Goal: Task Accomplishment & Management: Manage account settings

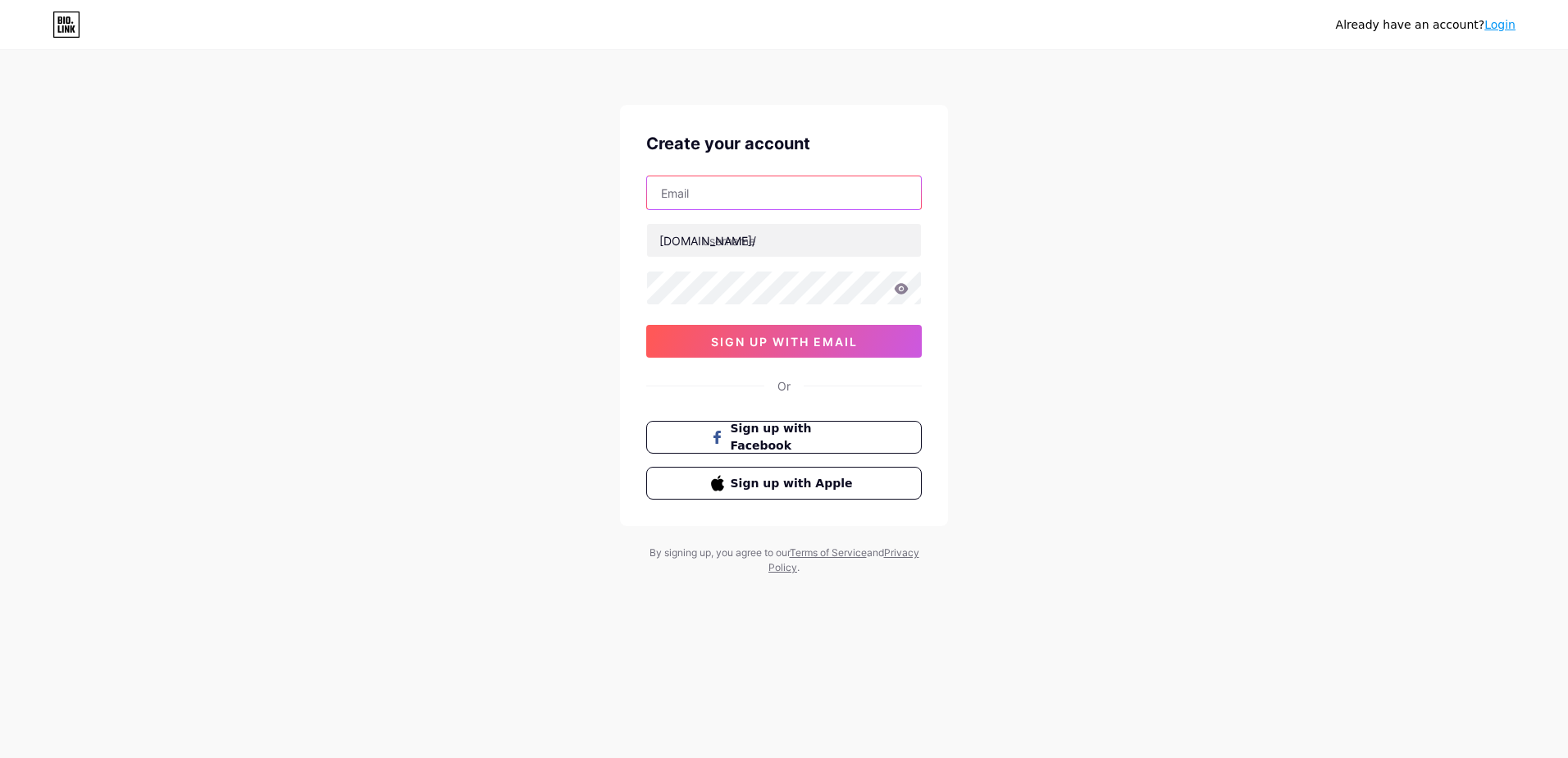
click at [719, 202] on input "text" at bounding box center [784, 193] width 274 height 33
type input "[EMAIL_ADDRESS][DOMAIN_NAME]"
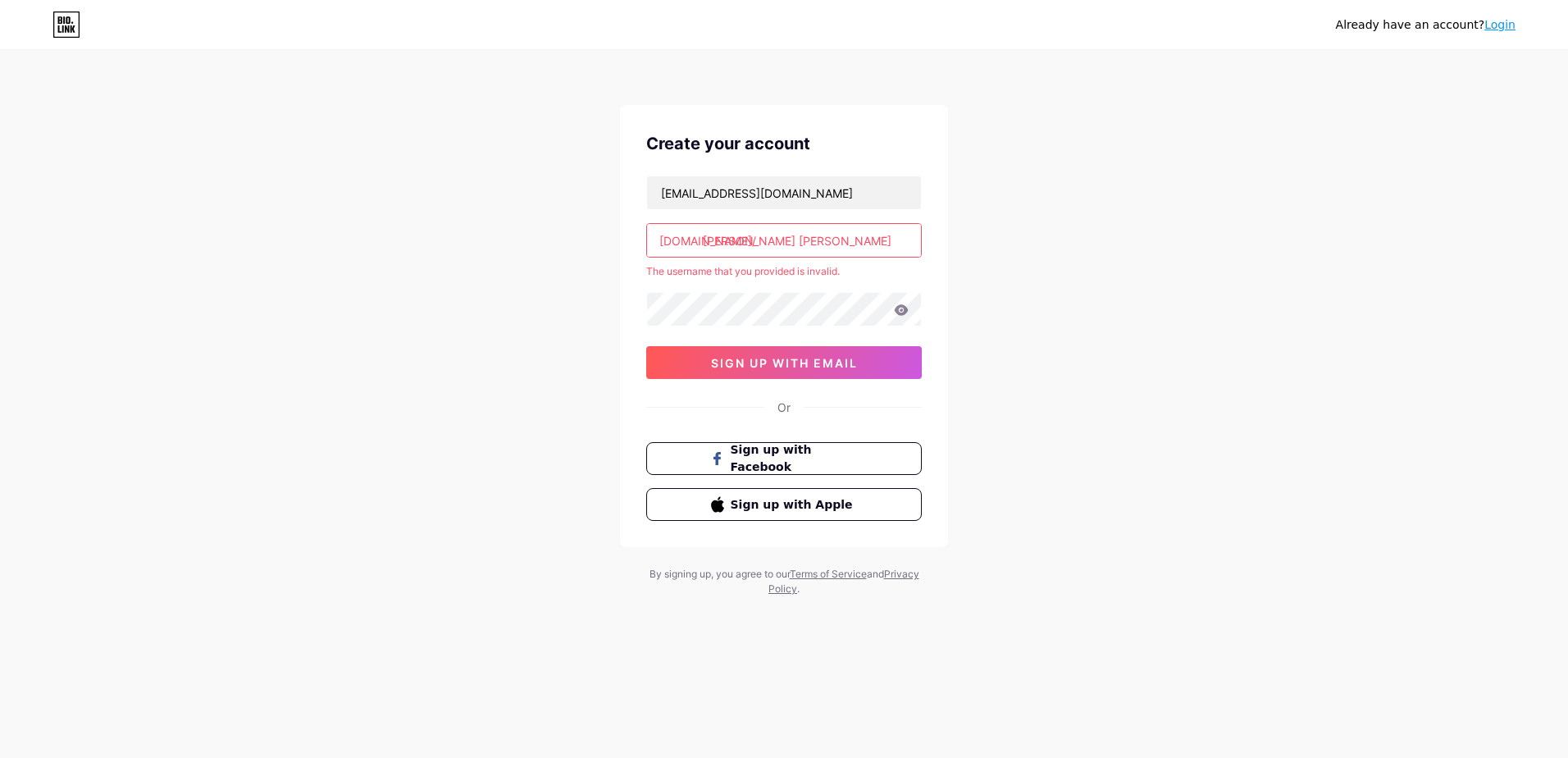
drag, startPoint x: 808, startPoint y: 242, endPoint x: 703, endPoint y: 256, distance: 105.9
click at [703, 256] on input "tanvir hossain leon" at bounding box center [784, 240] width 274 height 33
type input "t"
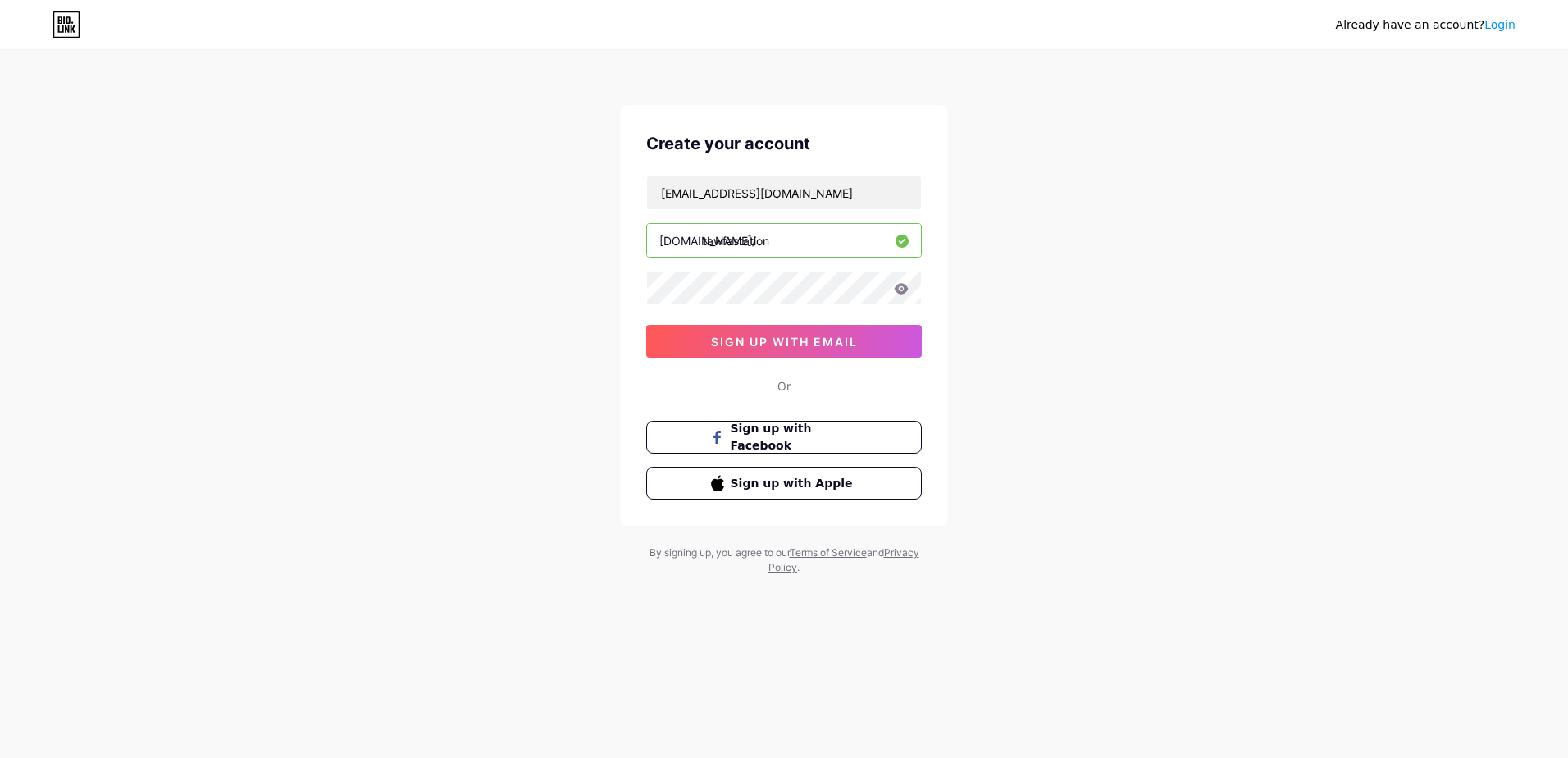
type input "tawfastation"
click at [895, 293] on icon at bounding box center [901, 288] width 15 height 11
click at [903, 289] on icon at bounding box center [902, 288] width 14 height 10
click at [902, 291] on icon at bounding box center [901, 288] width 15 height 11
click at [605, 302] on div "Already have an account? Login Create your account tawfastation@gmail.com bio.l…" at bounding box center [784, 313] width 1568 height 628
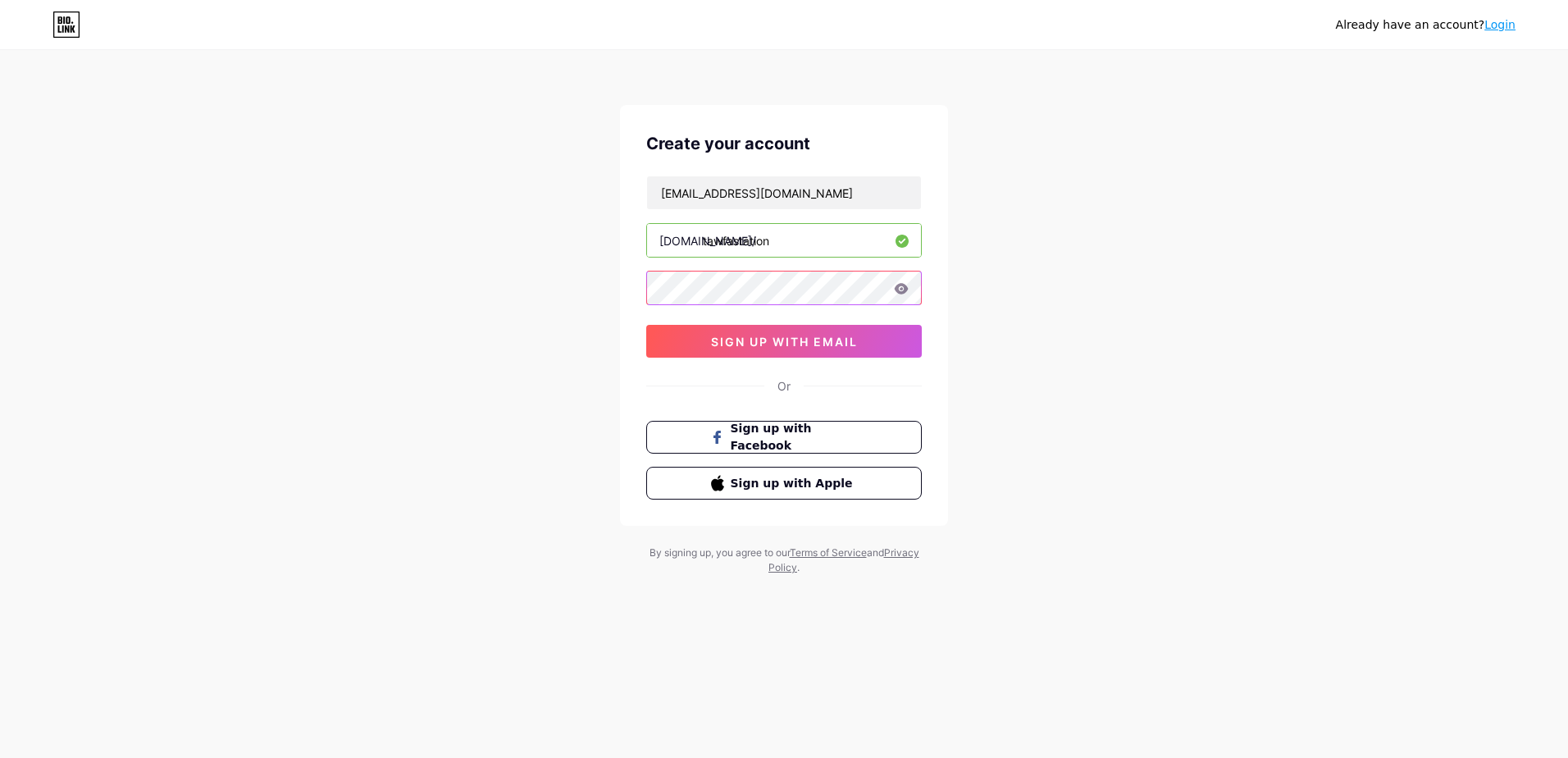
click at [593, 307] on div "Already have an account? Login Create your account tawfastation@gmail.com bio.l…" at bounding box center [784, 313] width 1568 height 628
click at [569, 271] on div "Already have an account? Login Create your account tawfastation@gmail.com bio.l…" at bounding box center [784, 313] width 1568 height 628
click at [784, 339] on span "sign up with email" at bounding box center [784, 342] width 146 height 14
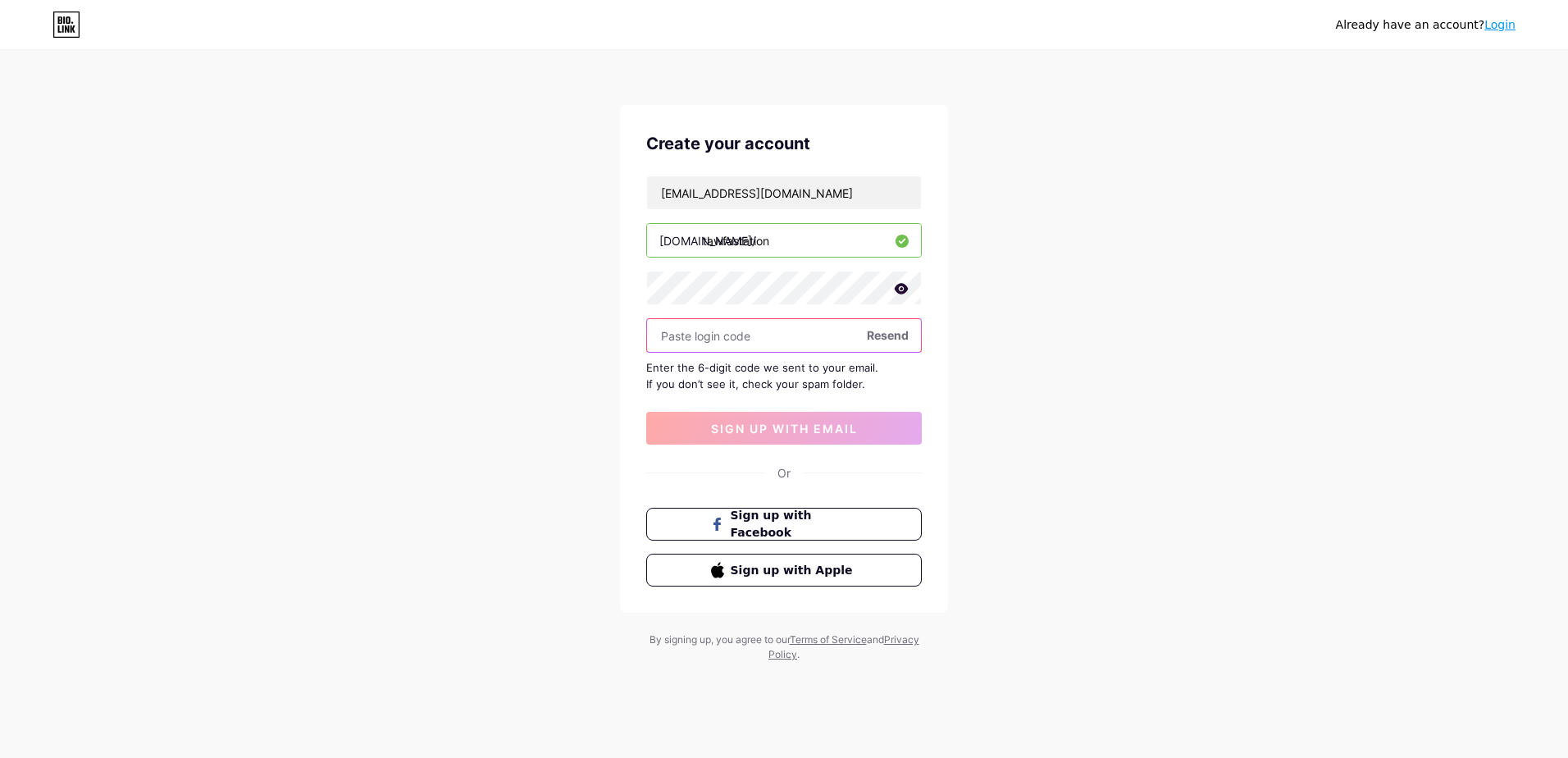
paste input "978573"
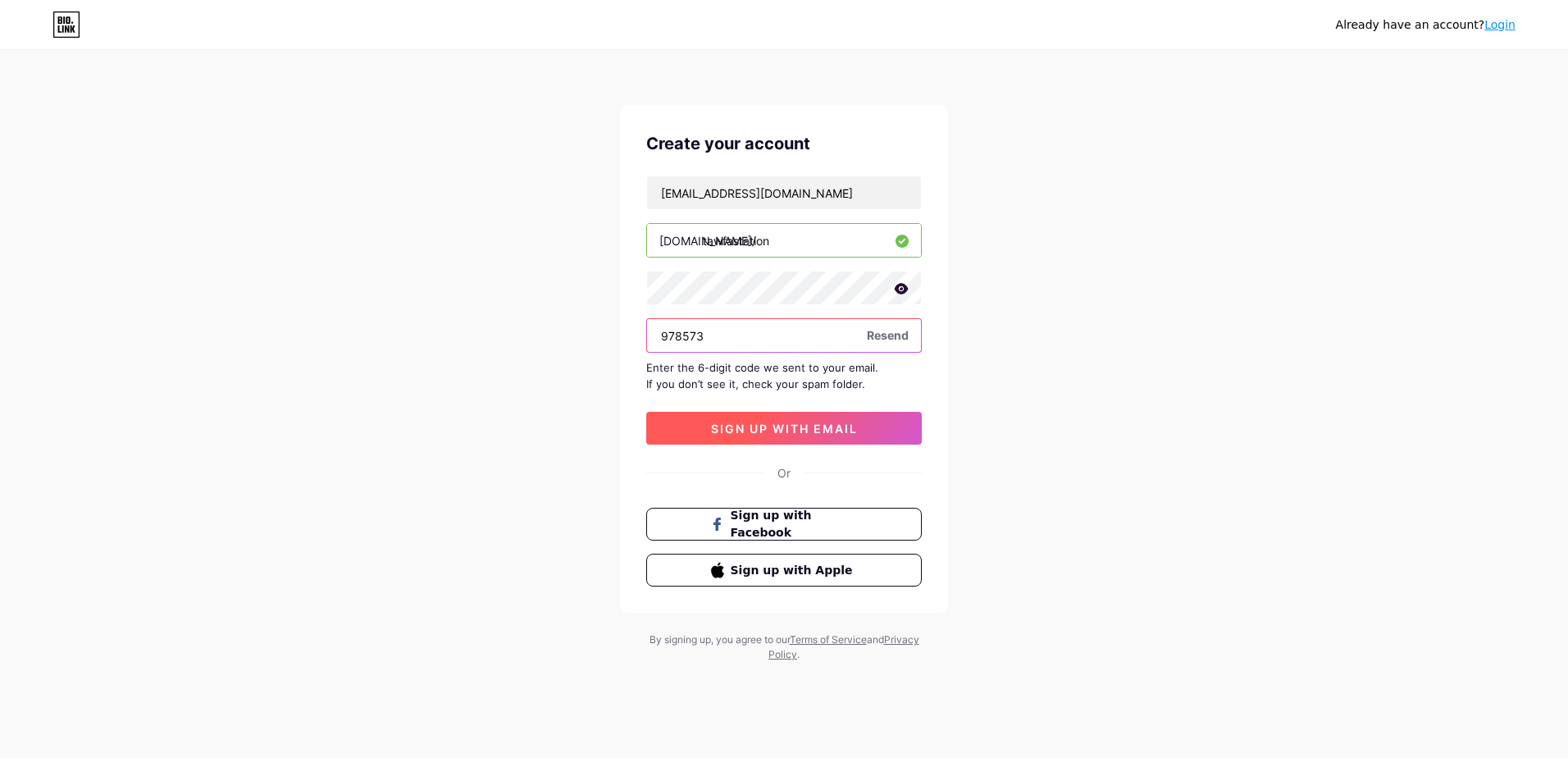
type input "978573"
click at [801, 419] on button "sign up with email" at bounding box center [784, 428] width 276 height 33
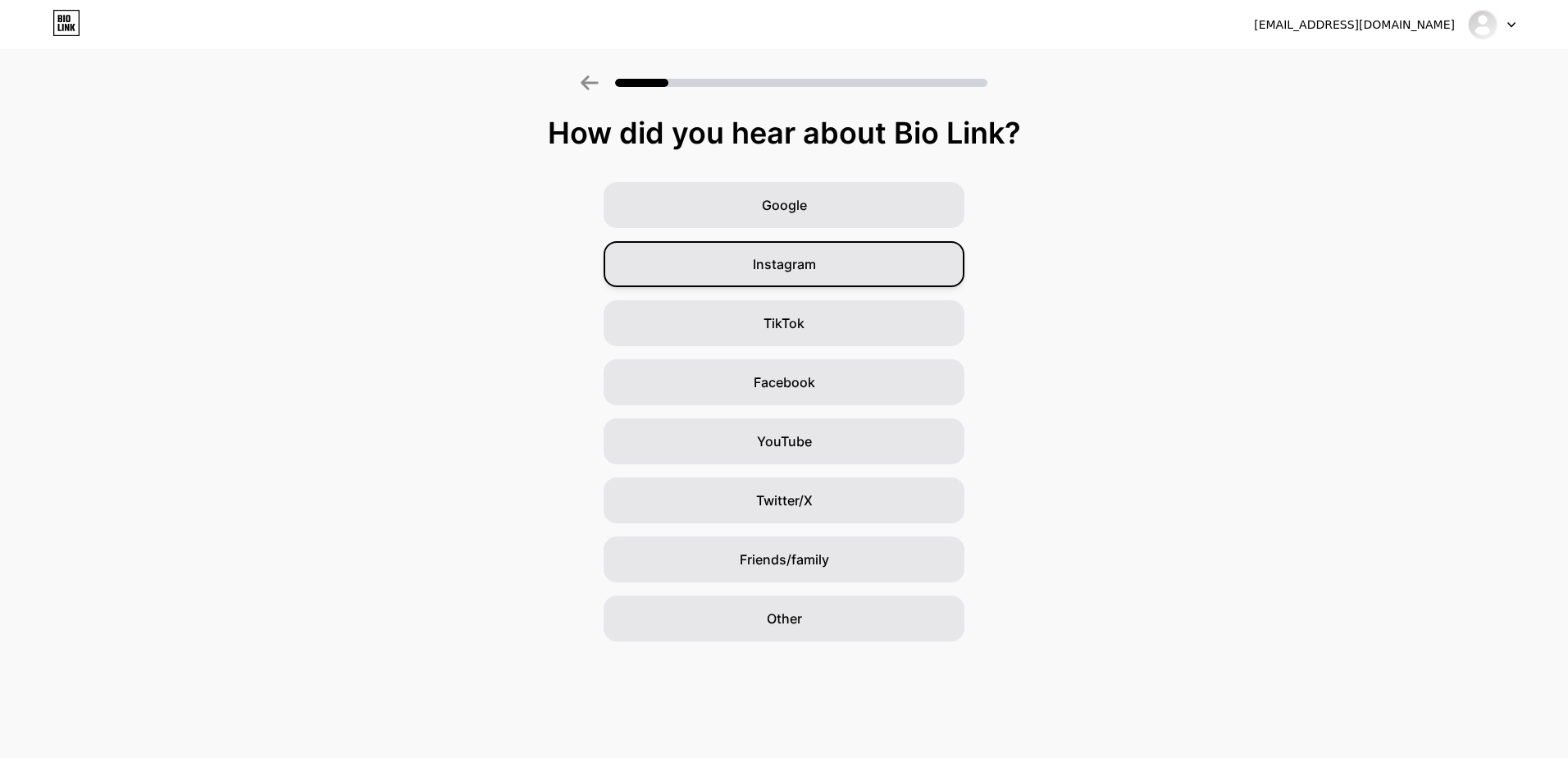
click at [808, 276] on div "Instagram" at bounding box center [784, 265] width 361 height 46
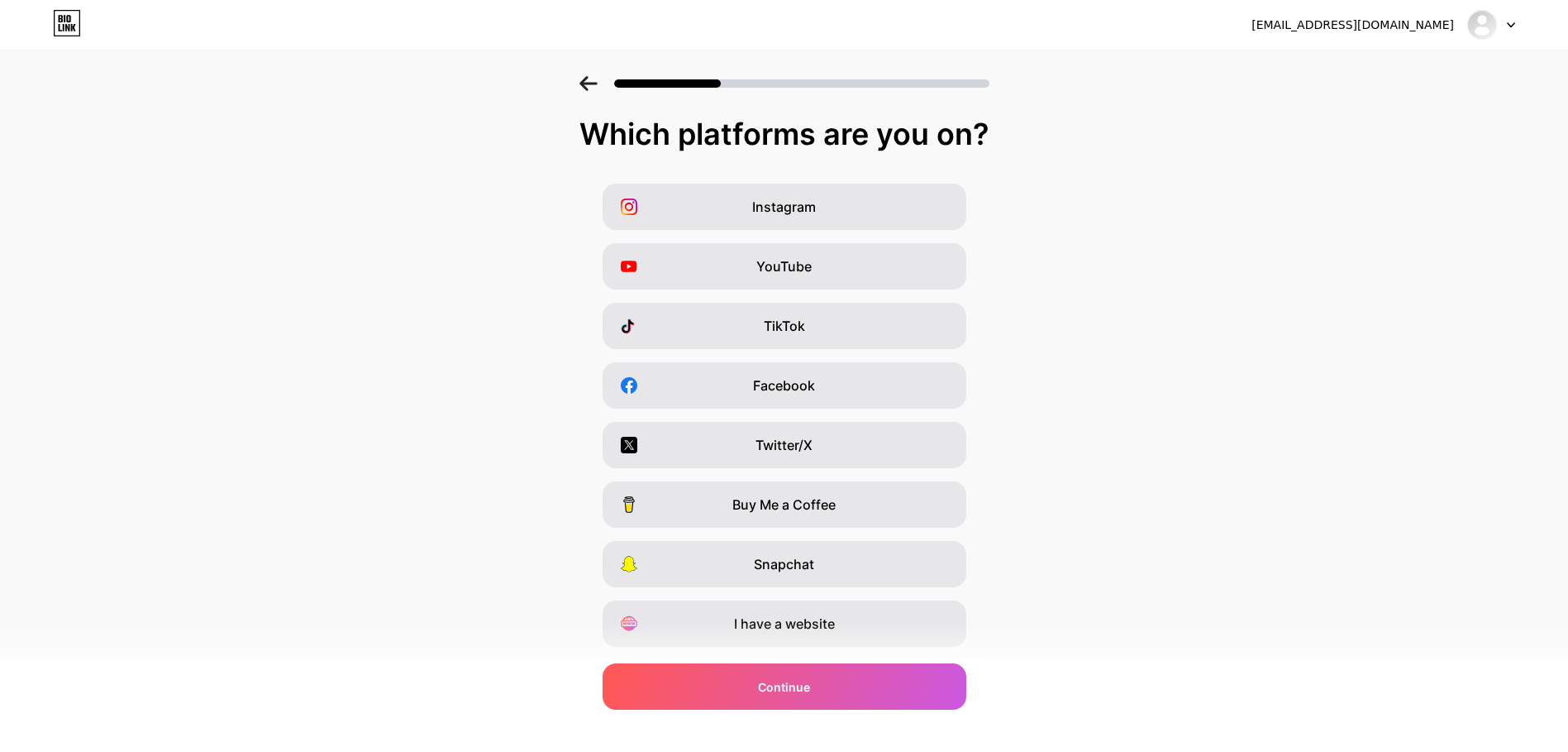
click at [578, 78] on div at bounding box center [784, 78] width 1568 height 58
click at [589, 82] on icon at bounding box center [588, 83] width 17 height 15
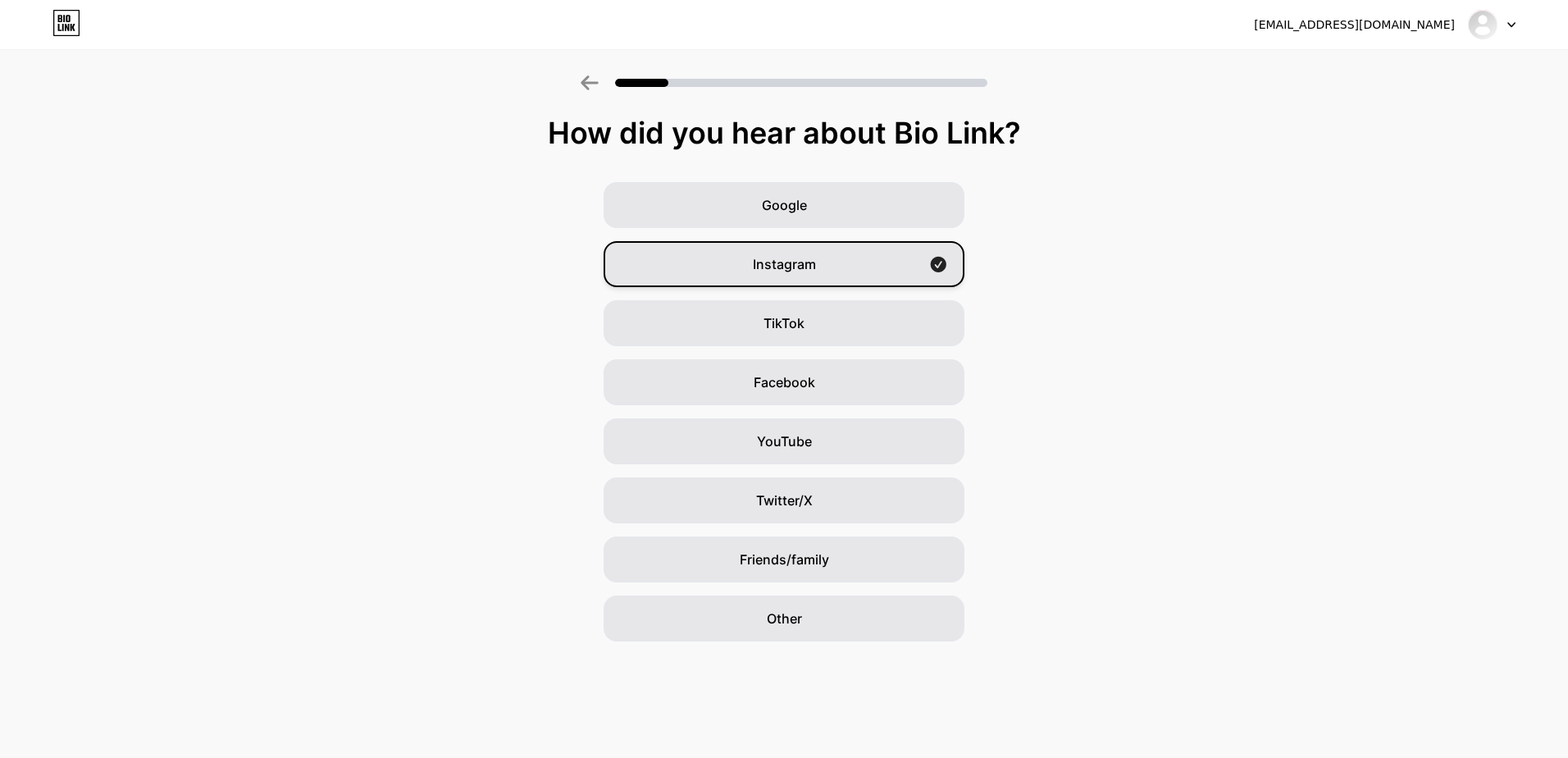
click at [909, 254] on div "Instagram" at bounding box center [784, 265] width 361 height 46
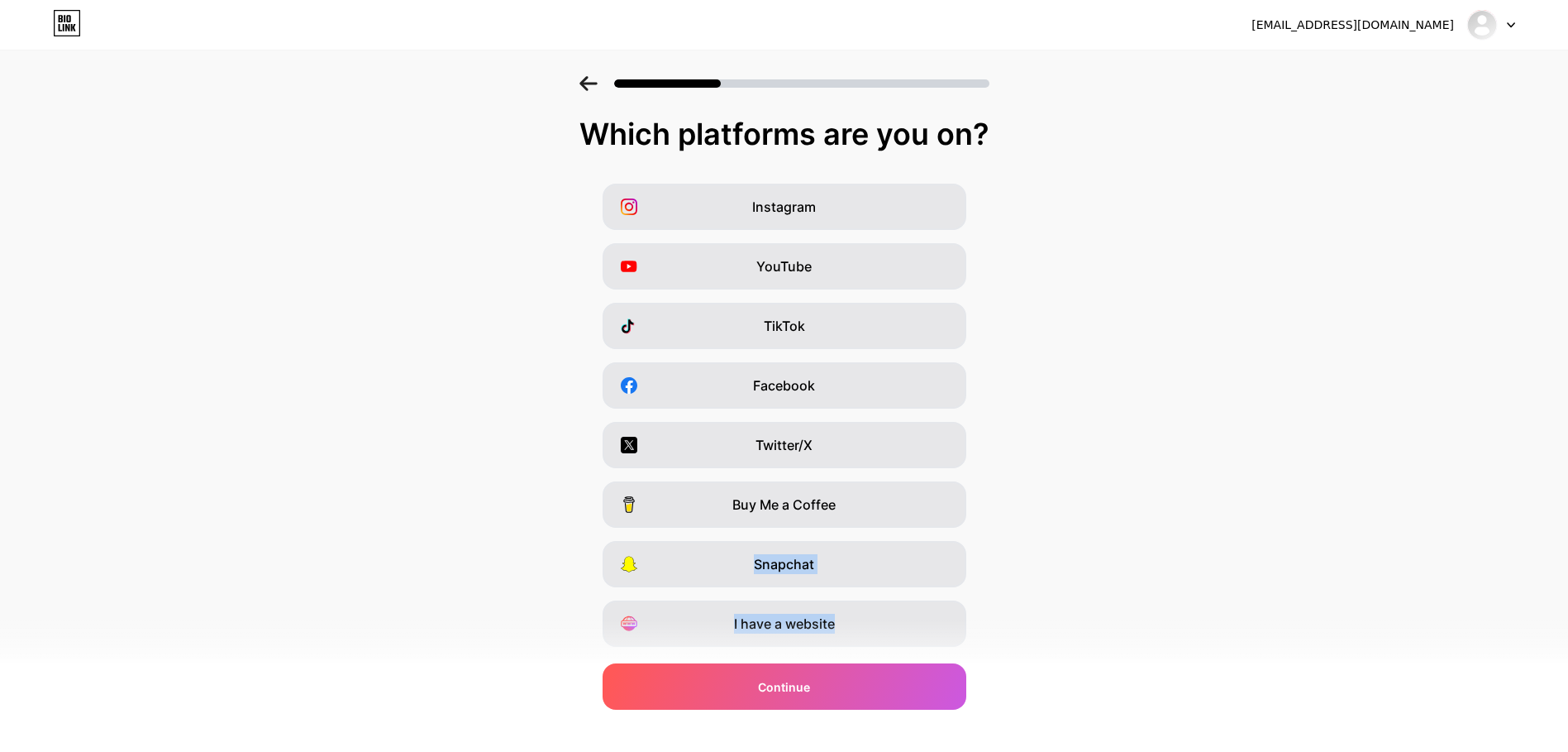
drag, startPoint x: 917, startPoint y: 615, endPoint x: 1172, endPoint y: 516, distance: 273.5
click at [1172, 516] on div "Instagram YouTube TikTok Facebook Twitter/X Buy Me a Coffee Snapchat I have a w…" at bounding box center [784, 415] width 1552 height 463
click at [598, 90] on icon at bounding box center [588, 83] width 18 height 15
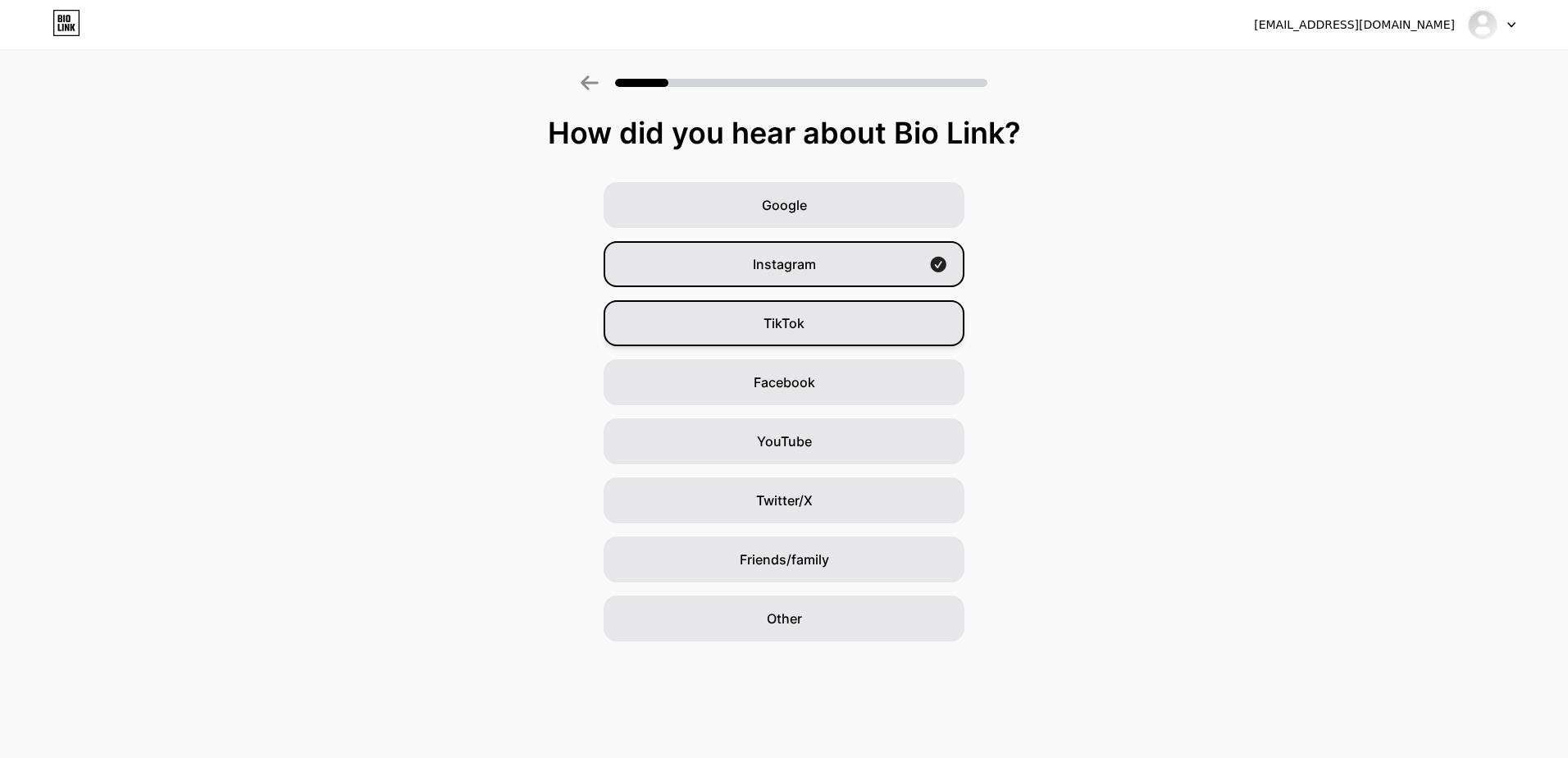
click at [786, 337] on div "TikTok" at bounding box center [784, 324] width 361 height 46
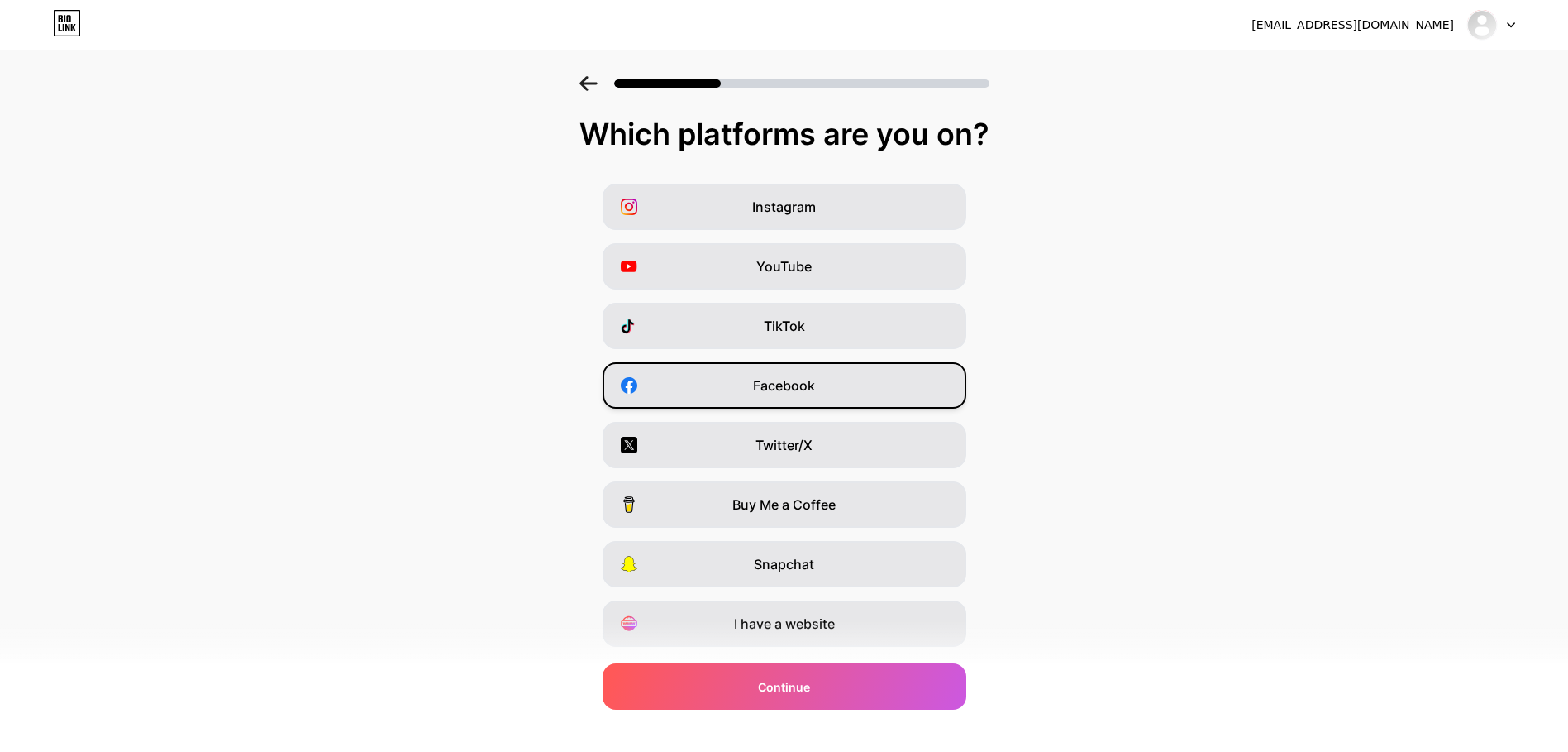
drag, startPoint x: 829, startPoint y: 385, endPoint x: 834, endPoint y: 377, distance: 9.4
click at [830, 385] on div "Facebook" at bounding box center [784, 386] width 363 height 47
click at [587, 88] on icon at bounding box center [588, 83] width 18 height 15
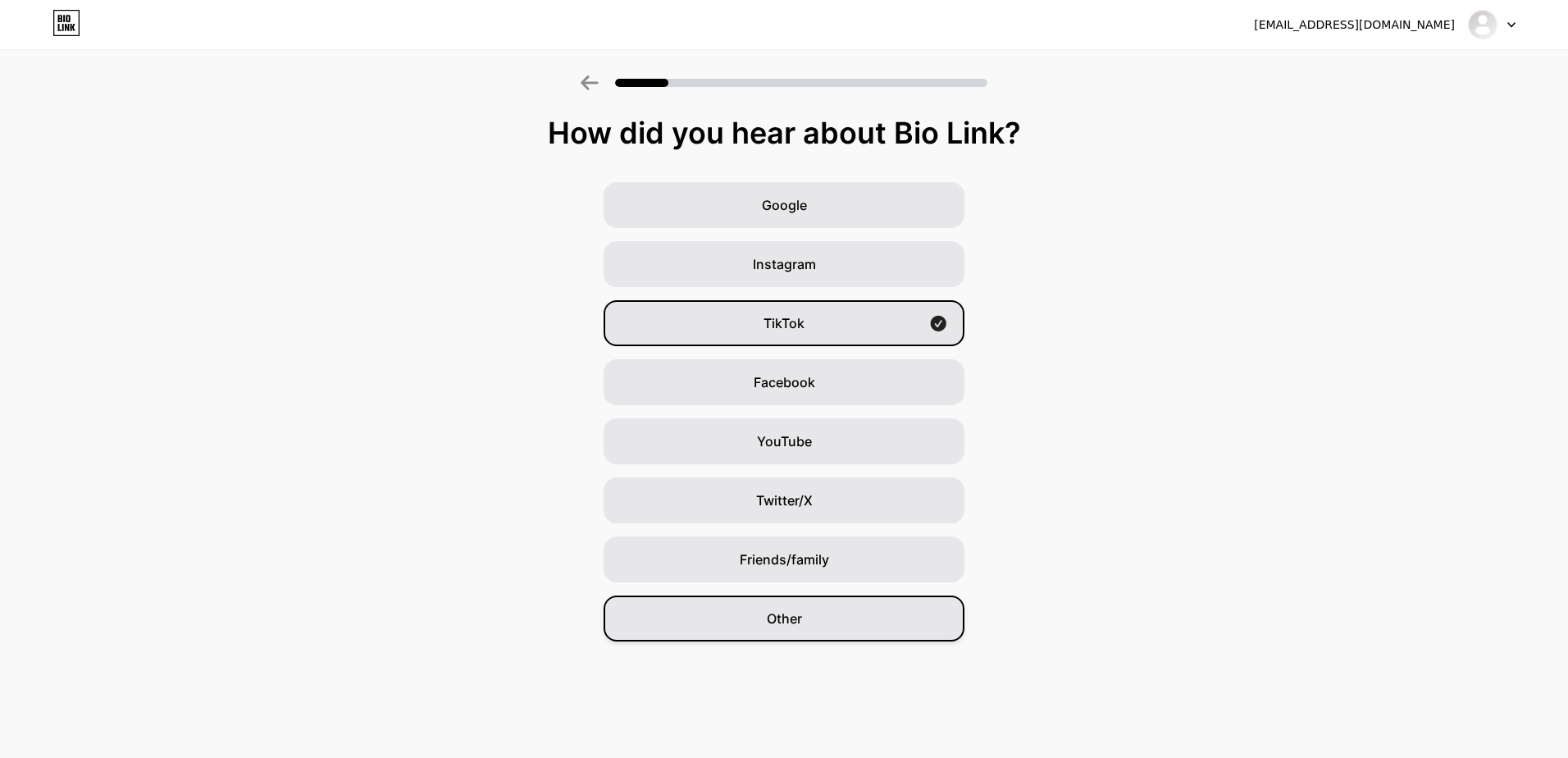
click at [858, 636] on div "Other" at bounding box center [784, 618] width 361 height 46
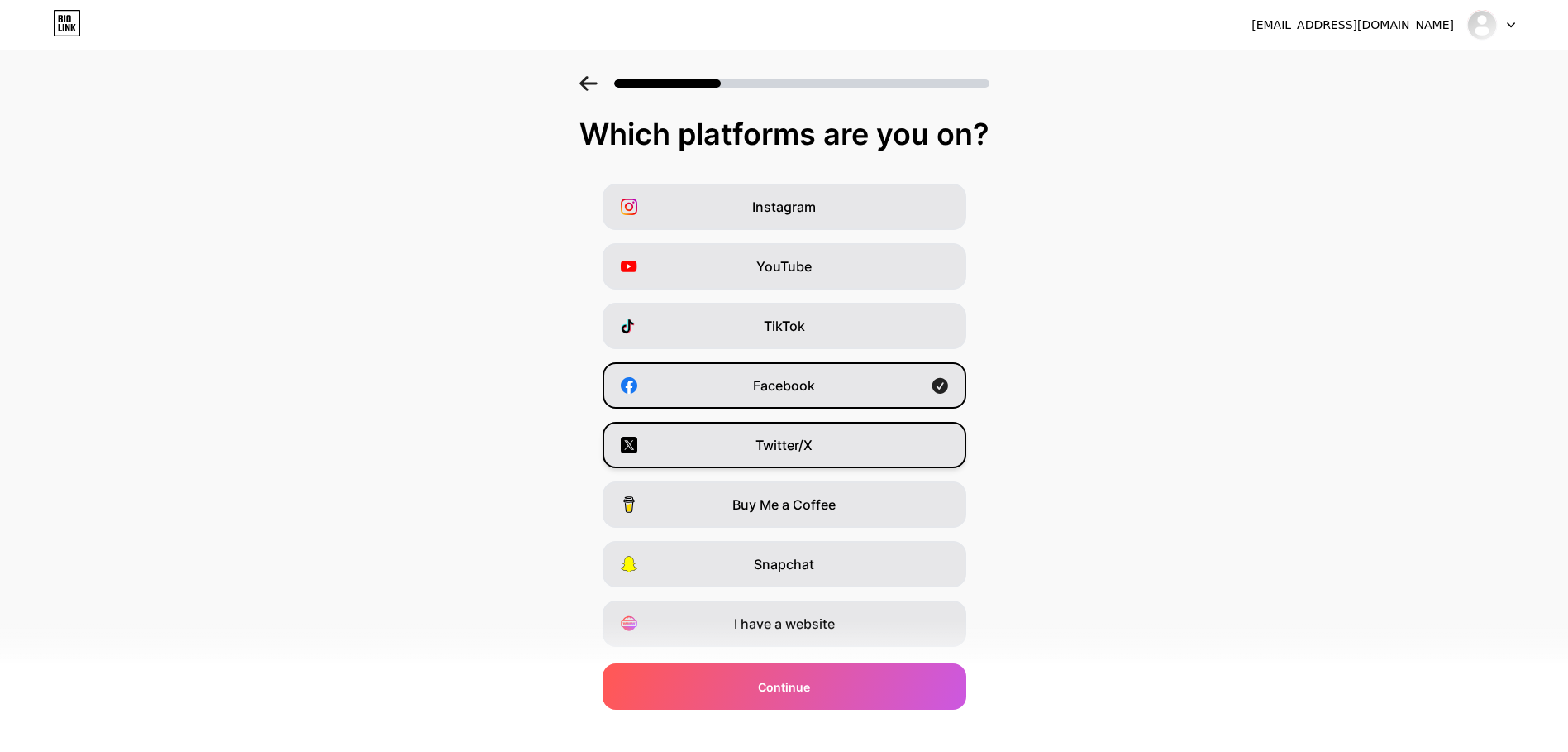
click at [755, 443] on div "Twitter/X" at bounding box center [784, 446] width 363 height 47
click at [807, 315] on div "TikTok" at bounding box center [784, 326] width 363 height 47
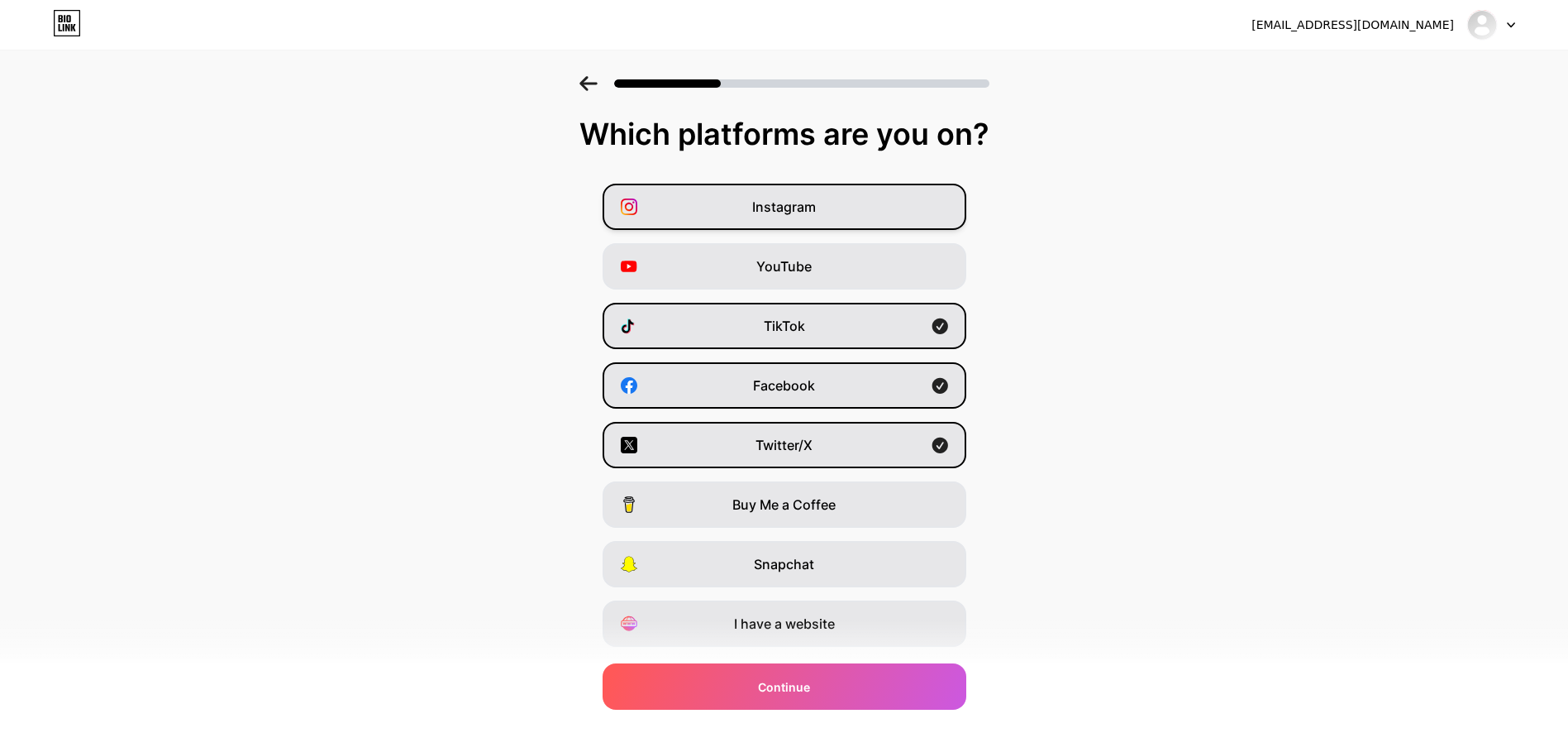
click at [789, 224] on div "Instagram" at bounding box center [784, 207] width 363 height 47
click at [793, 253] on div "YouTube" at bounding box center [784, 267] width 363 height 47
click at [790, 449] on span "Twitter/X" at bounding box center [784, 445] width 57 height 20
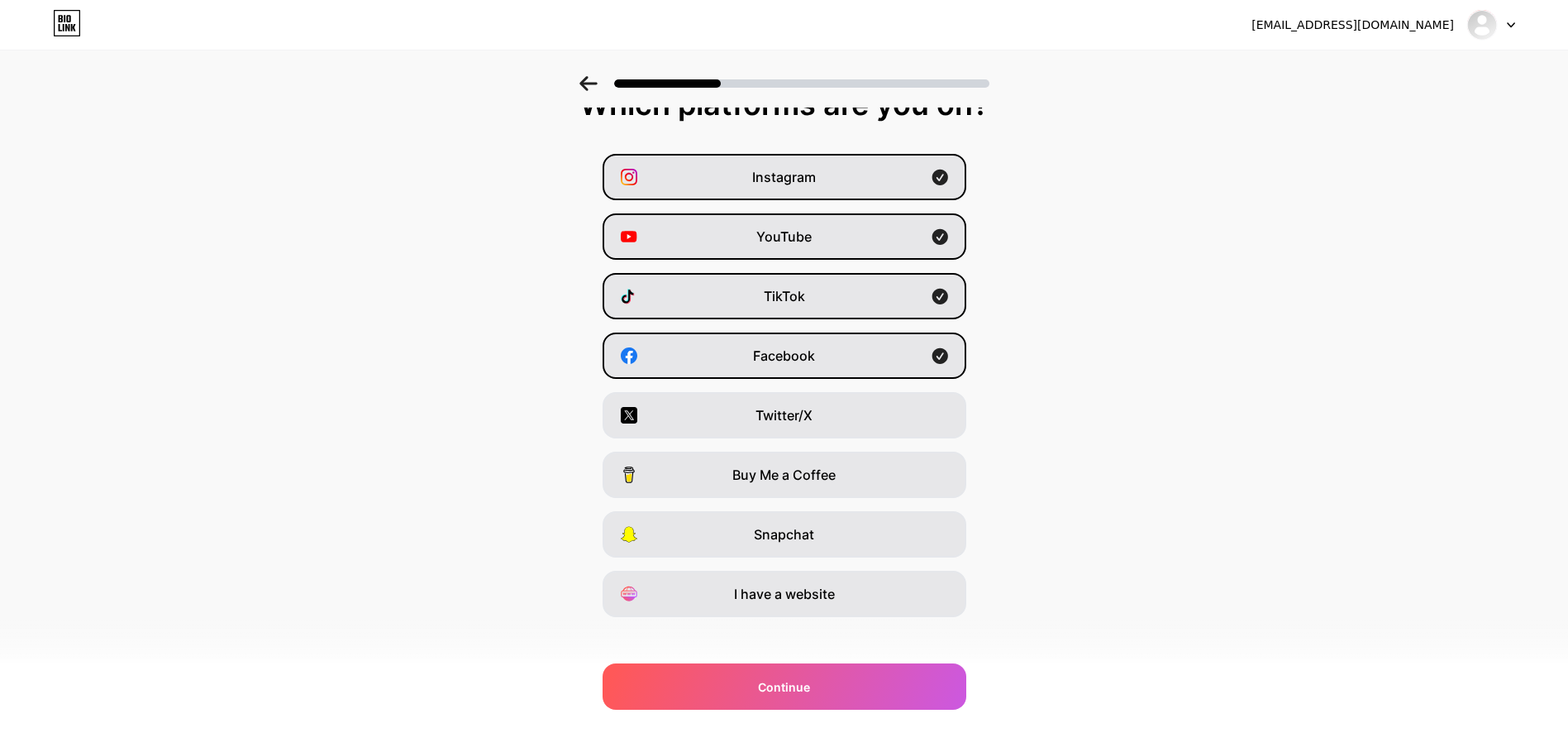
scroll to position [44, 0]
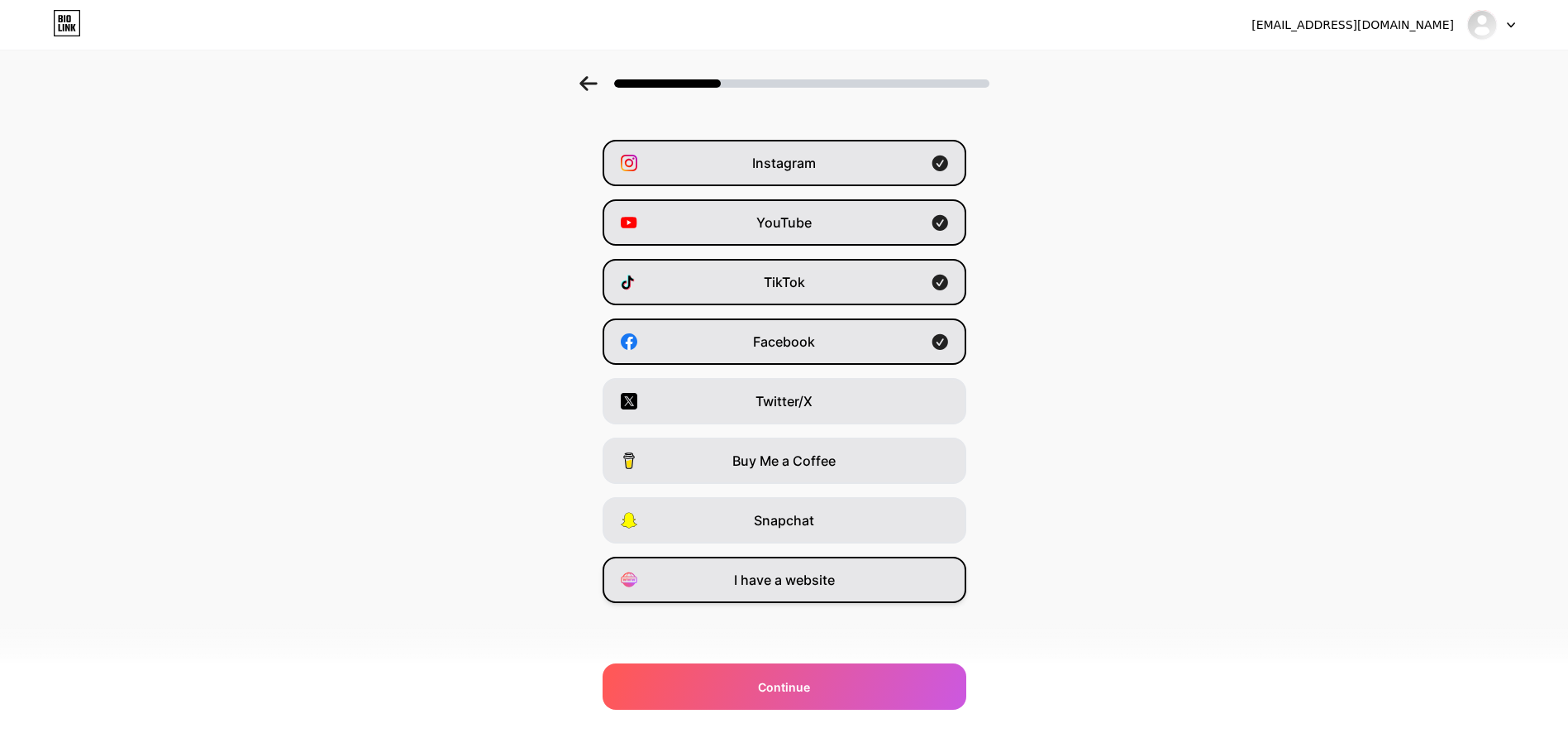
click at [774, 583] on span "I have a website" at bounding box center [784, 579] width 101 height 20
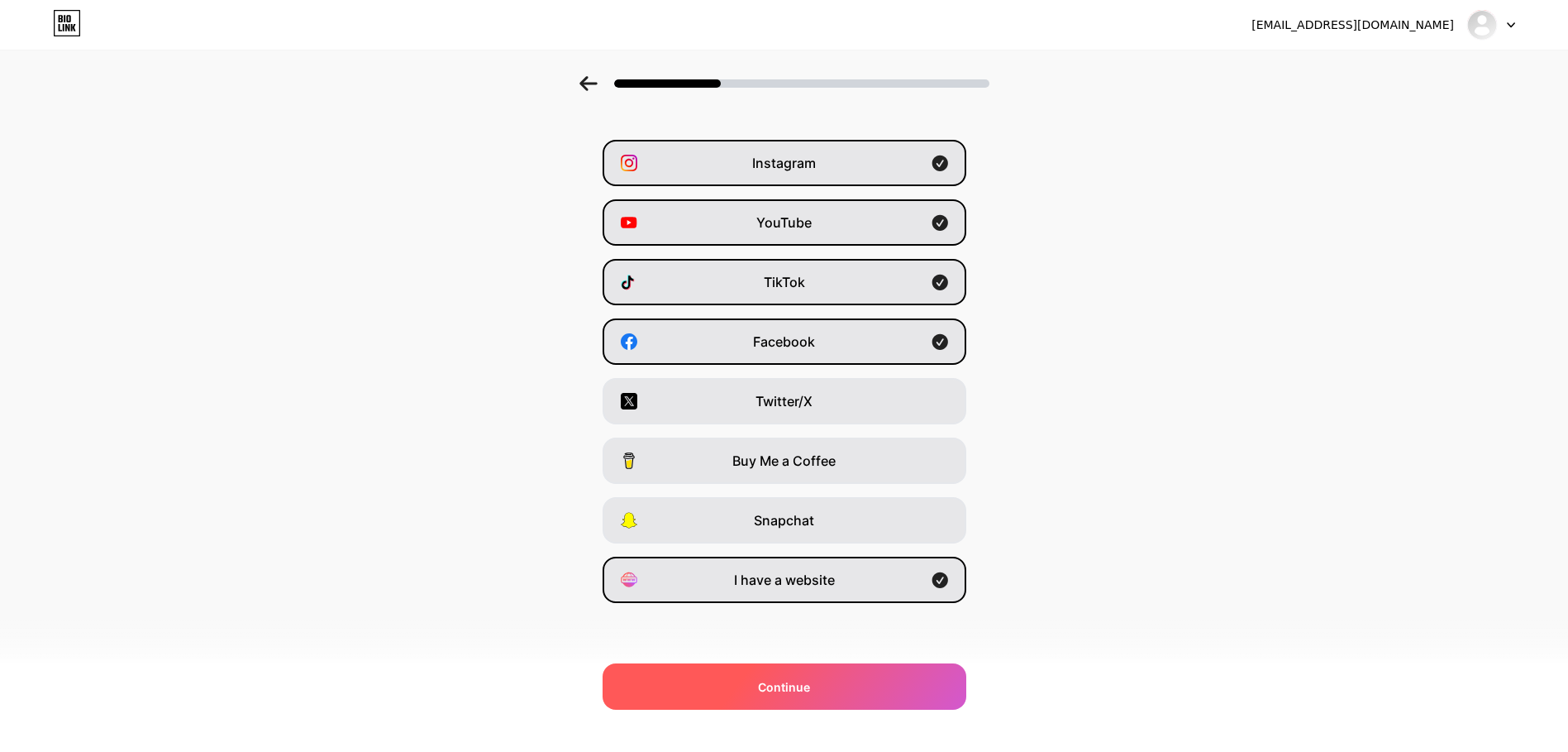
click at [829, 667] on div "Continue" at bounding box center [784, 686] width 363 height 47
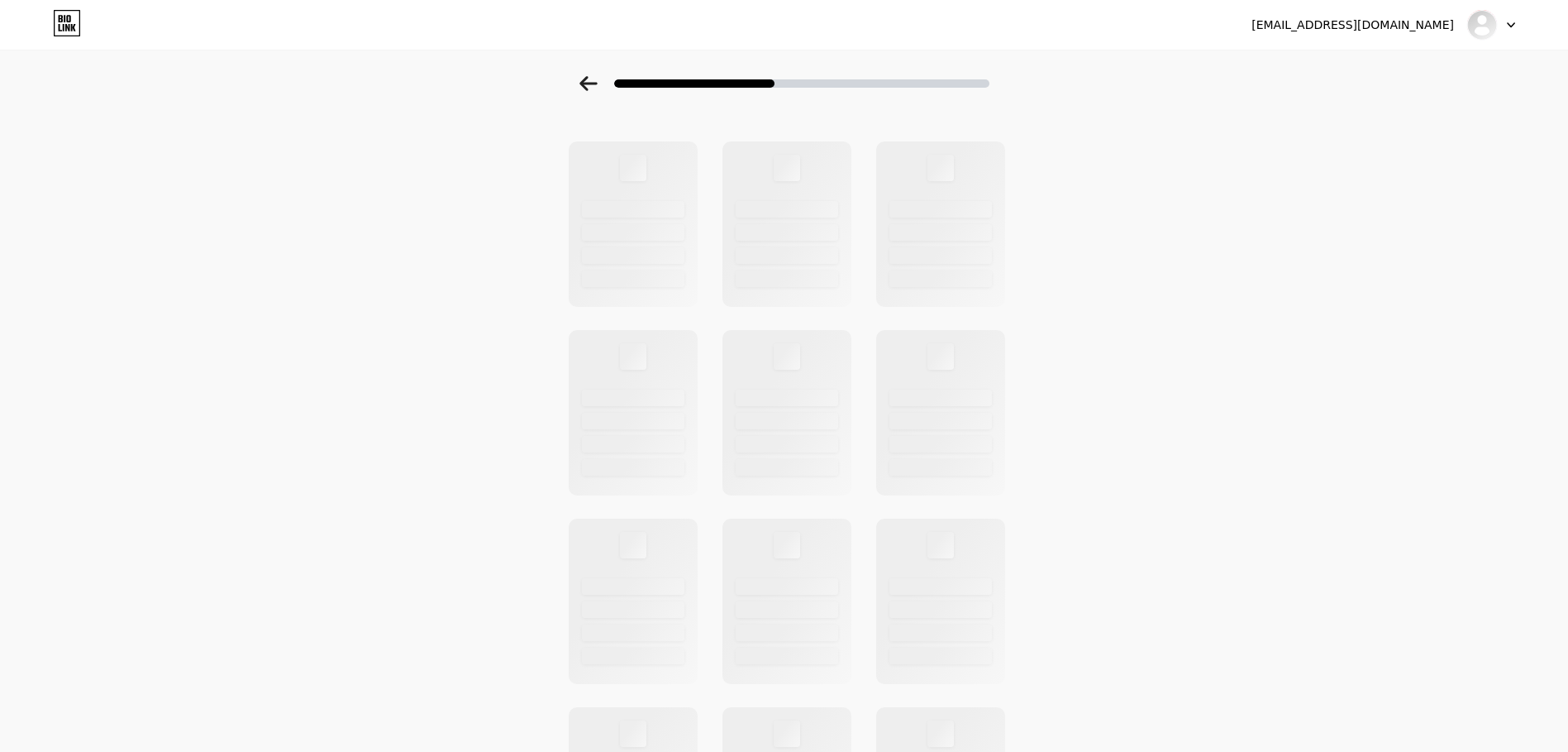
scroll to position [0, 0]
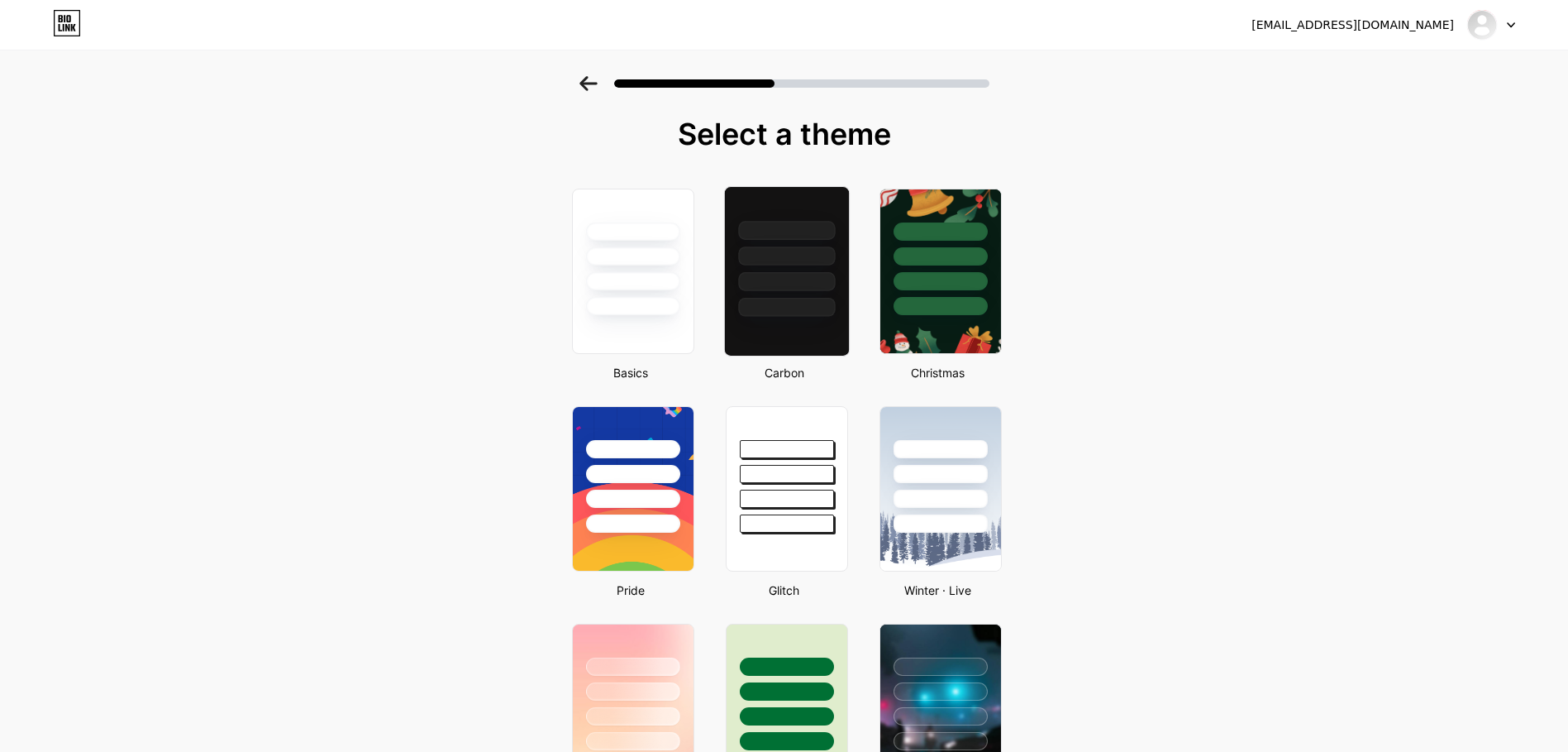
click at [821, 266] on div at bounding box center [786, 251] width 124 height 130
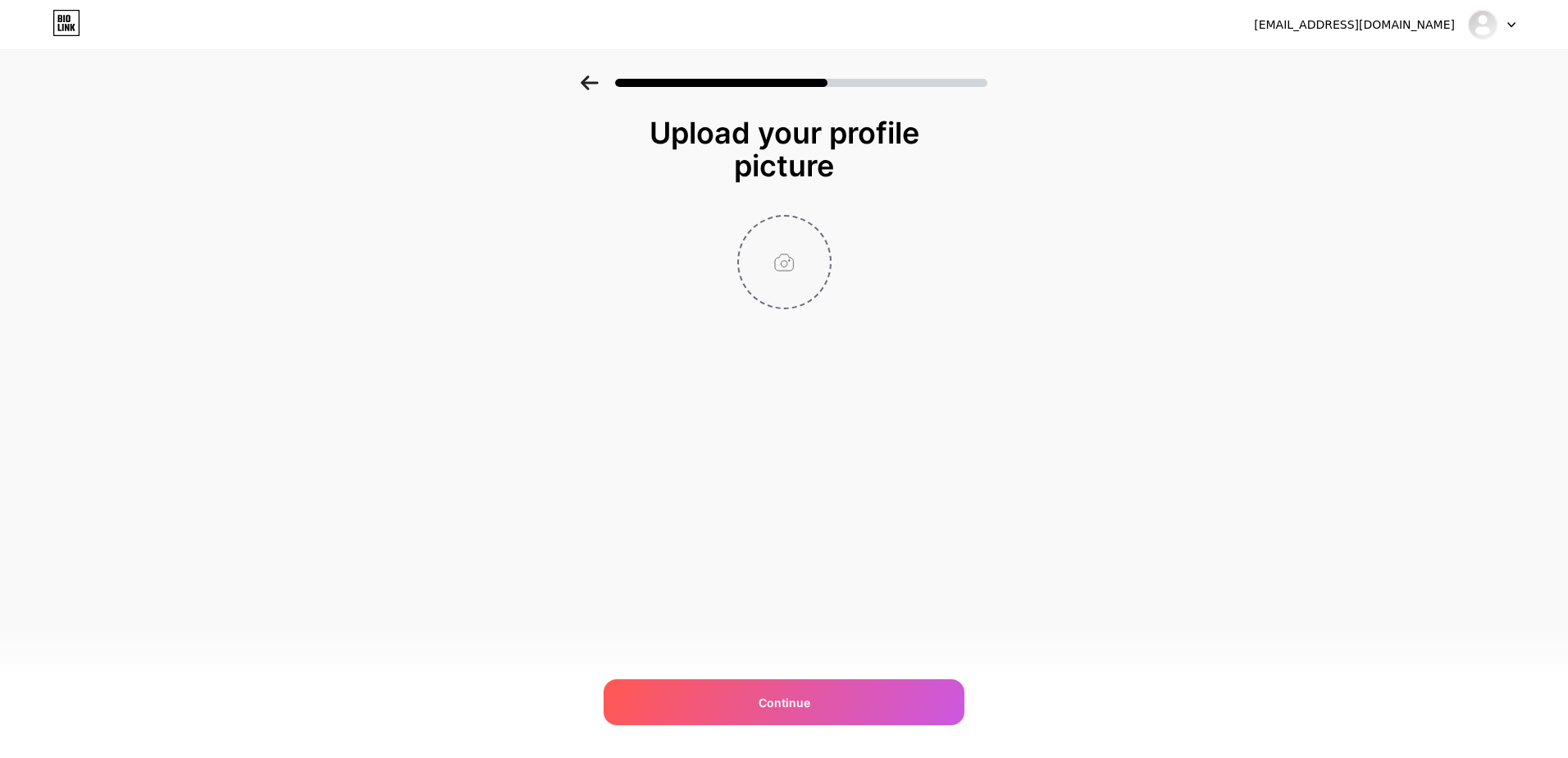
click at [790, 266] on input "file" at bounding box center [784, 262] width 91 height 91
type input "C:\fakepath\Logo Tawfa Station.png"
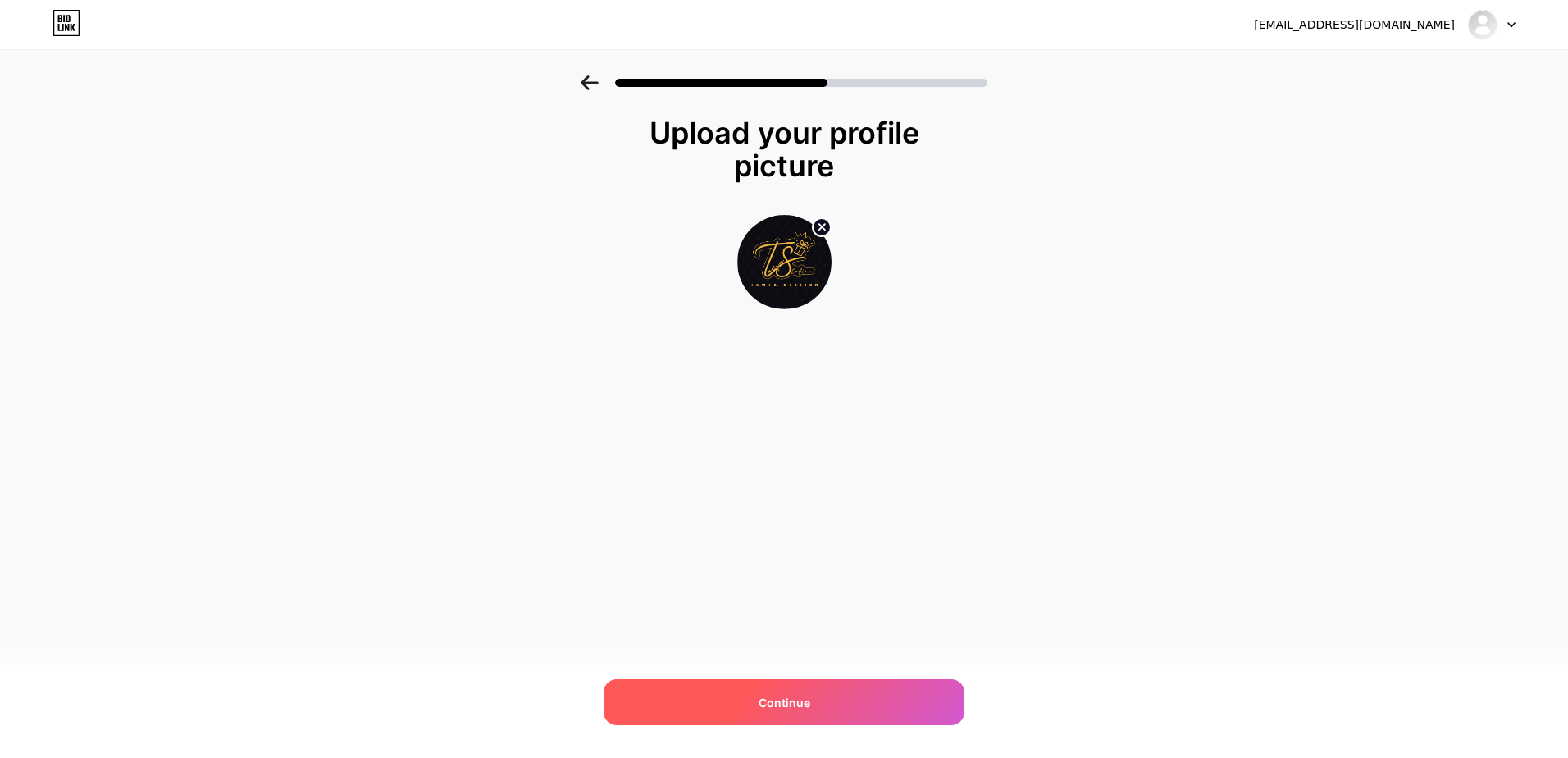
click at [795, 689] on div "Continue" at bounding box center [784, 702] width 361 height 46
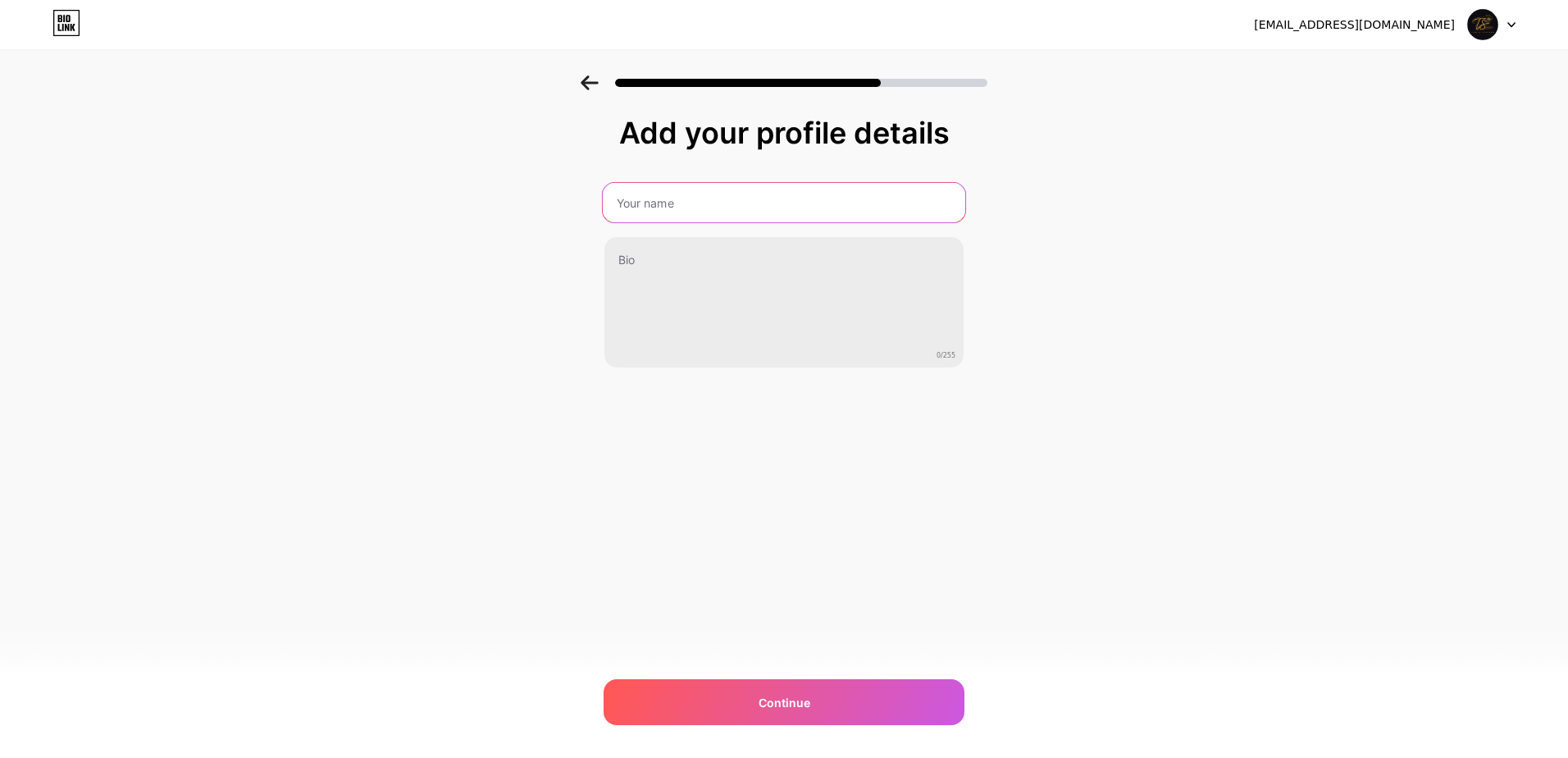
click at [706, 196] on input "text" at bounding box center [784, 203] width 362 height 39
type input "A"
type input "Tawfa Station"
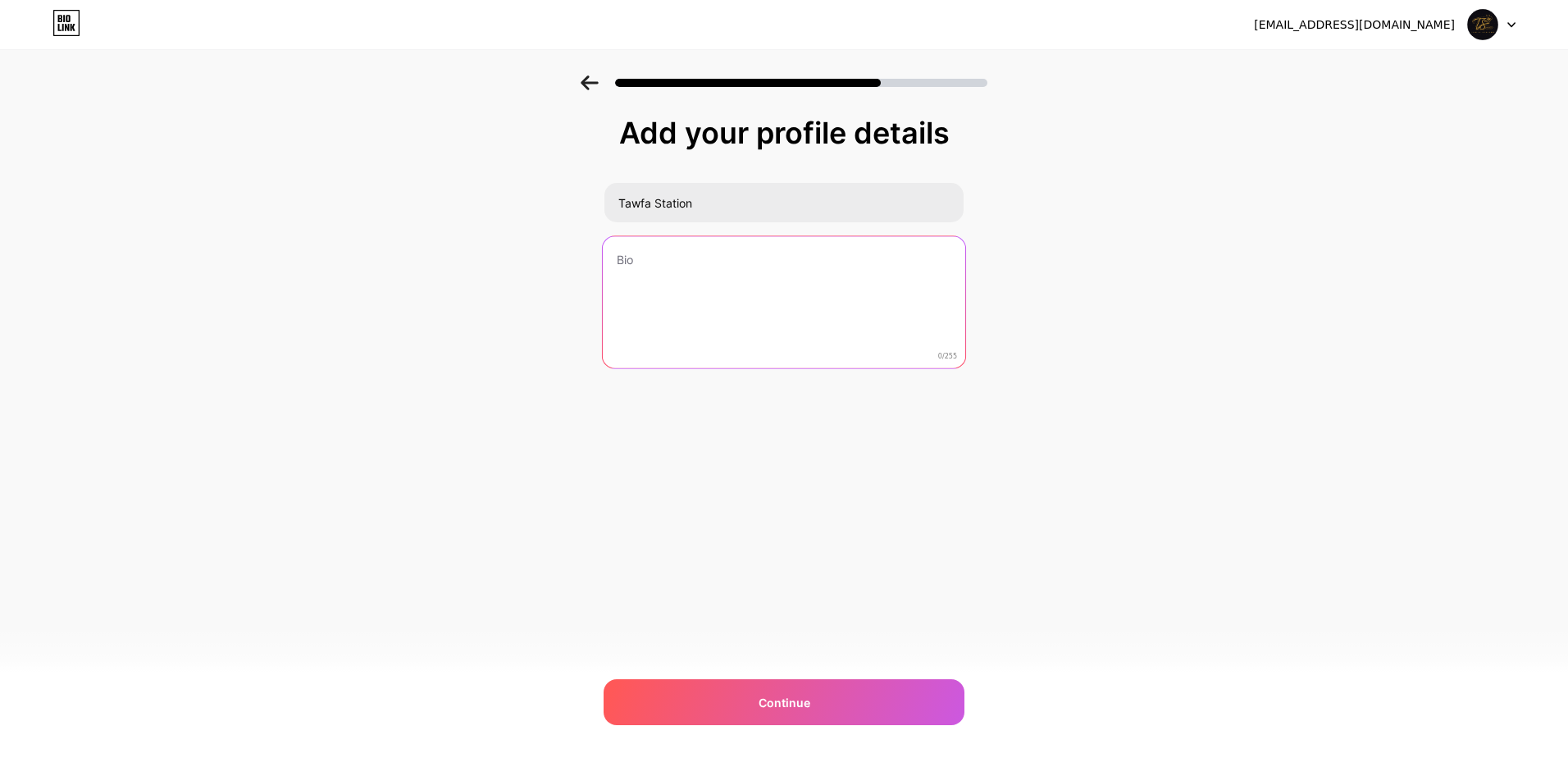
click at [707, 278] on textarea at bounding box center [784, 303] width 362 height 134
paste textarea "978573"
drag, startPoint x: 704, startPoint y: 260, endPoint x: 566, endPoint y: 243, distance: 139.0
click at [561, 246] on div "Add your profile details Tawfa Station 978573 6/255 Continue Error" at bounding box center [784, 263] width 1568 height 375
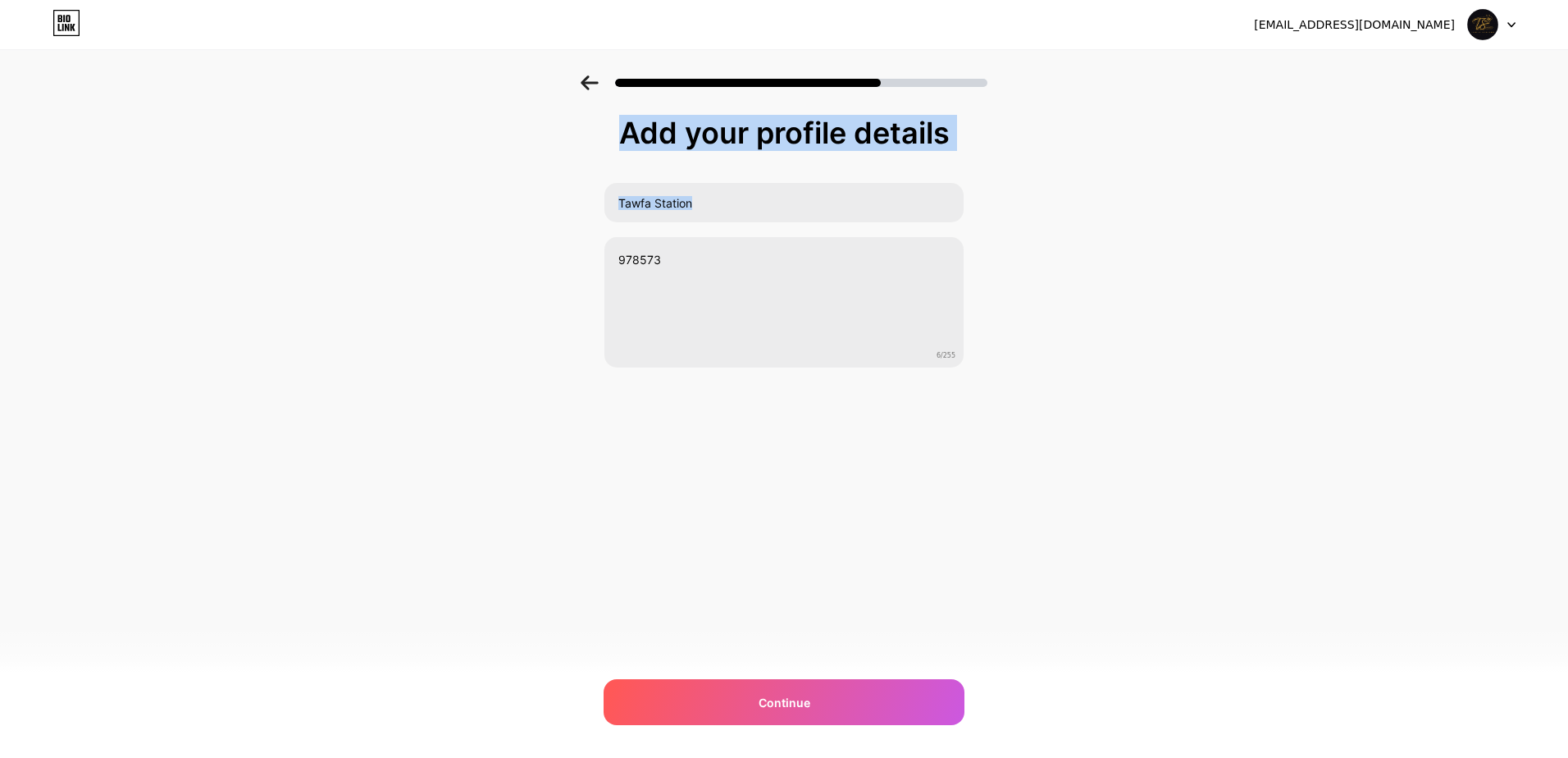
drag, startPoint x: 751, startPoint y: 226, endPoint x: 368, endPoint y: 200, distance: 383.9
click at [368, 200] on div "Add your profile details Tawfa Station 978573 6/255 Continue Error" at bounding box center [784, 263] width 1568 height 375
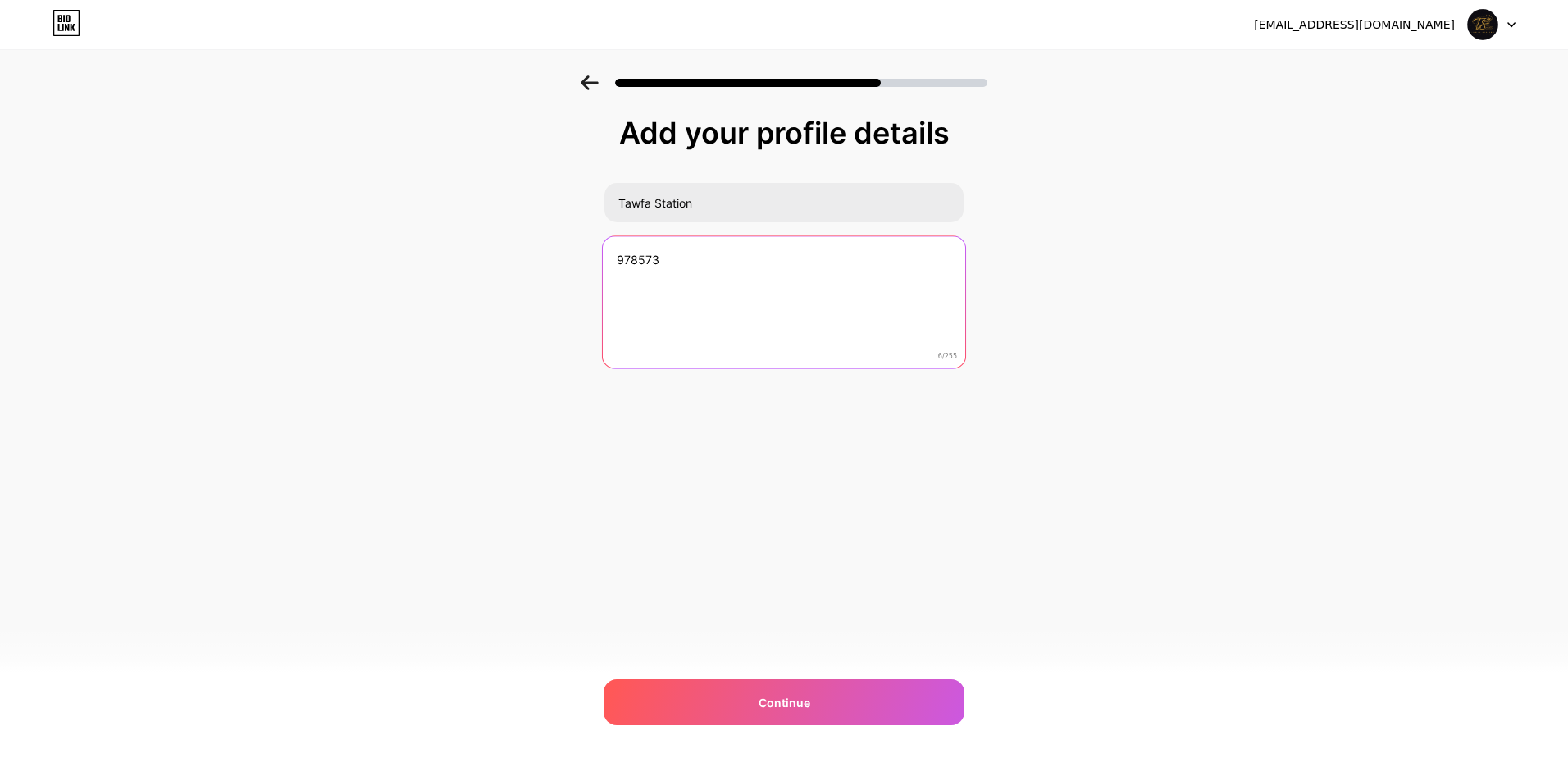
drag, startPoint x: 689, startPoint y: 258, endPoint x: 516, endPoint y: 248, distance: 173.3
click at [516, 248] on div "Add your profile details Tawfa Station 978573 6/255 Continue Error" at bounding box center [784, 263] width 1568 height 375
paste textarea "Your Story, Our Tawfa!"
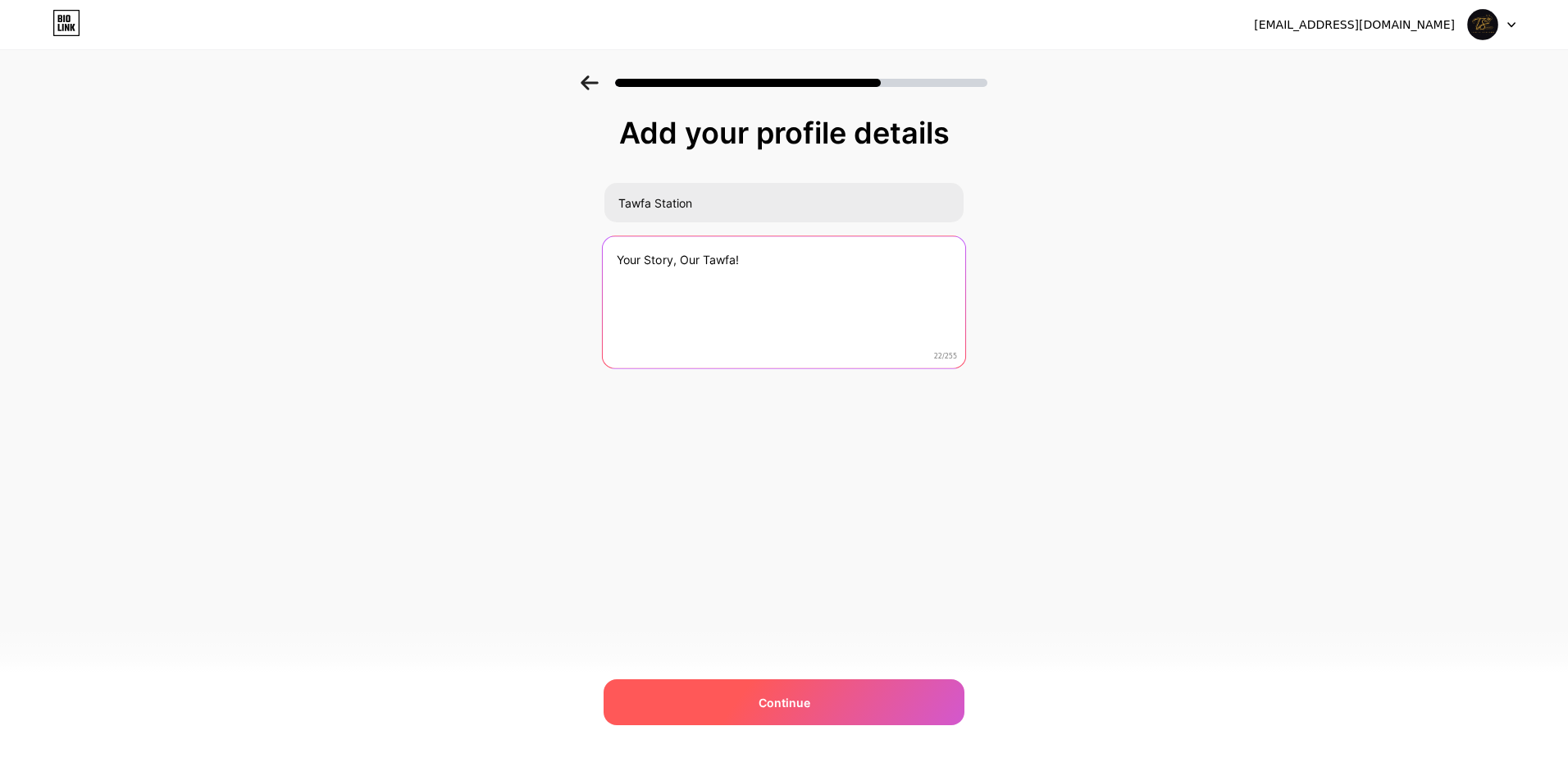
type textarea "Your Story, Our Tawfa!"
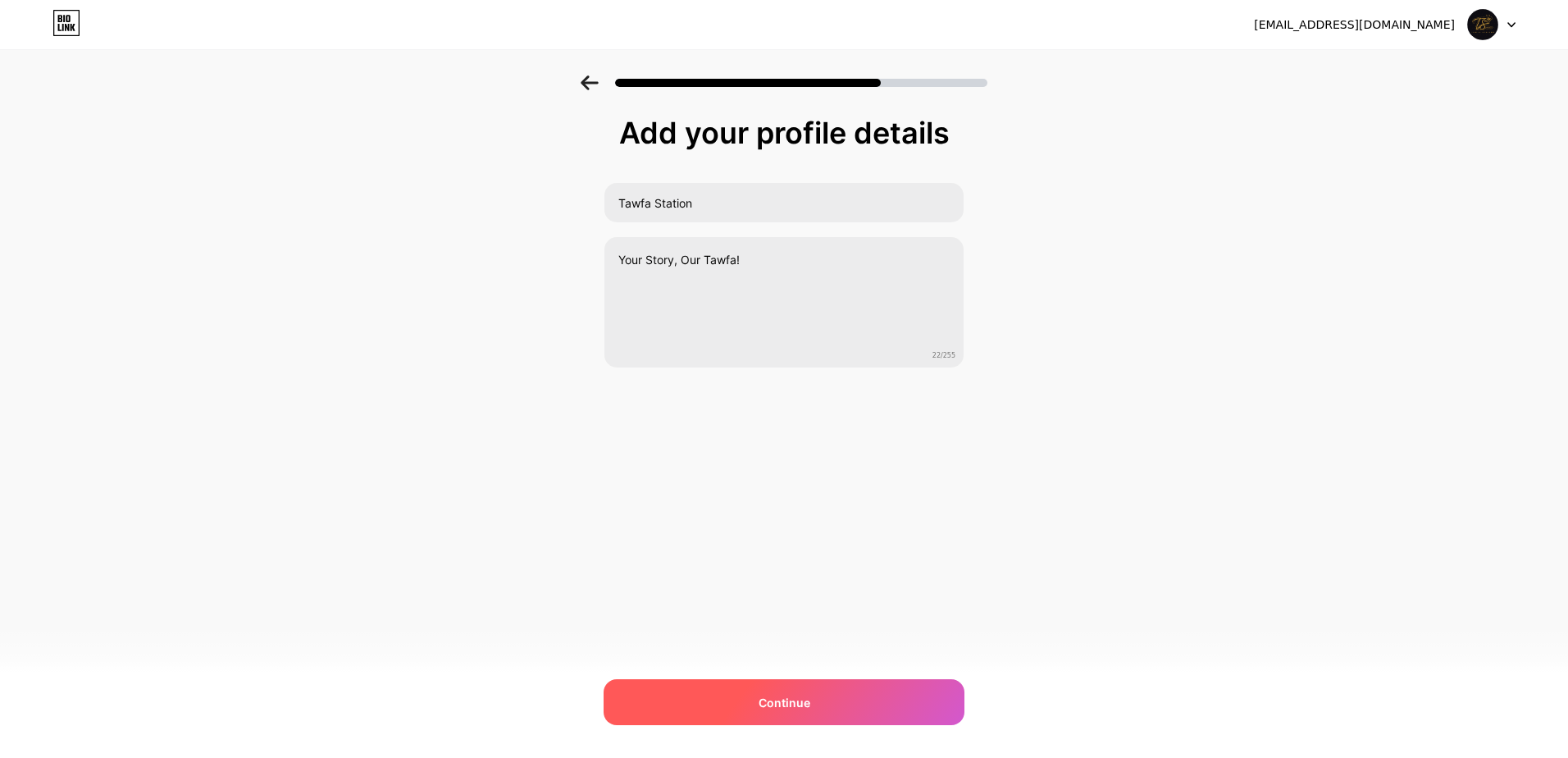
click at [835, 701] on div "Continue" at bounding box center [784, 702] width 361 height 46
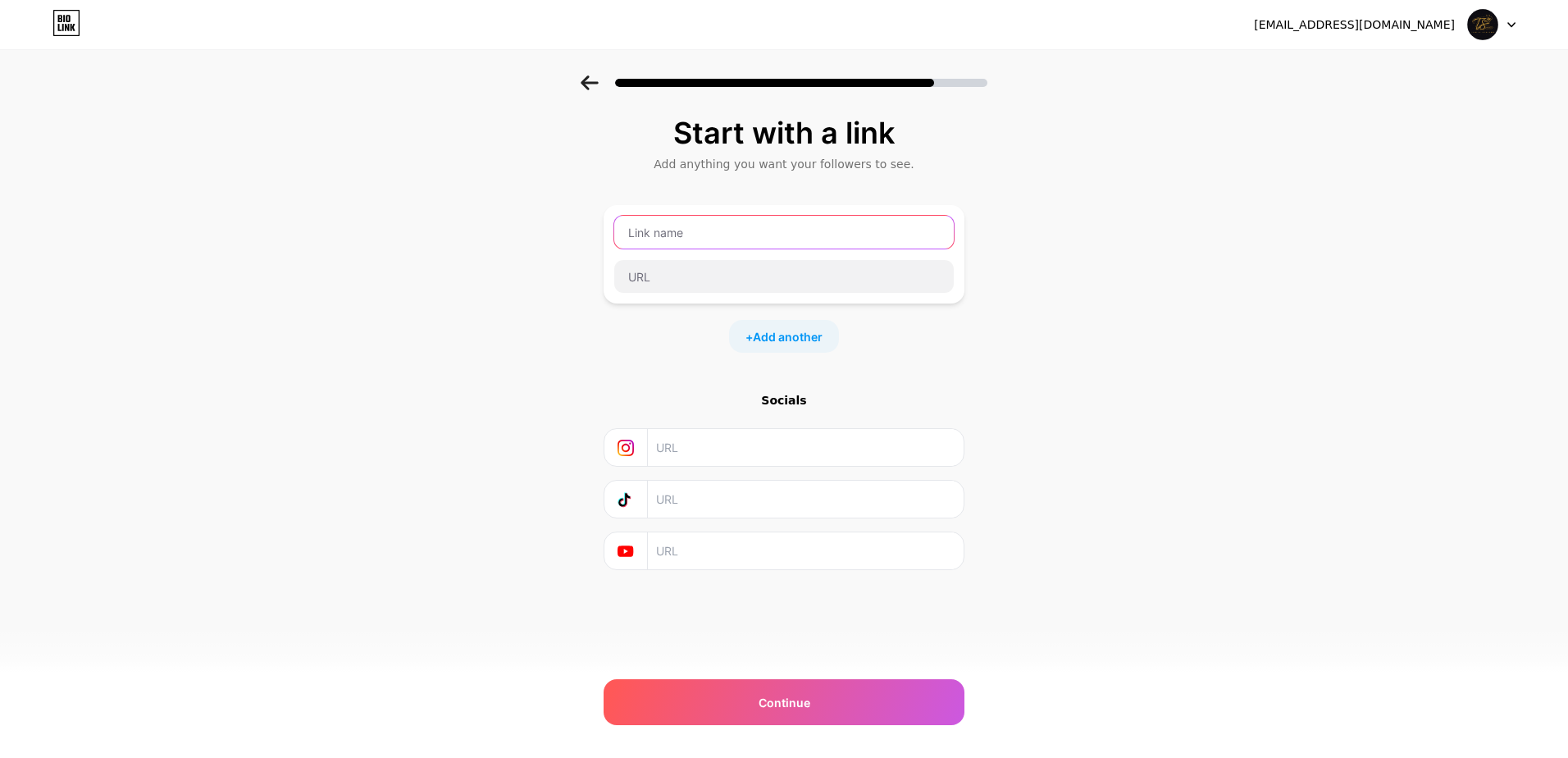
click at [710, 235] on input "text" at bounding box center [784, 232] width 340 height 33
click at [678, 240] on input "text" at bounding box center [784, 232] width 340 height 33
click at [679, 280] on input "text" at bounding box center [784, 277] width 340 height 33
click at [763, 334] on span "Add another" at bounding box center [787, 337] width 69 height 17
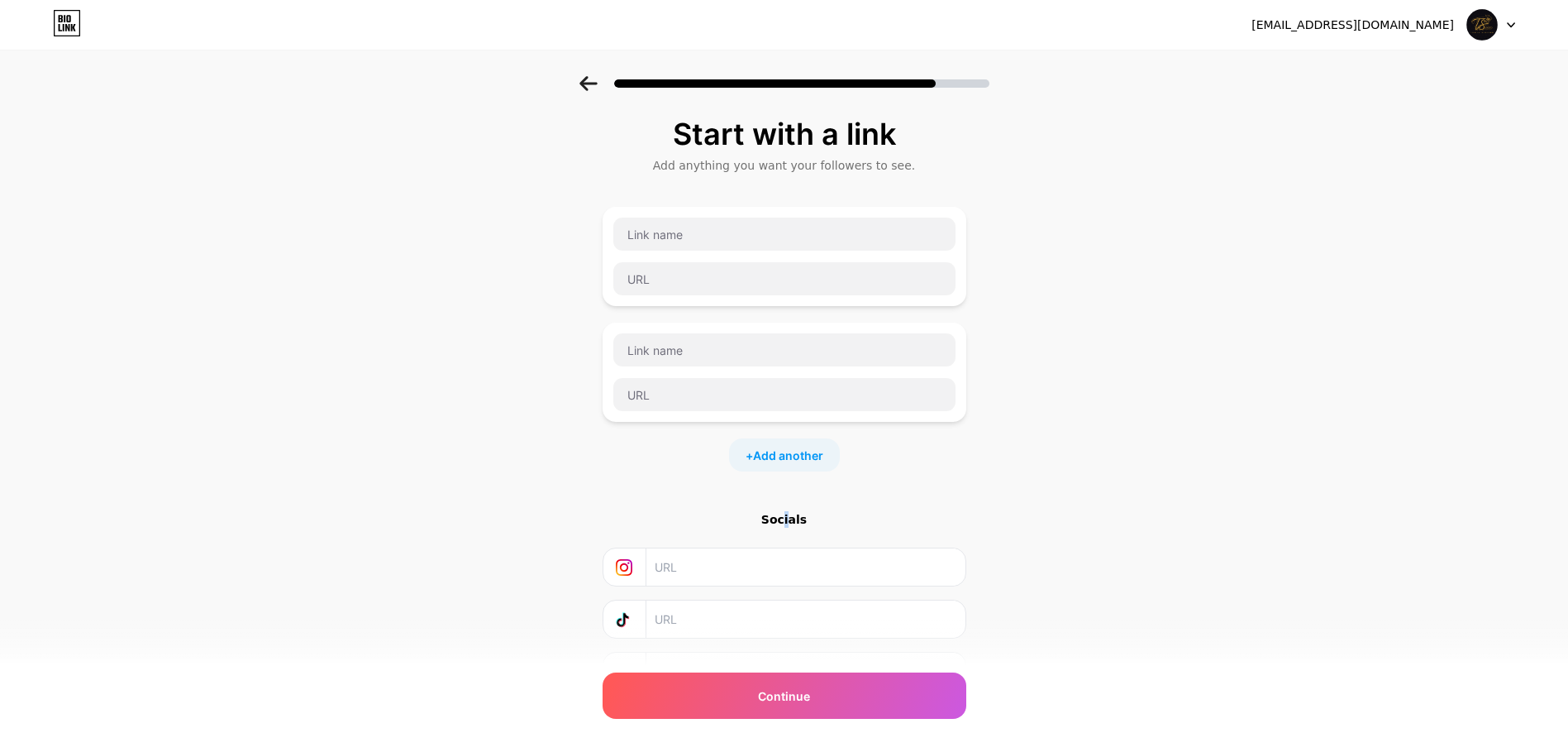
click at [795, 520] on div "Socials" at bounding box center [784, 519] width 363 height 16
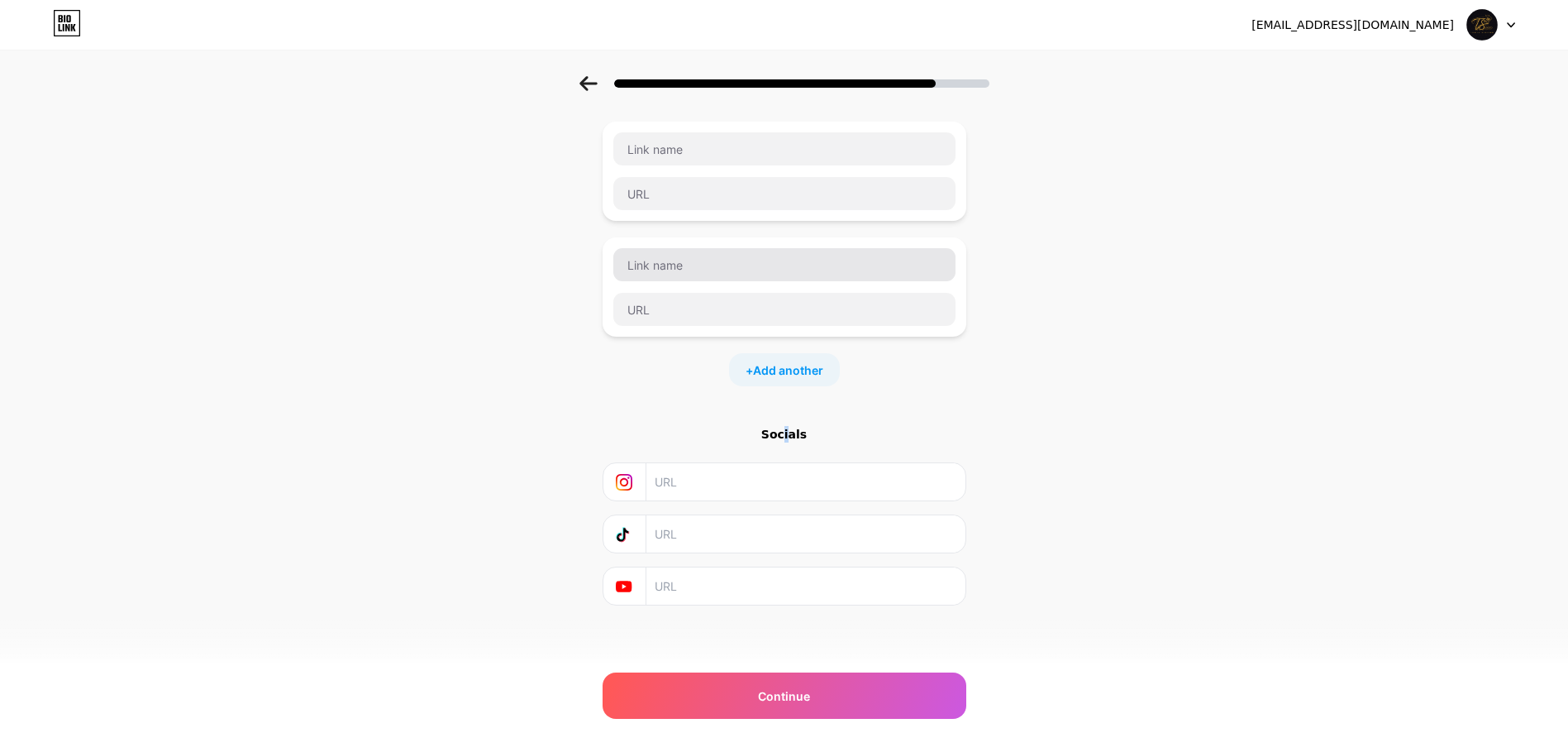
scroll to position [88, 0]
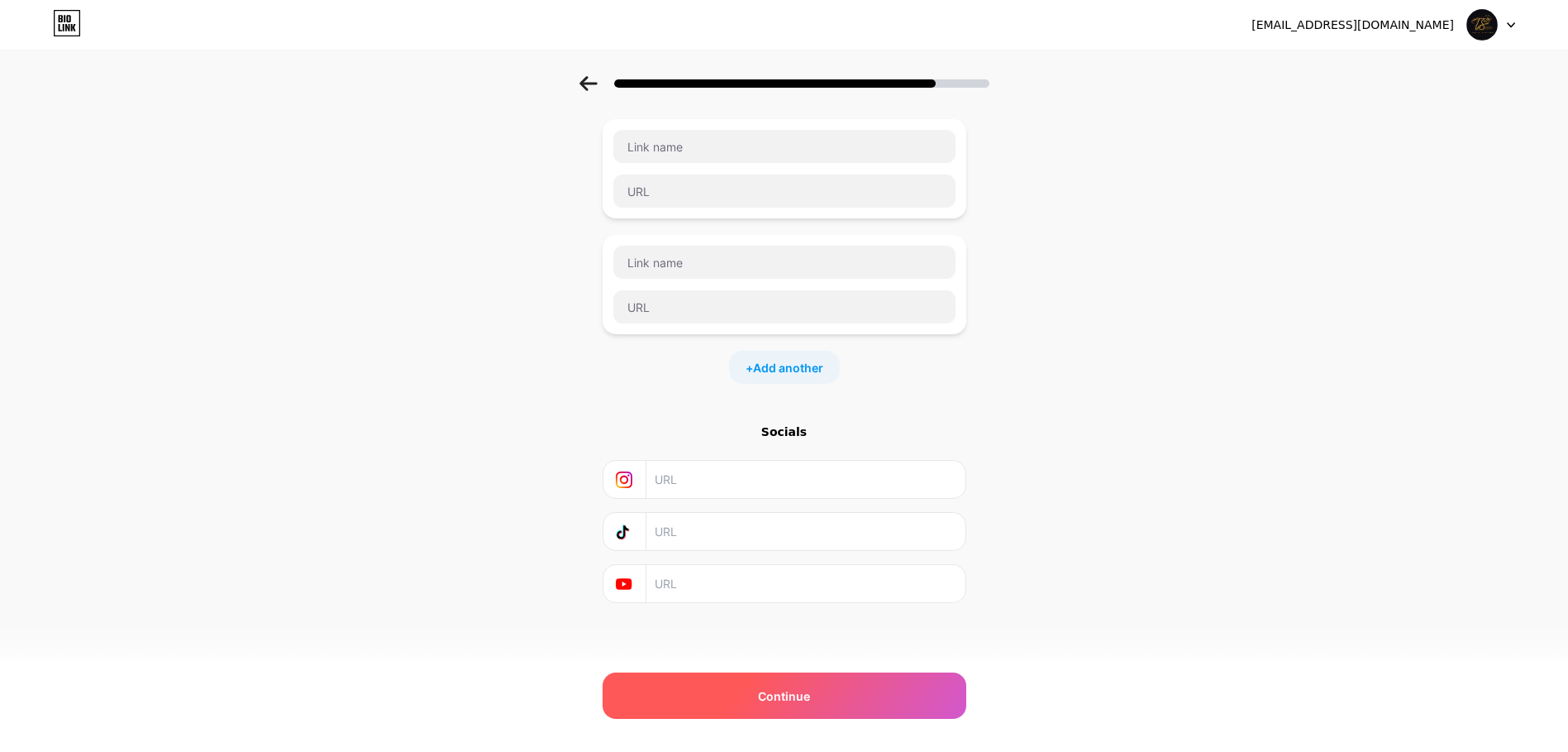
click at [737, 696] on div "Continue" at bounding box center [784, 696] width 363 height 47
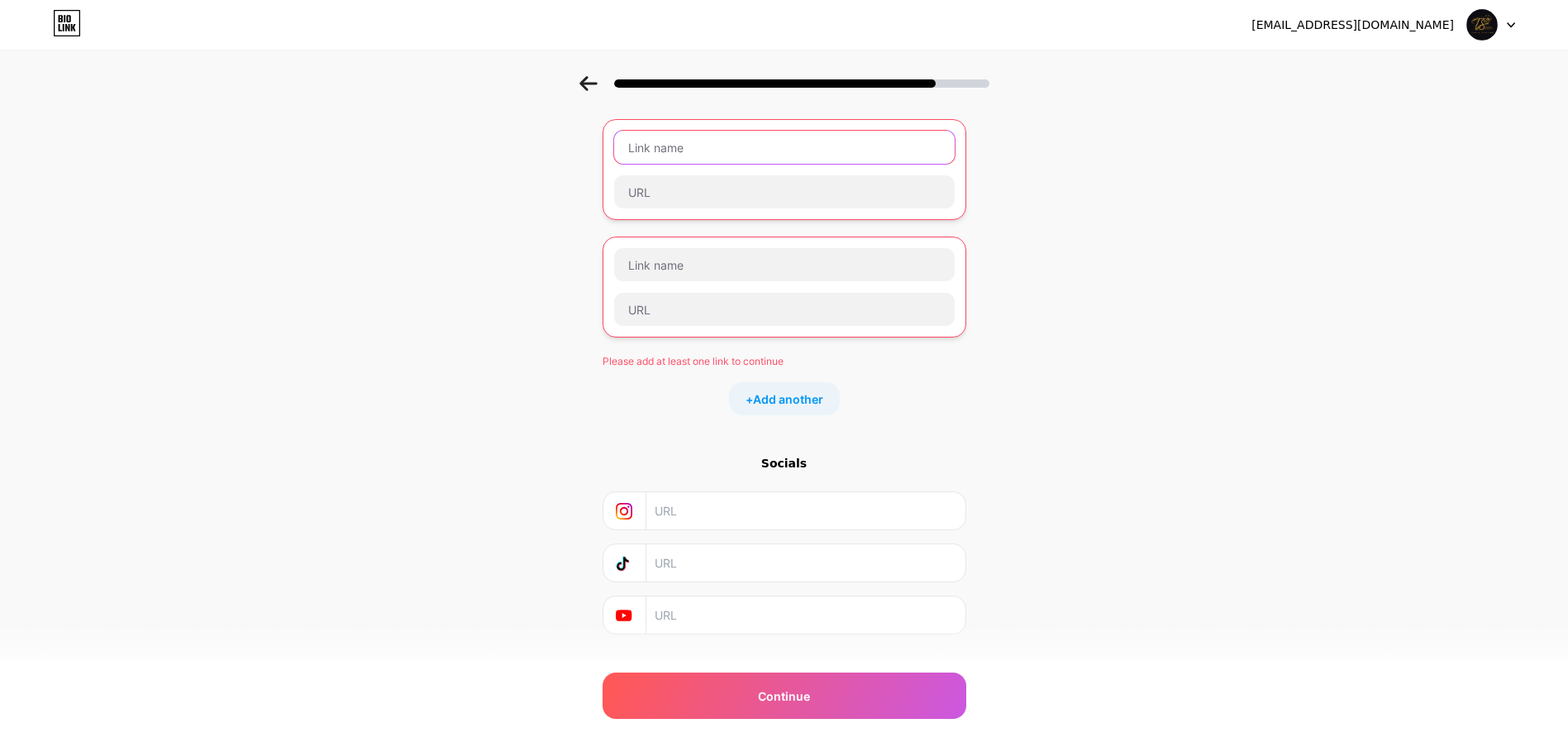
click at [660, 134] on input "text" at bounding box center [784, 147] width 341 height 33
click at [674, 520] on input "text" at bounding box center [805, 510] width 300 height 37
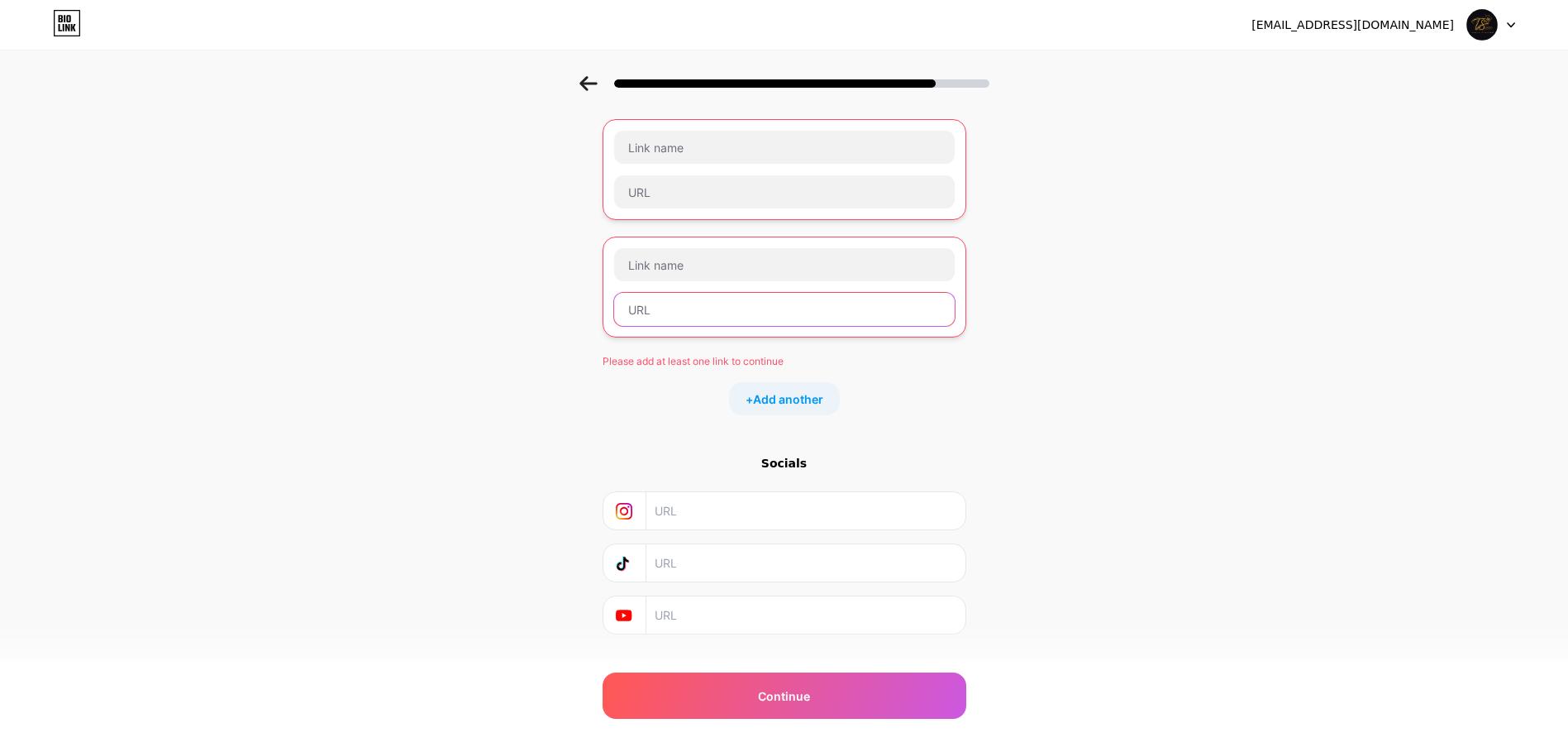
click at [741, 322] on input "text" at bounding box center [784, 309] width 341 height 33
drag, startPoint x: 740, startPoint y: 324, endPoint x: 706, endPoint y: 234, distance: 96.2
click at [713, 244] on div at bounding box center [784, 287] width 363 height 101
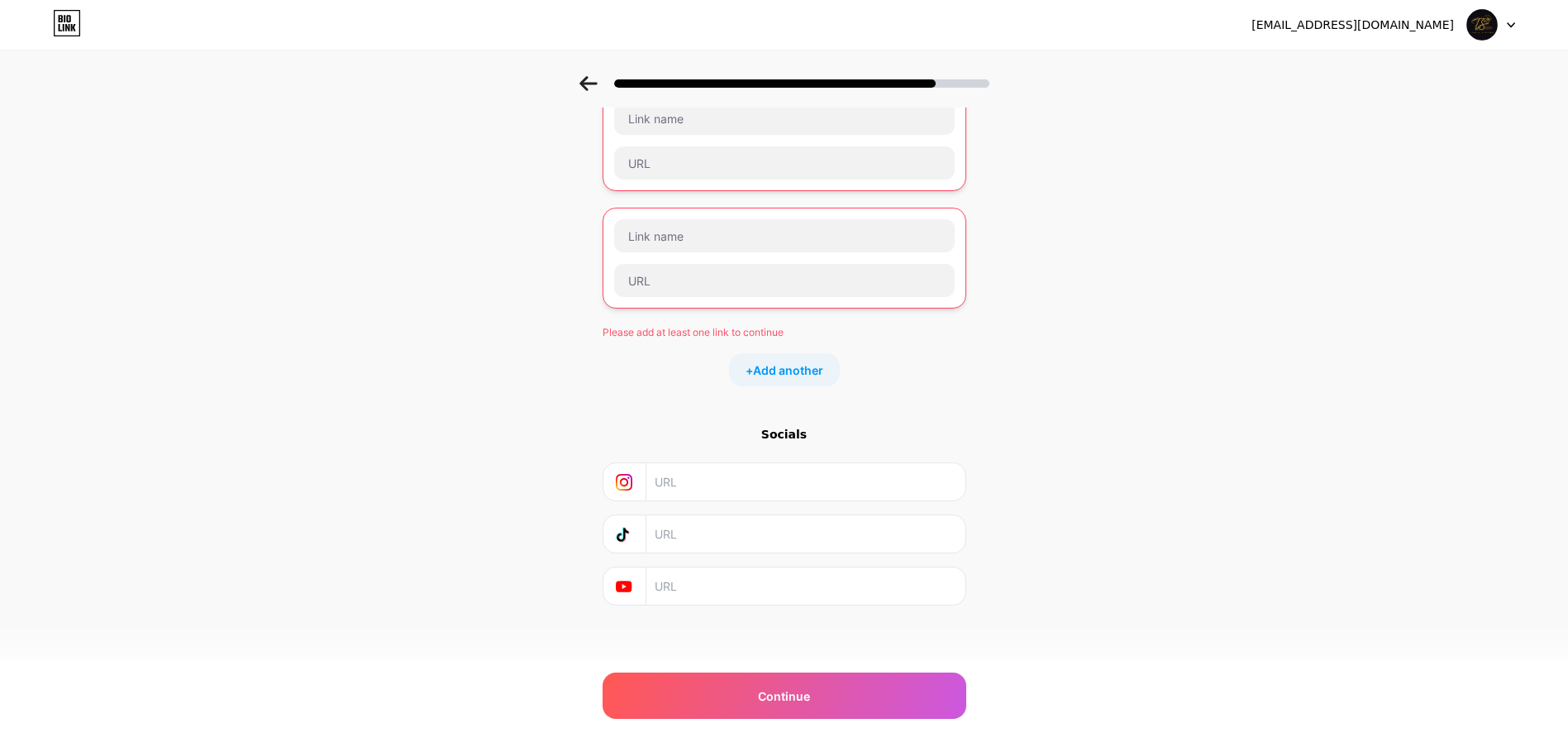
scroll to position [119, 0]
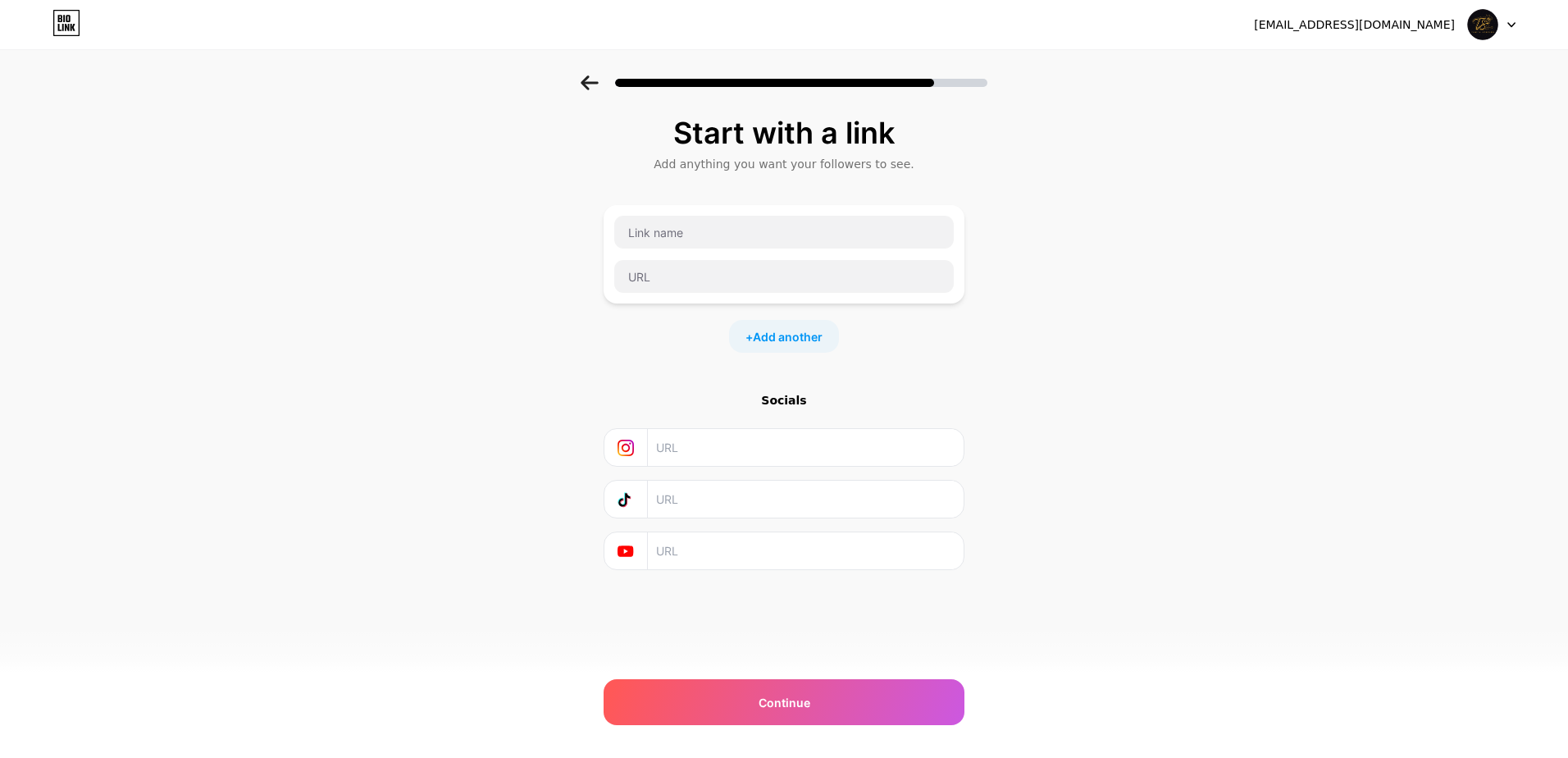
click at [730, 472] on div "Socials" at bounding box center [784, 481] width 361 height 178
click at [703, 461] on input "text" at bounding box center [805, 447] width 298 height 37
click at [743, 547] on input "text" at bounding box center [805, 551] width 298 height 37
paste input "https://www.youtube.com/@TawfaStation"
type input "https://www.youtube.com/@TawfaStation"
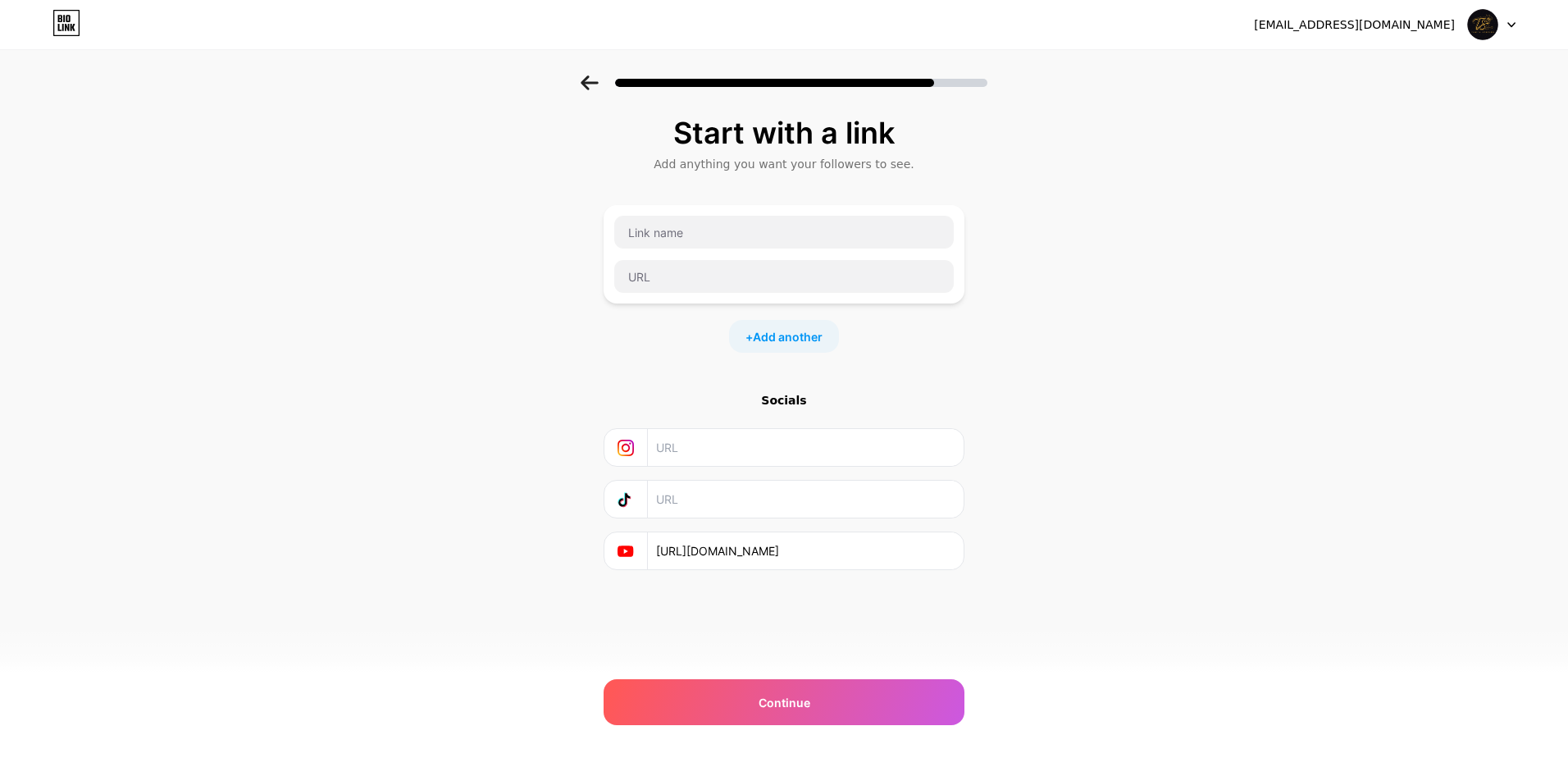
click at [741, 493] on input "text" at bounding box center [805, 498] width 298 height 37
click at [736, 514] on input "text" at bounding box center [805, 498] width 298 height 37
click at [730, 507] on input "text" at bounding box center [805, 498] width 298 height 37
paste input "https://www.tiktok.com/@TawfaStation"
type input "https://www.tiktok.com/@TawfaStation"
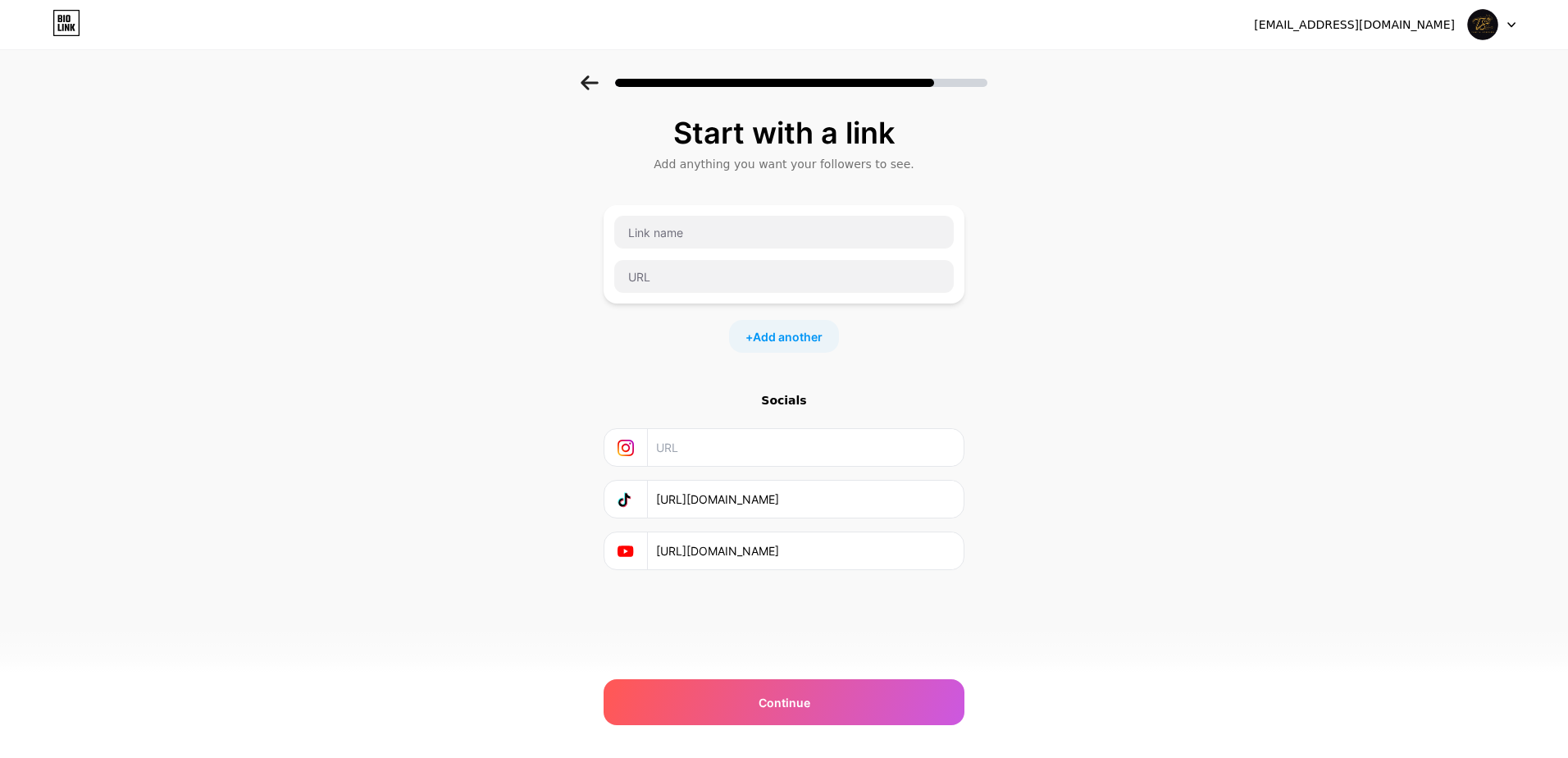
click at [695, 437] on input "text" at bounding box center [805, 447] width 298 height 37
paste input "https://www.instagram.com/TawfaStation"
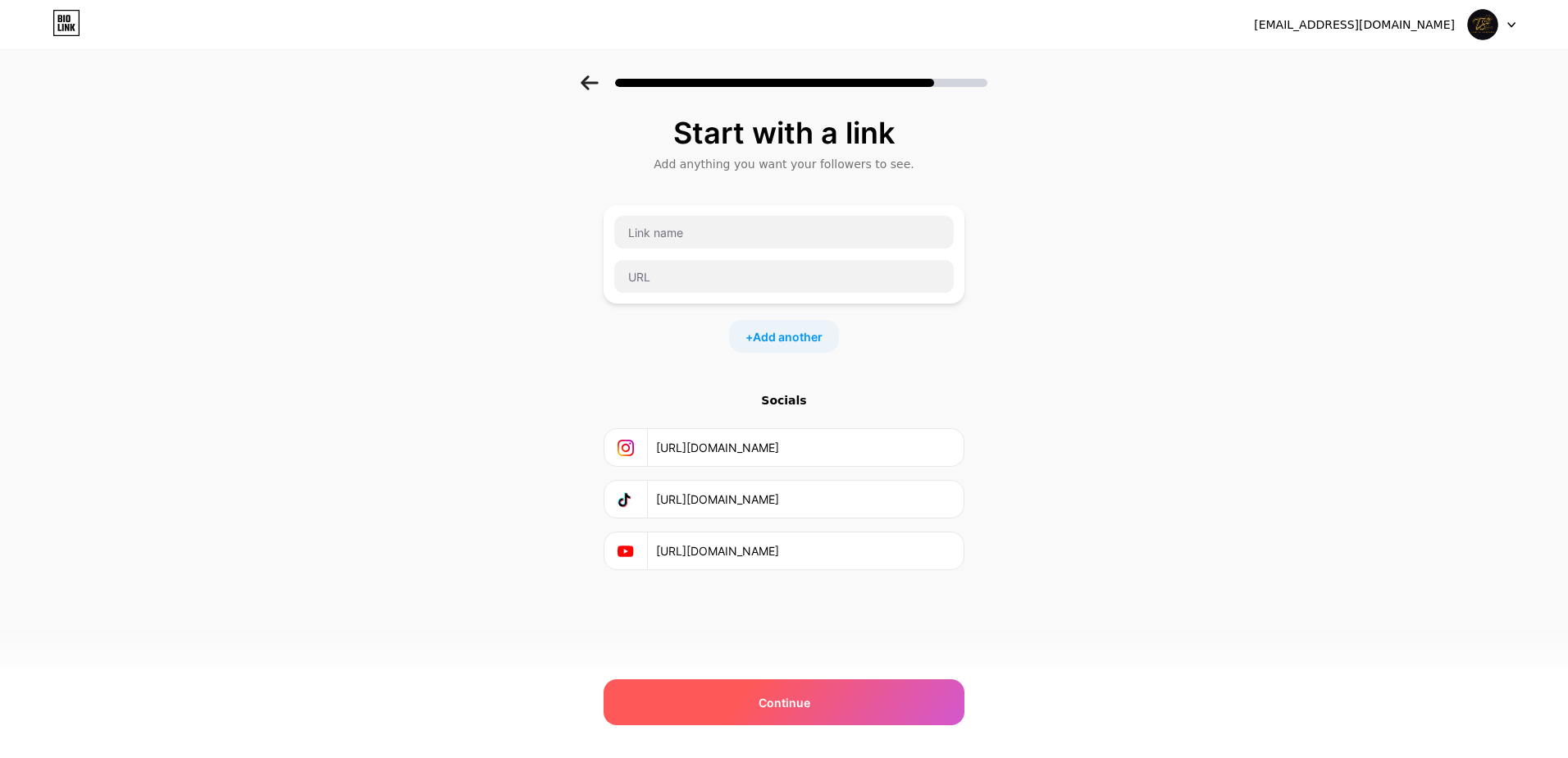
type input "https://www.instagram.com/TawfaStation"
click at [772, 695] on span "Continue" at bounding box center [784, 702] width 51 height 17
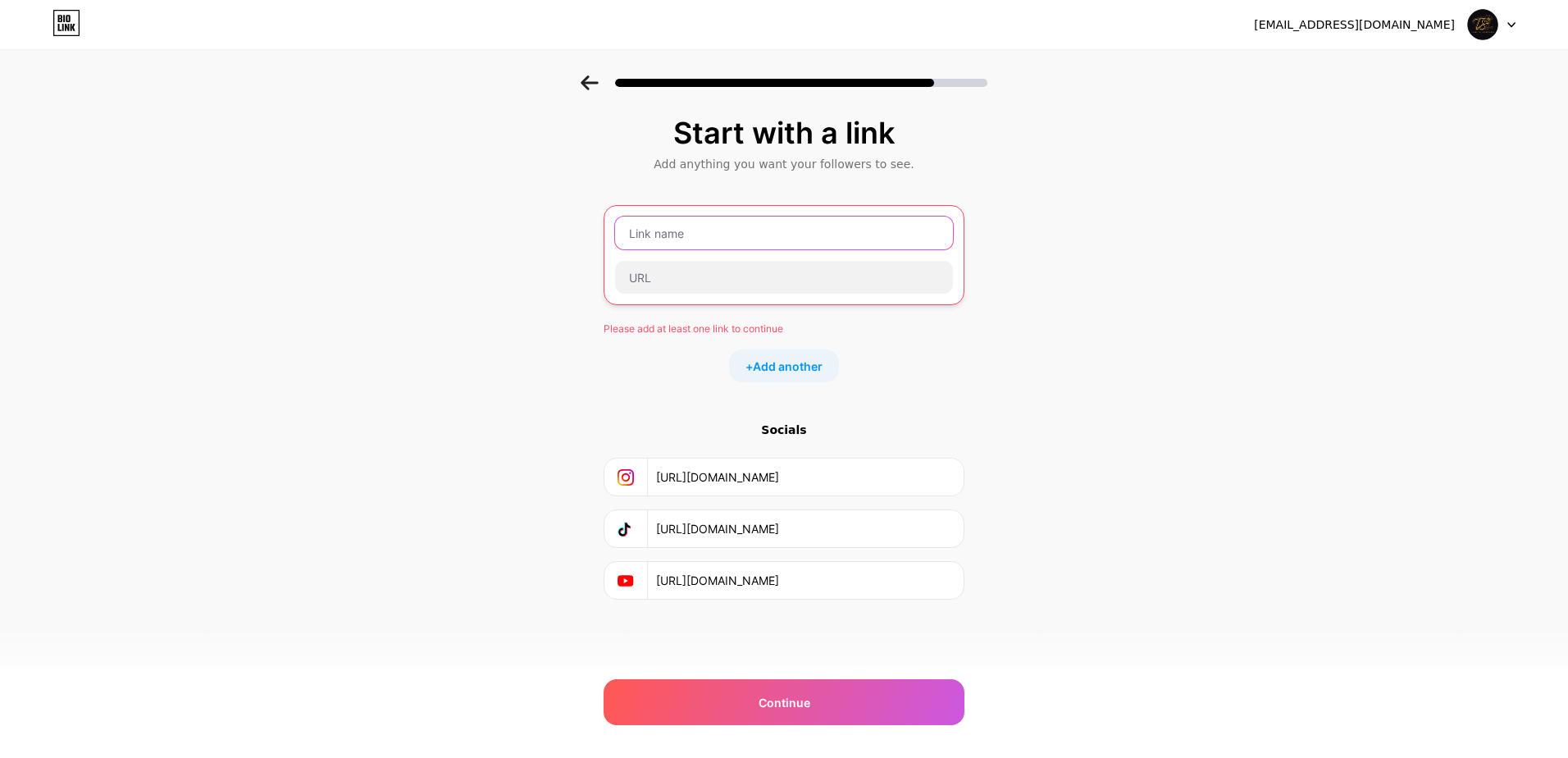
click at [646, 242] on input "text" at bounding box center [784, 233] width 338 height 33
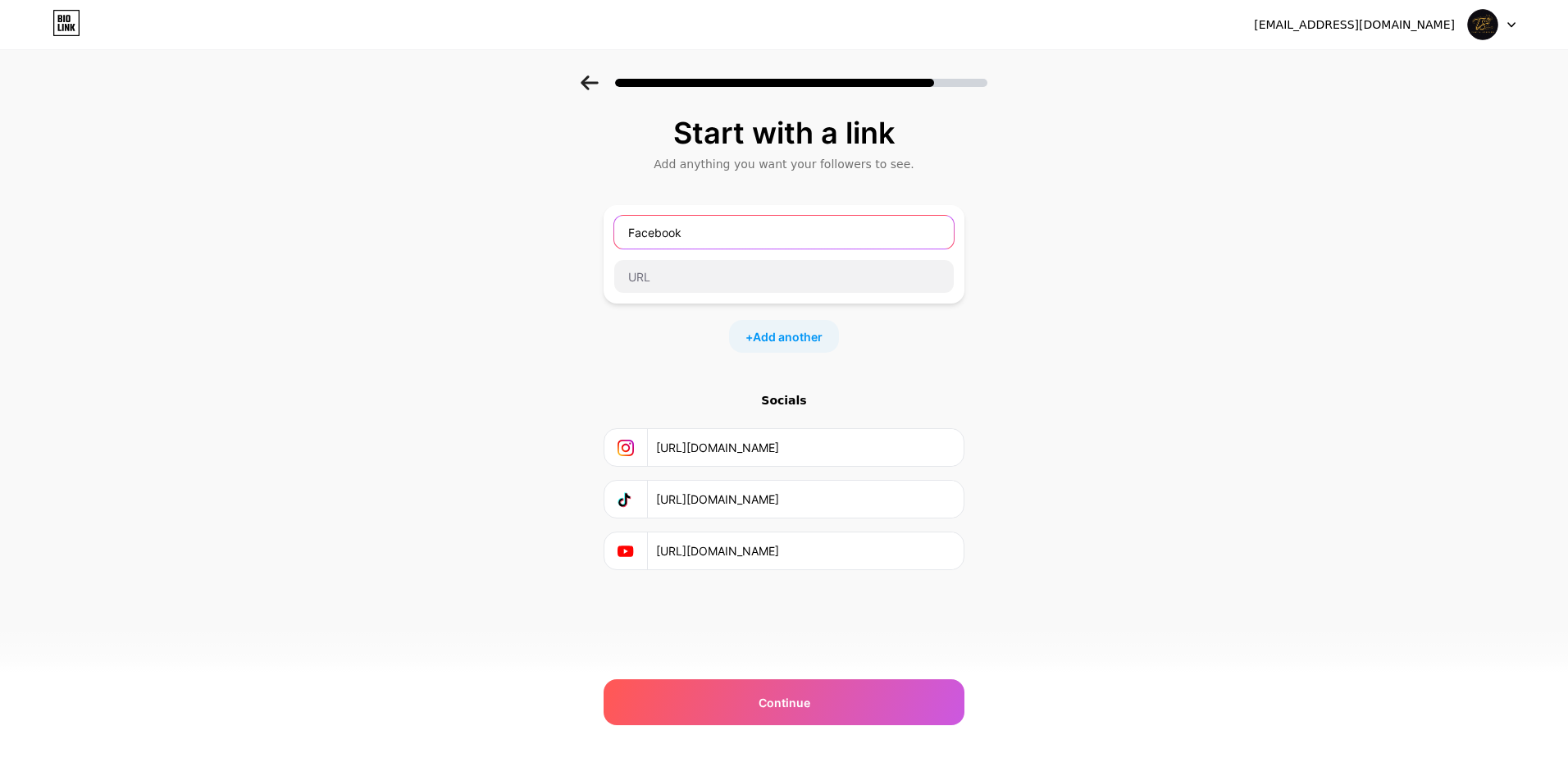
type input "Facebook"
click at [698, 275] on input "text" at bounding box center [784, 277] width 340 height 33
paste input "https://www.facebook.com/TawfaStation"
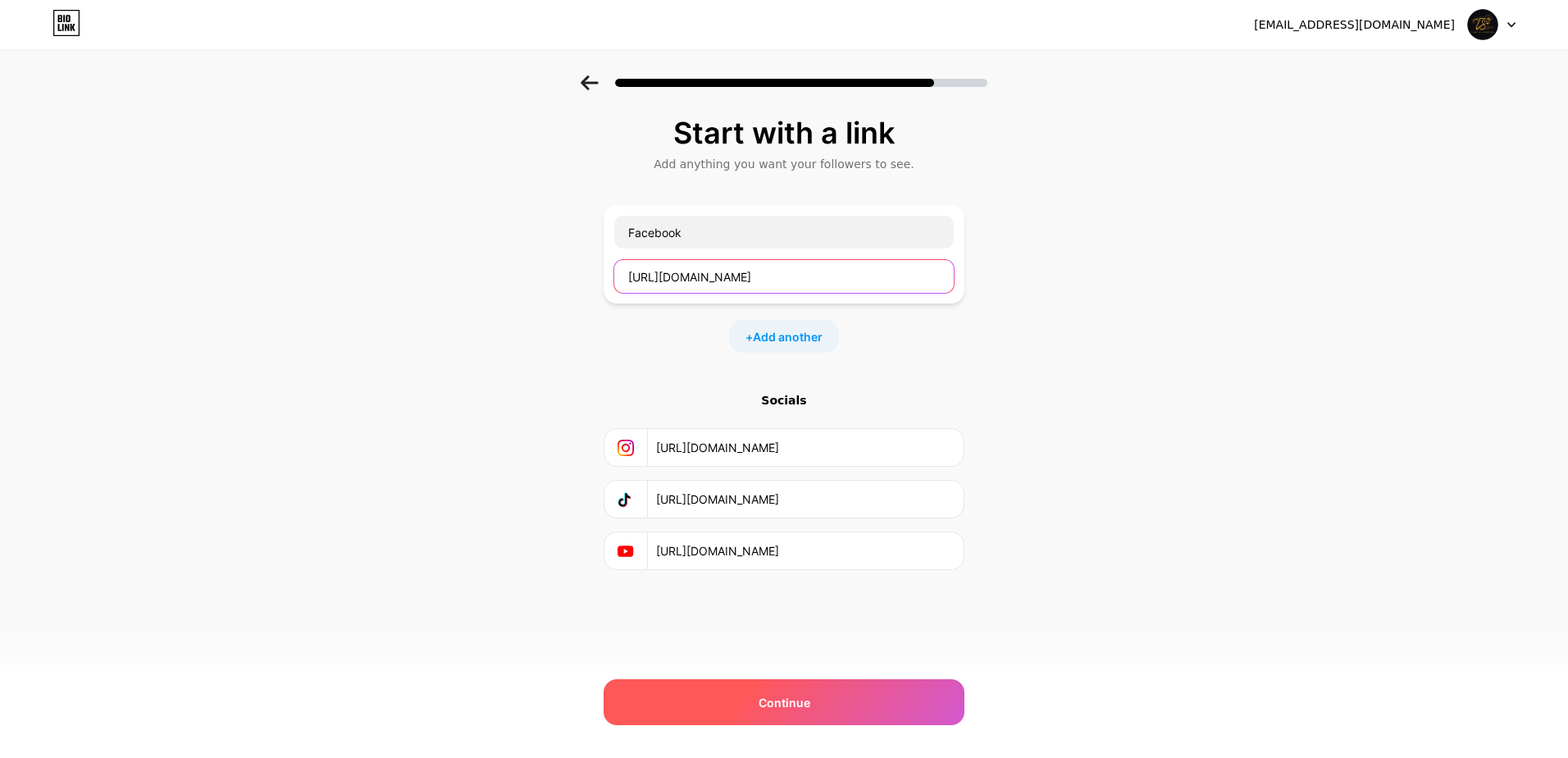
type input "https://www.facebook.com/TawfaStation"
click at [793, 708] on span "Continue" at bounding box center [784, 702] width 51 height 17
click at [790, 705] on span "Continue" at bounding box center [784, 702] width 51 height 17
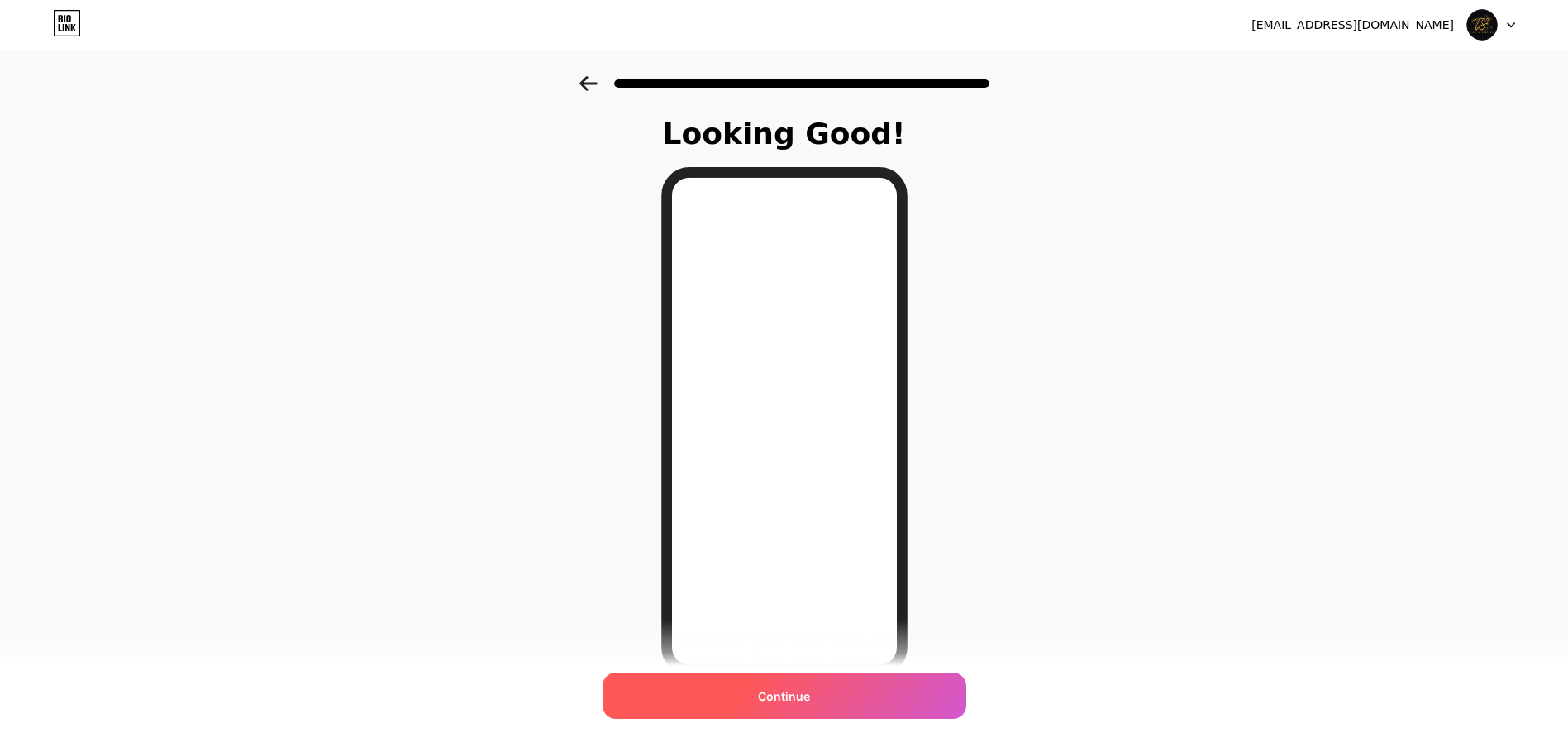
click at [806, 708] on div "Continue" at bounding box center [784, 696] width 363 height 47
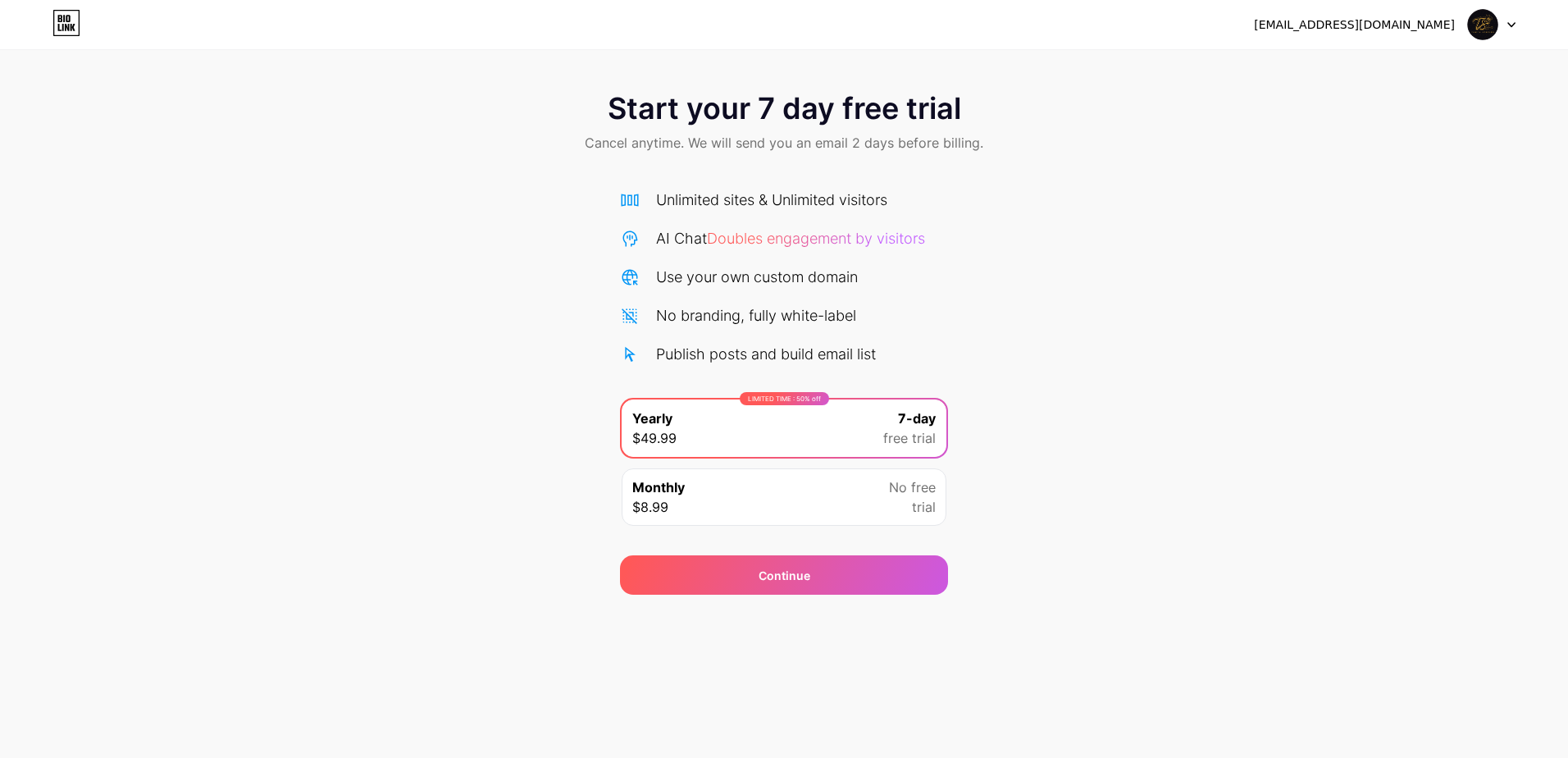
drag, startPoint x: 952, startPoint y: 341, endPoint x: 965, endPoint y: 370, distance: 31.8
click at [963, 356] on div "Start your 7 day free trial Cancel anytime. We will send you an email 2 days be…" at bounding box center [784, 335] width 1568 height 519
click at [898, 573] on div "Continue" at bounding box center [784, 575] width 328 height 39
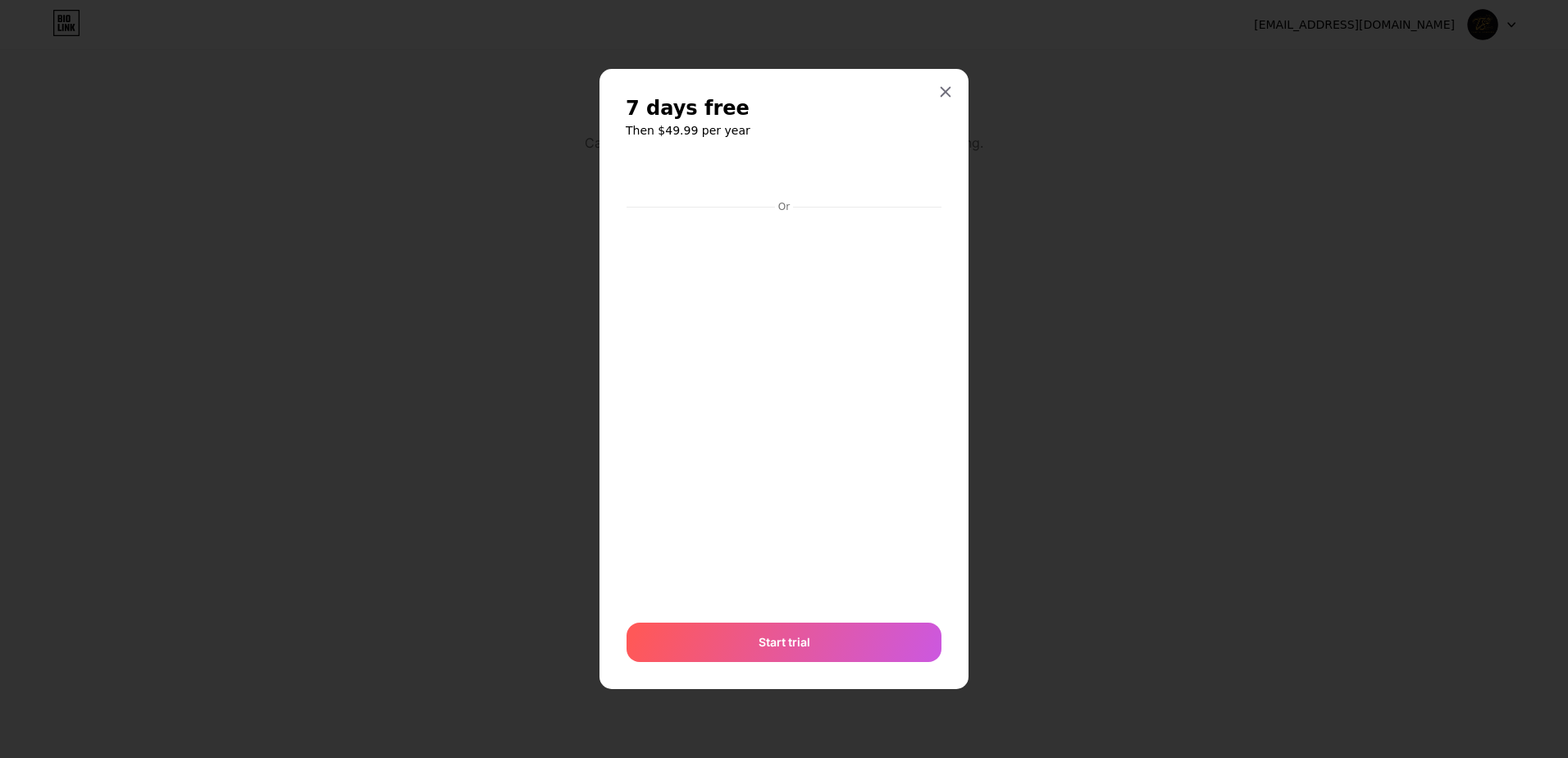
click at [1067, 403] on div at bounding box center [784, 379] width 1568 height 758
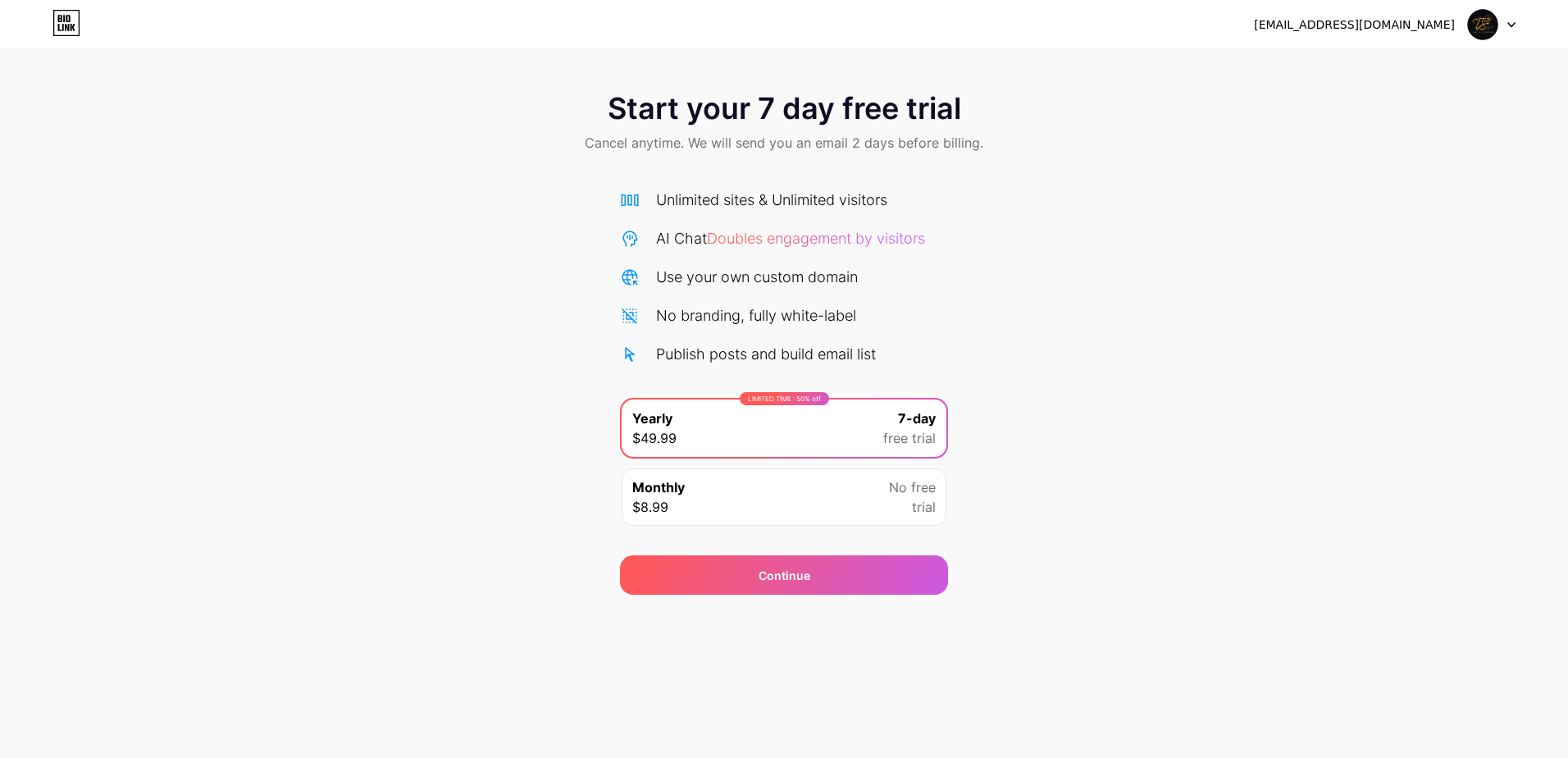
click at [1503, 23] on div at bounding box center [1493, 24] width 48 height 29
click at [535, 48] on div "tawfastation@gmail.com Logout" at bounding box center [784, 24] width 1568 height 49
click at [802, 506] on div "Monthly $8.99 No free trial" at bounding box center [784, 497] width 325 height 57
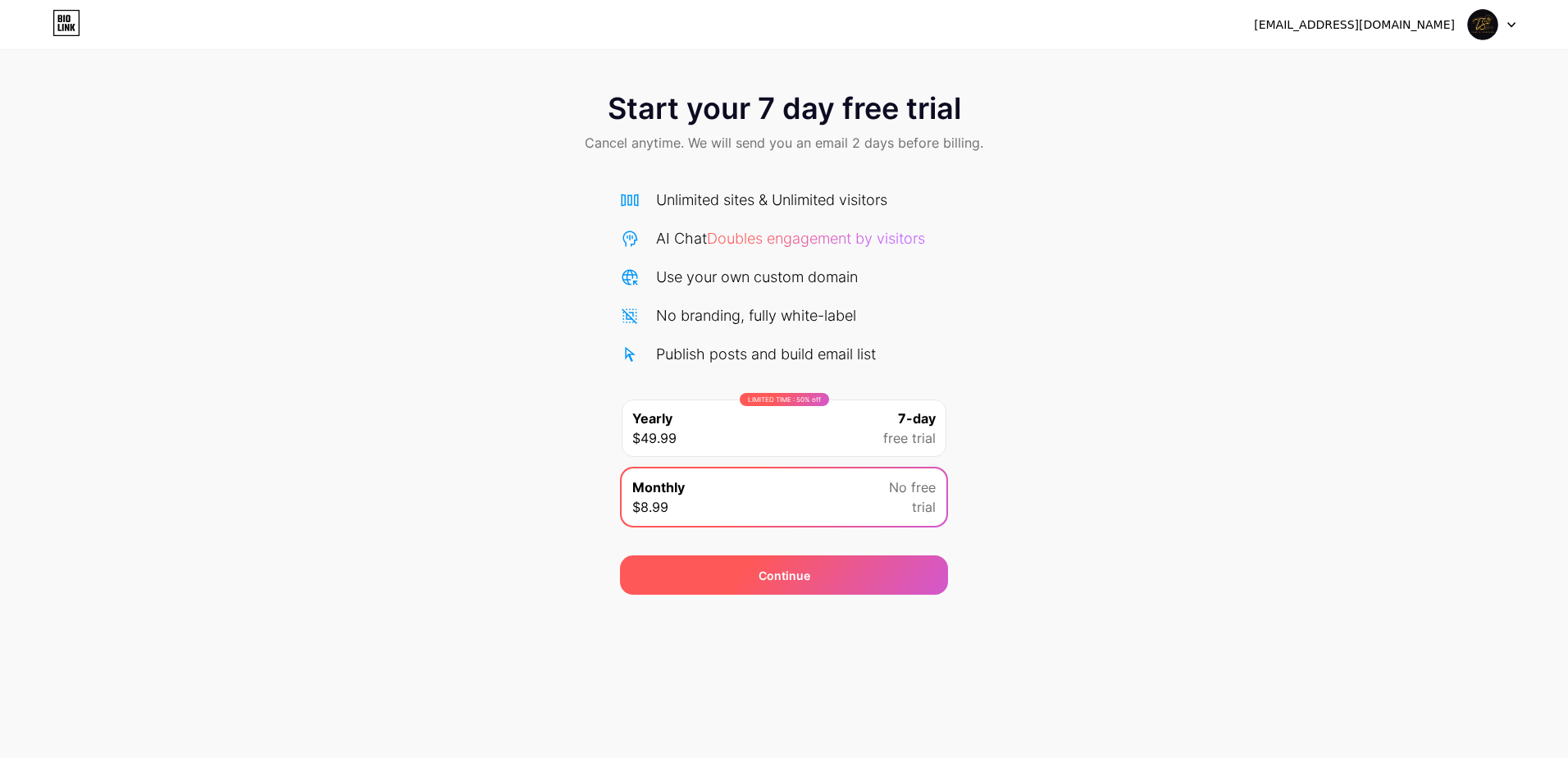
click at [856, 561] on div "Continue" at bounding box center [784, 575] width 328 height 39
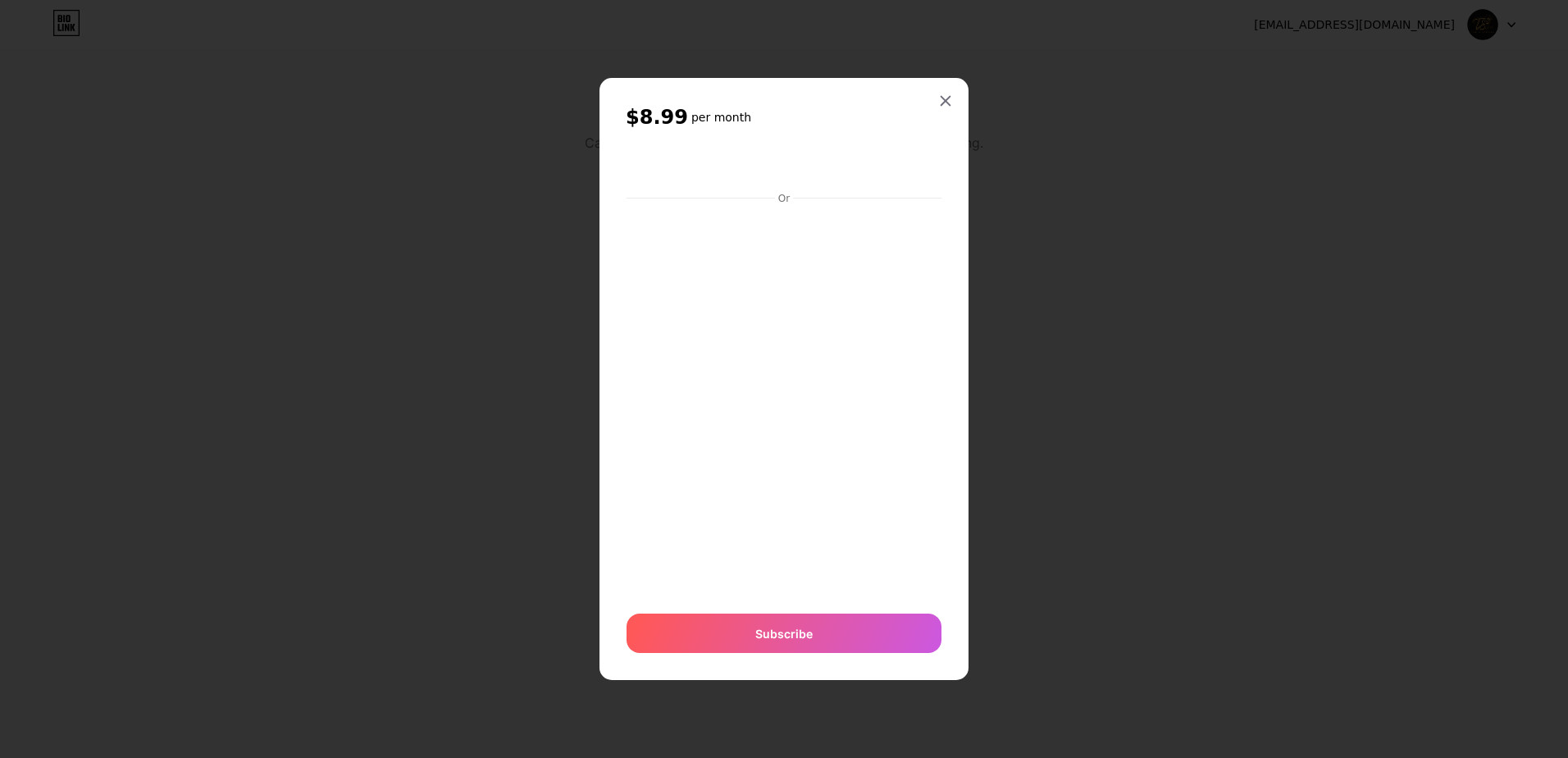
click at [1028, 519] on div at bounding box center [784, 379] width 1568 height 758
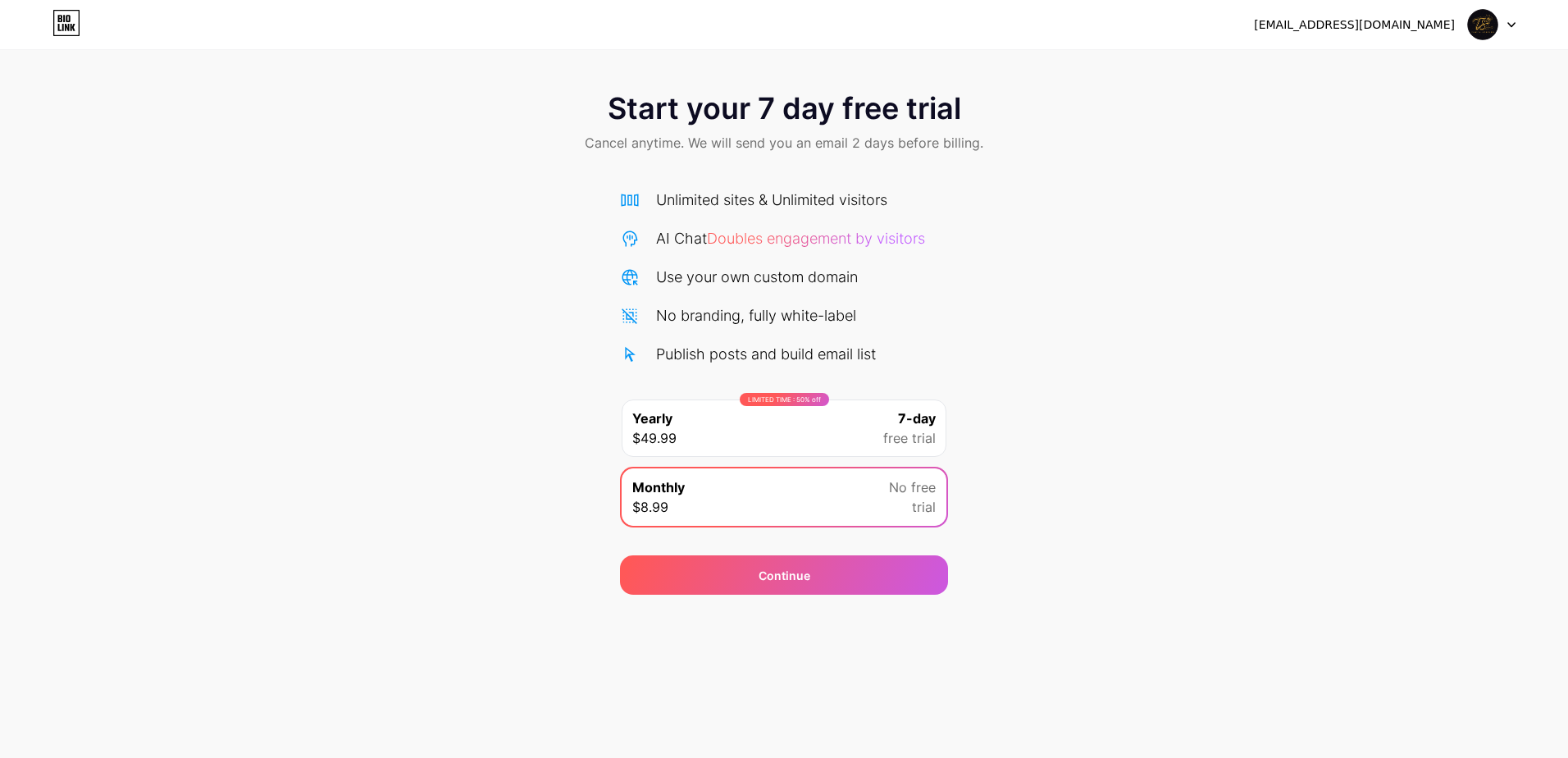
click at [836, 242] on span "Doubles engagement by visitors" at bounding box center [816, 238] width 218 height 17
click at [776, 251] on div "Unlimited sites & Unlimited visitors AI Chat Doubles engagement by visitors Use…" at bounding box center [784, 277] width 328 height 176
click at [1504, 27] on div at bounding box center [1493, 24] width 48 height 29
click at [59, 24] on icon at bounding box center [66, 22] width 28 height 27
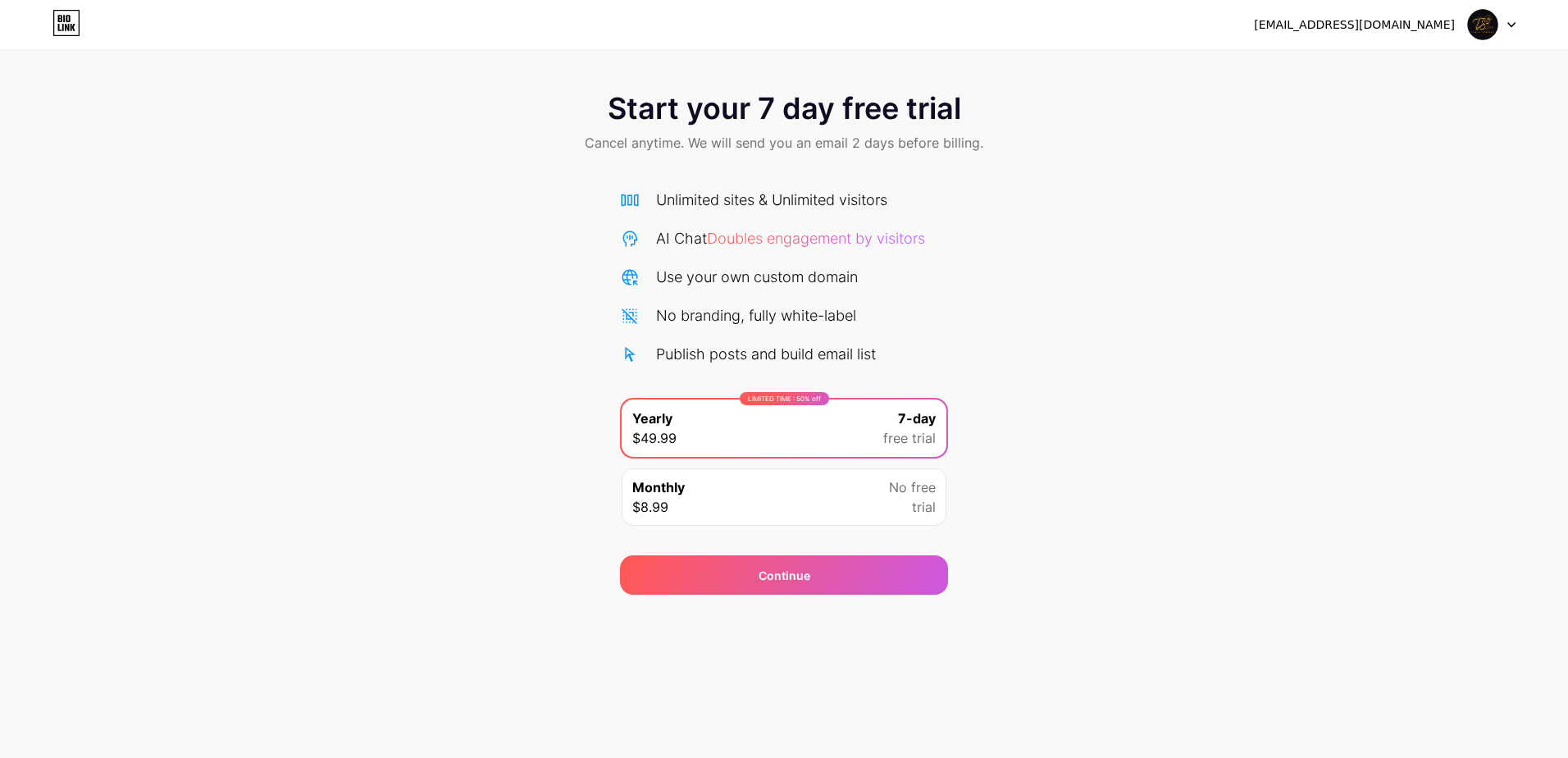
click at [107, 19] on div "tawfastation@gmail.com Logout" at bounding box center [784, 24] width 1568 height 29
click at [781, 578] on div "Continue" at bounding box center [784, 576] width 51 height 17
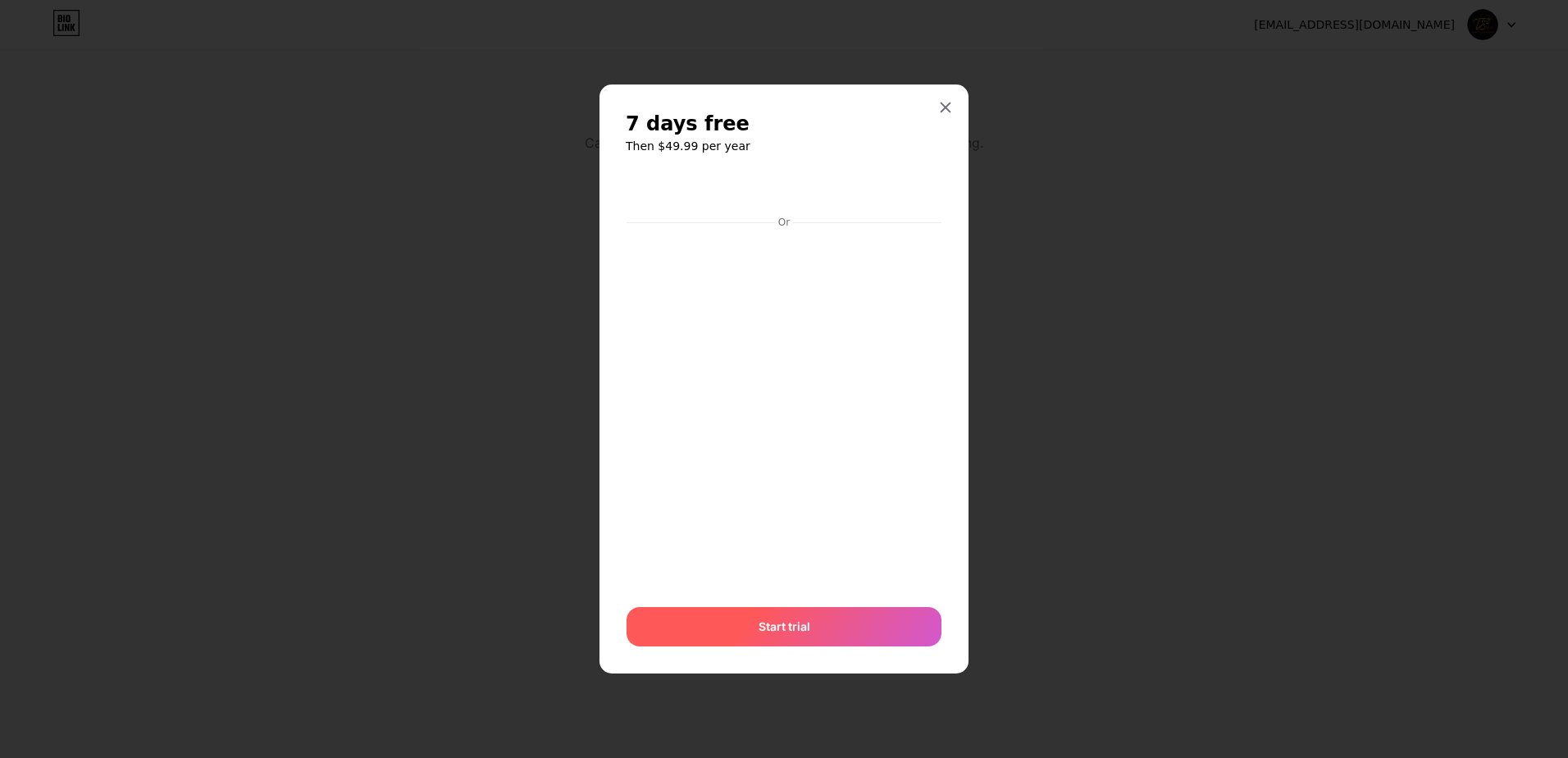
click at [747, 624] on div "Start trial" at bounding box center [784, 627] width 315 height 39
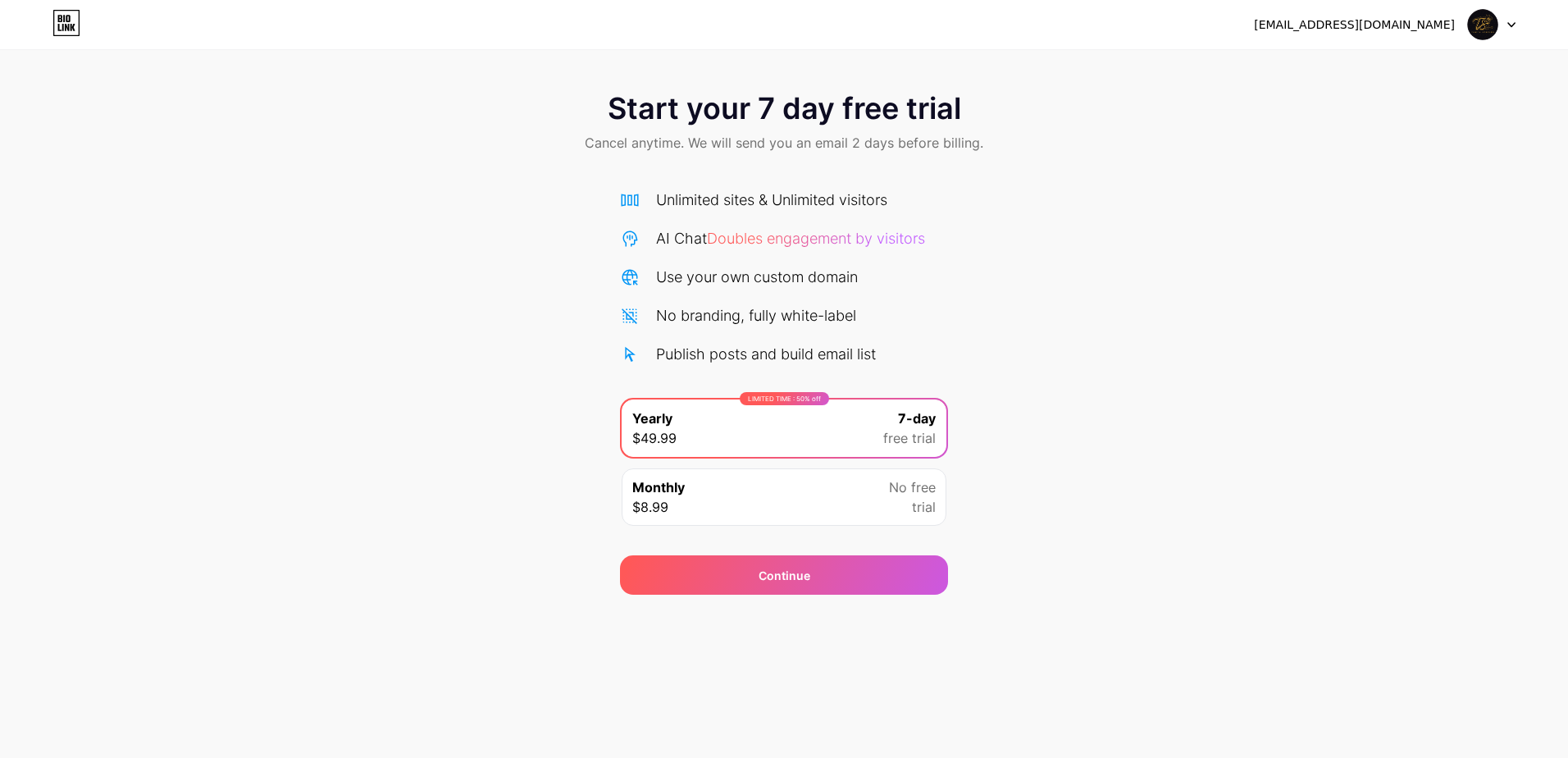
click at [1506, 27] on div at bounding box center [1493, 24] width 48 height 29
click at [1368, 69] on li "Logout" at bounding box center [1414, 68] width 204 height 45
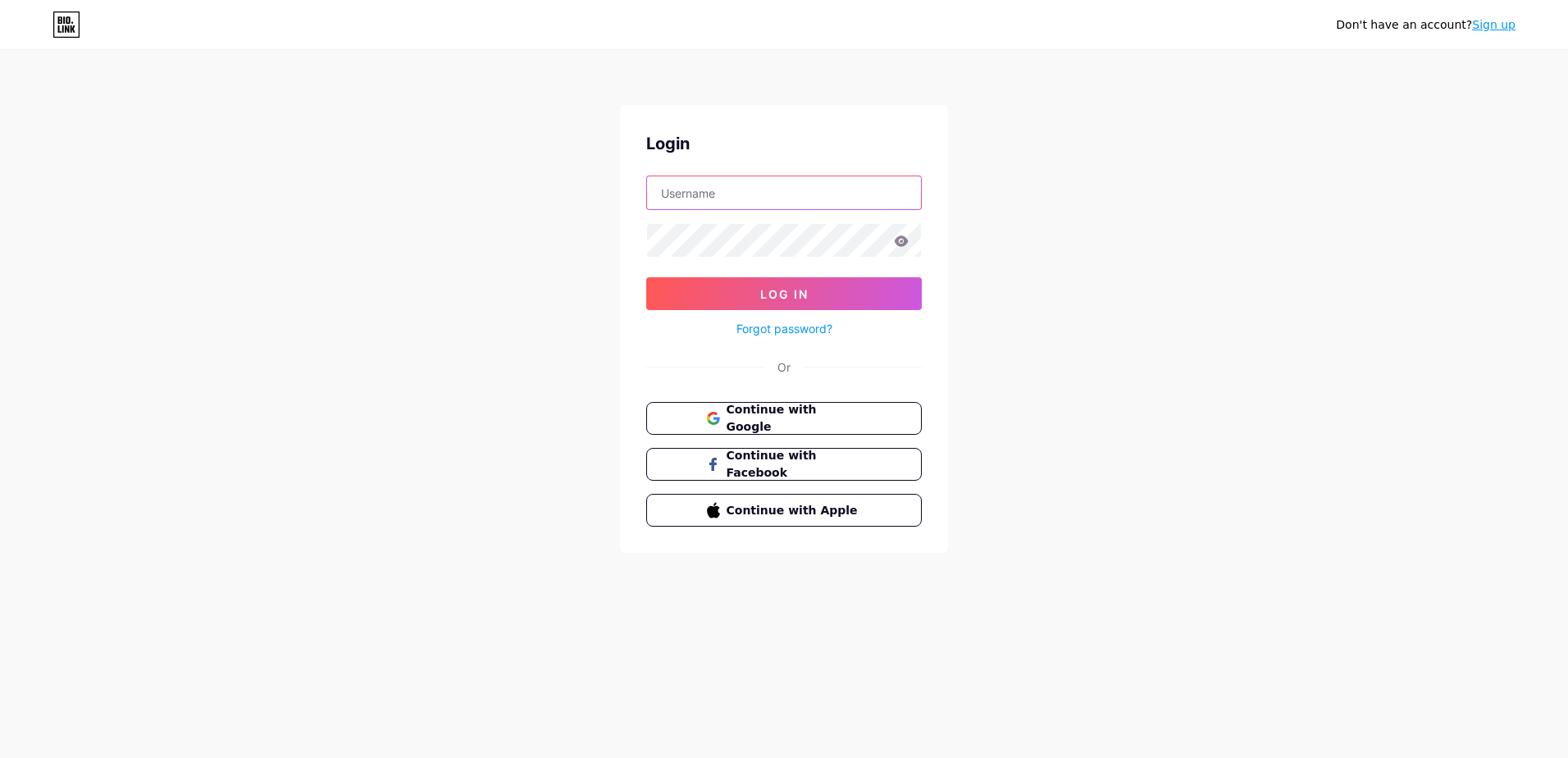
click at [816, 182] on input "text" at bounding box center [784, 193] width 274 height 33
type input "[EMAIL_ADDRESS][DOMAIN_NAME]"
click at [309, 245] on div "Don't have an account? Sign up Login tawfastation@gmail.com Log In Forgot passw…" at bounding box center [784, 302] width 1568 height 606
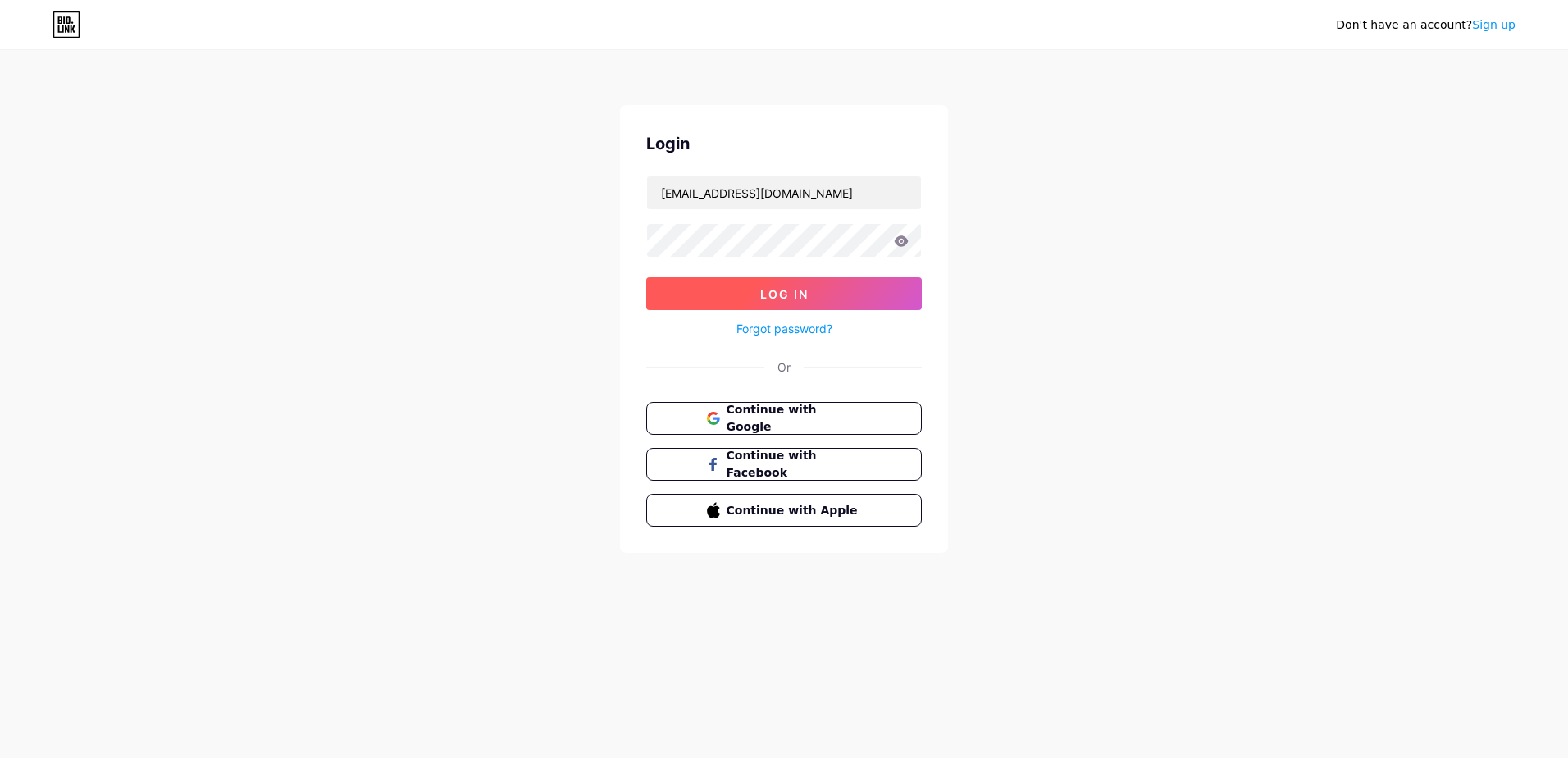
click at [793, 296] on span "Log In" at bounding box center [784, 294] width 49 height 14
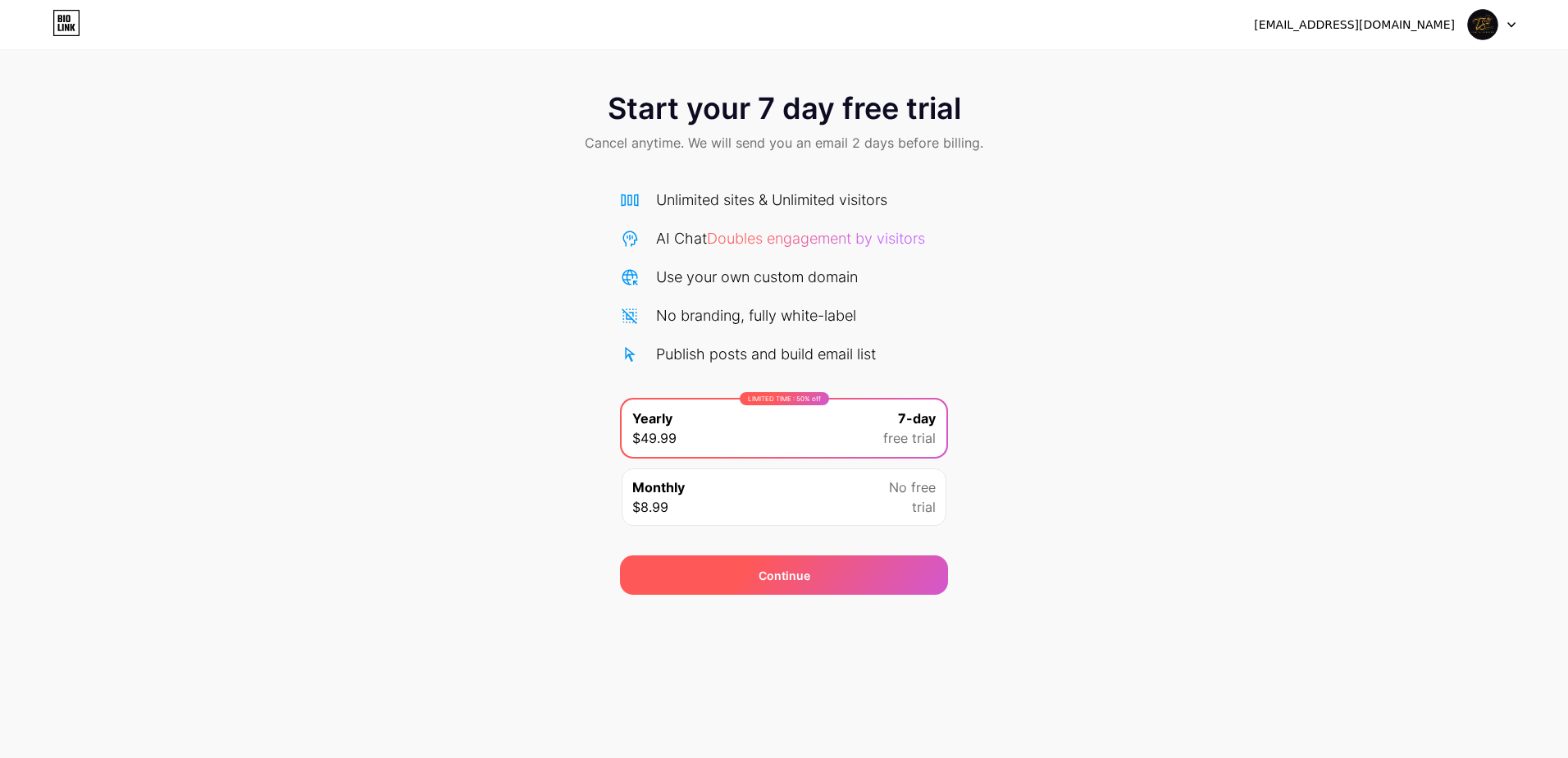
click at [891, 585] on div "Continue" at bounding box center [784, 575] width 328 height 39
click at [1460, 261] on div "Start your 7 day free trial Cancel anytime. We will send you an email 2 days be…" at bounding box center [784, 335] width 1568 height 519
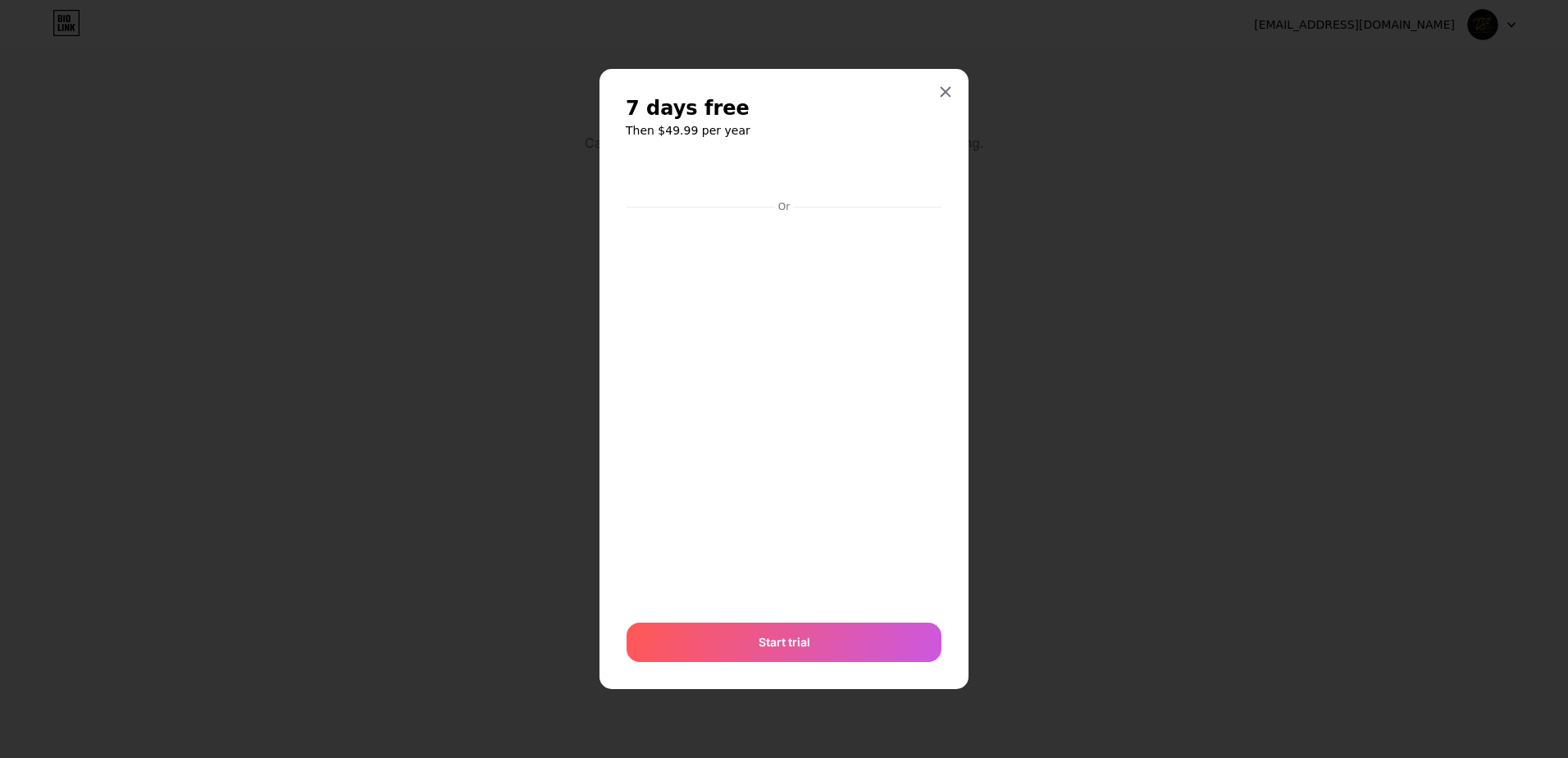
click at [1494, 43] on div at bounding box center [784, 379] width 1568 height 758
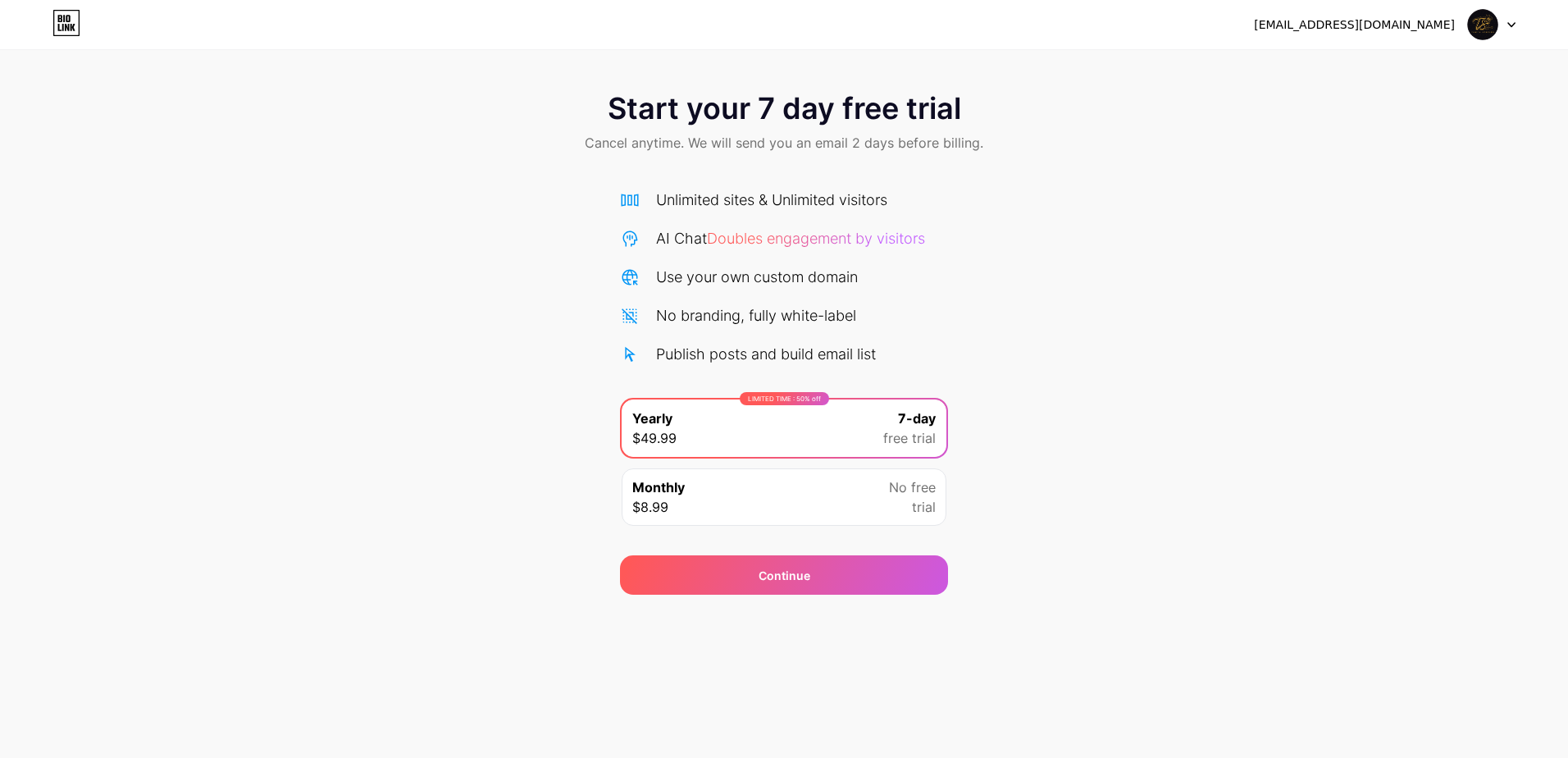
click at [1500, 29] on div at bounding box center [1493, 24] width 48 height 29
click at [1467, 60] on li "Logout" at bounding box center [1414, 68] width 204 height 45
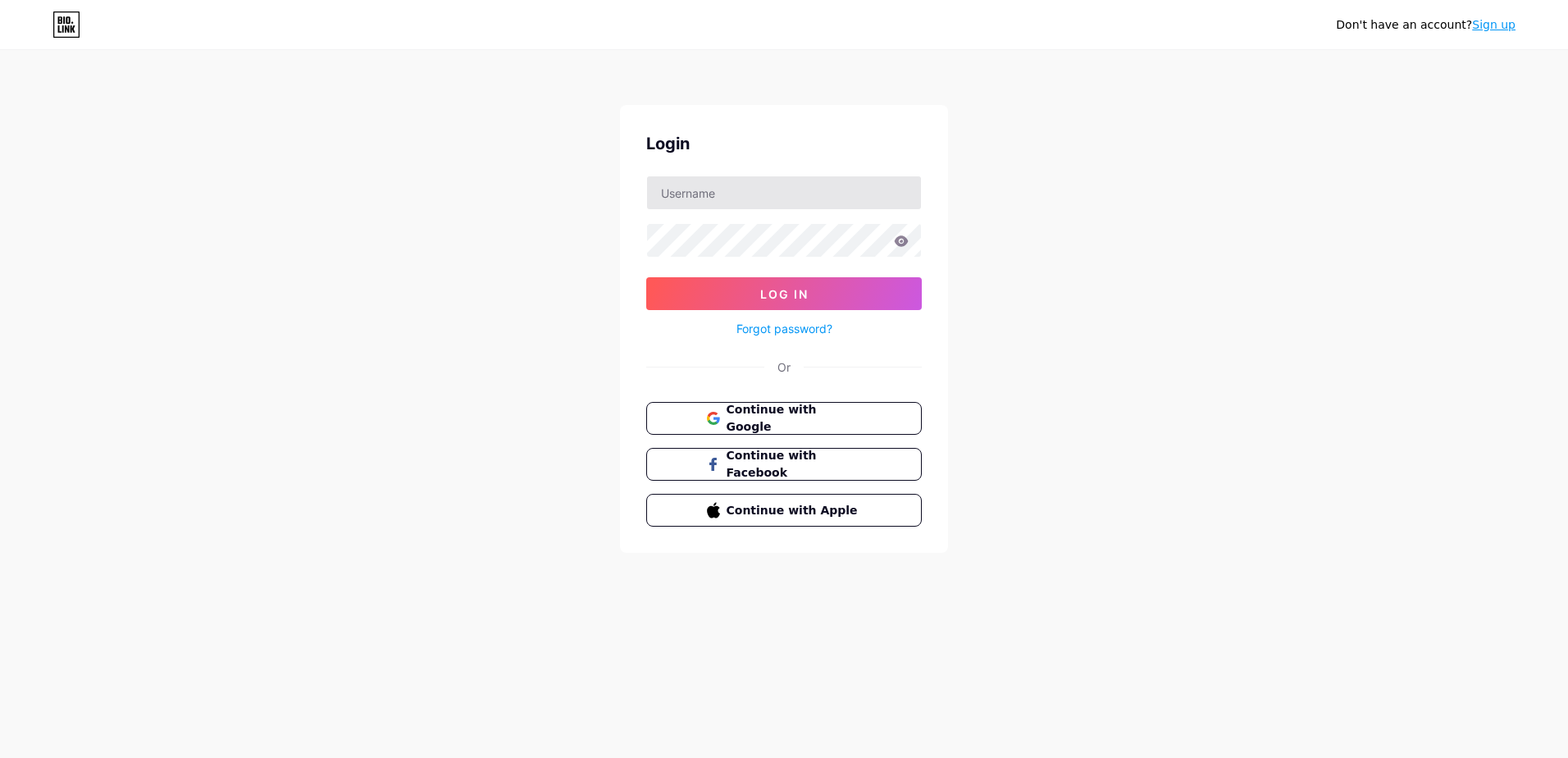
click at [808, 161] on div "Login Log In Forgot password? Or Continue with Google Continue with Facebook Co…" at bounding box center [784, 329] width 328 height 448
click at [69, 21] on icon at bounding box center [68, 20] width 4 height 8
click at [785, 194] on input "t" at bounding box center [784, 193] width 274 height 33
drag, startPoint x: 847, startPoint y: 194, endPoint x: 891, endPoint y: 200, distance: 44.4
click at [891, 200] on input "[EMAIL_ADDRESS][DOMAIN_NAME]*[PERSON_NAME]" at bounding box center [784, 193] width 274 height 33
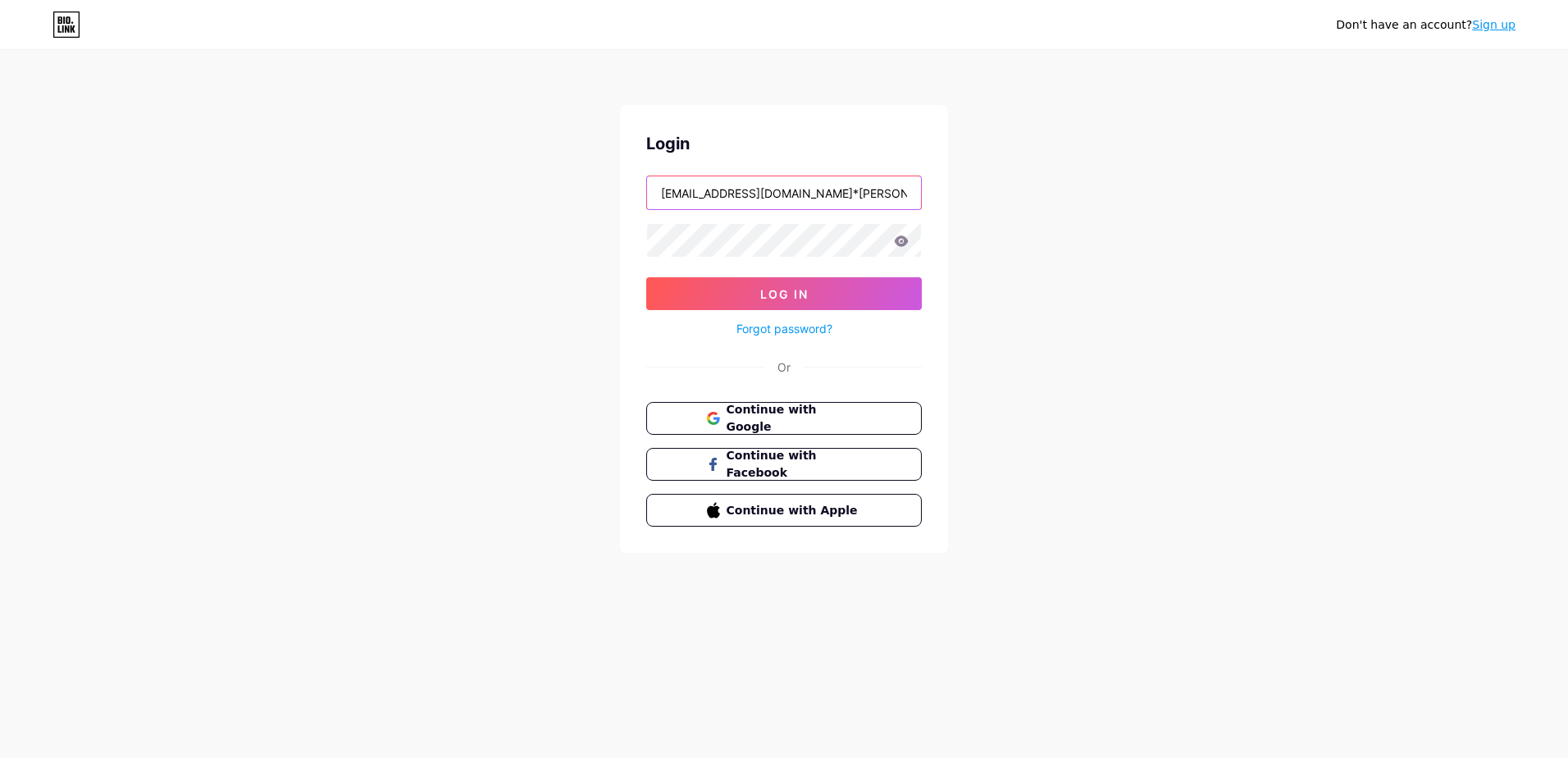
type input "[EMAIL_ADDRESS][DOMAIN_NAME]"
click at [647, 278] on button "Log In" at bounding box center [784, 294] width 276 height 33
click at [713, 280] on button "Log In" at bounding box center [784, 294] width 276 height 33
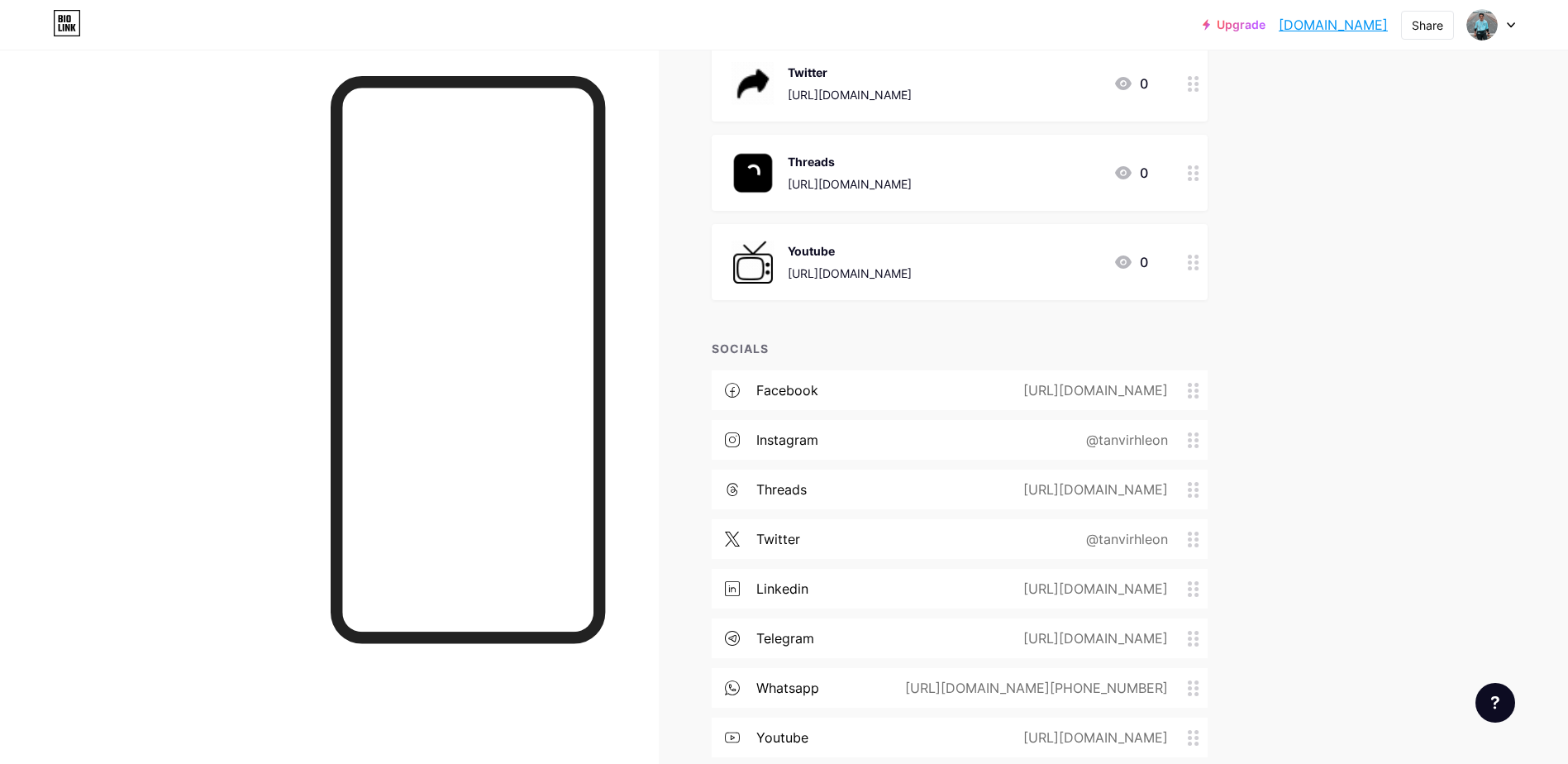
scroll to position [414, 0]
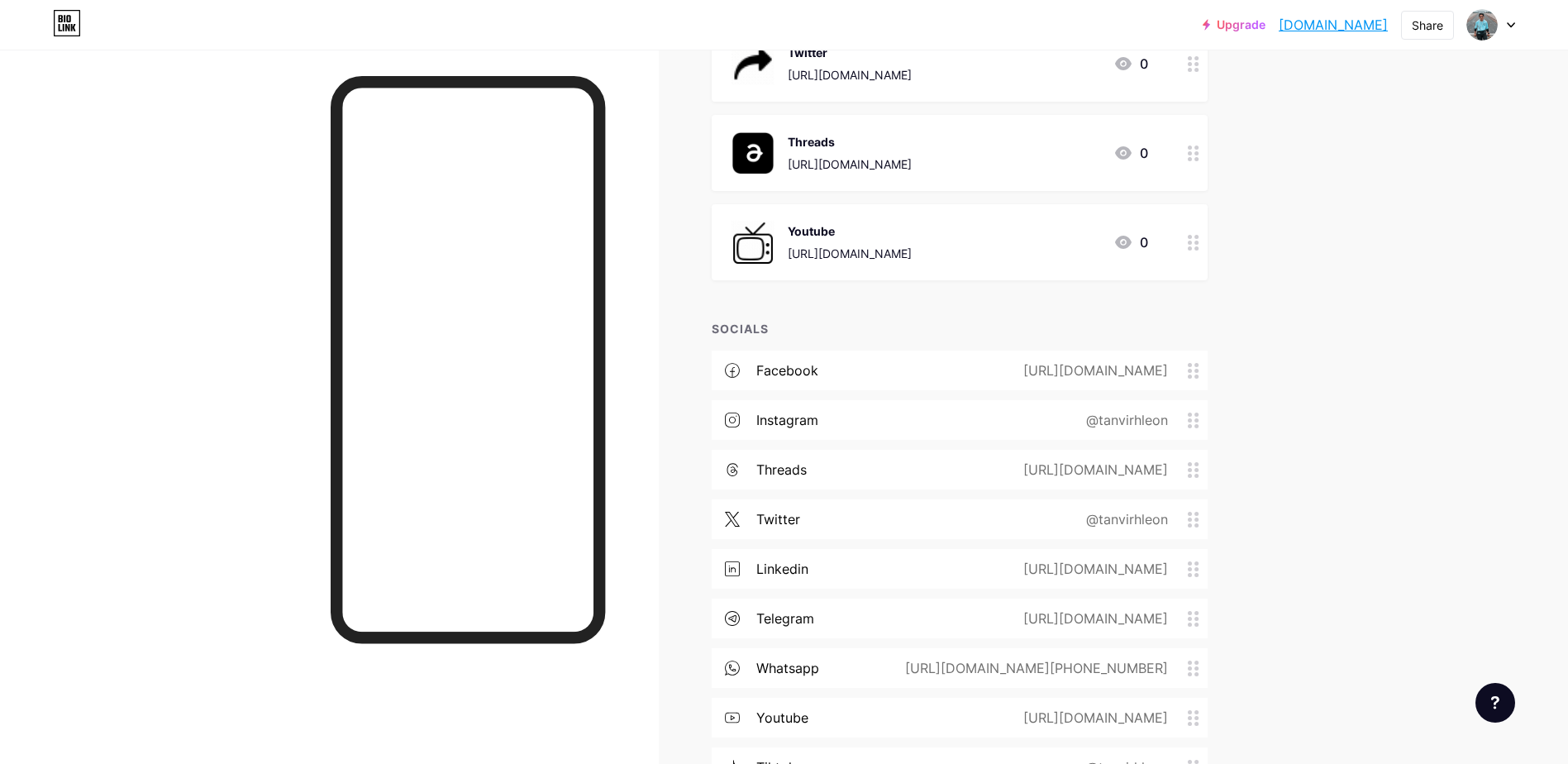
click at [1207, 18] on link "Upgrade" at bounding box center [1234, 24] width 63 height 13
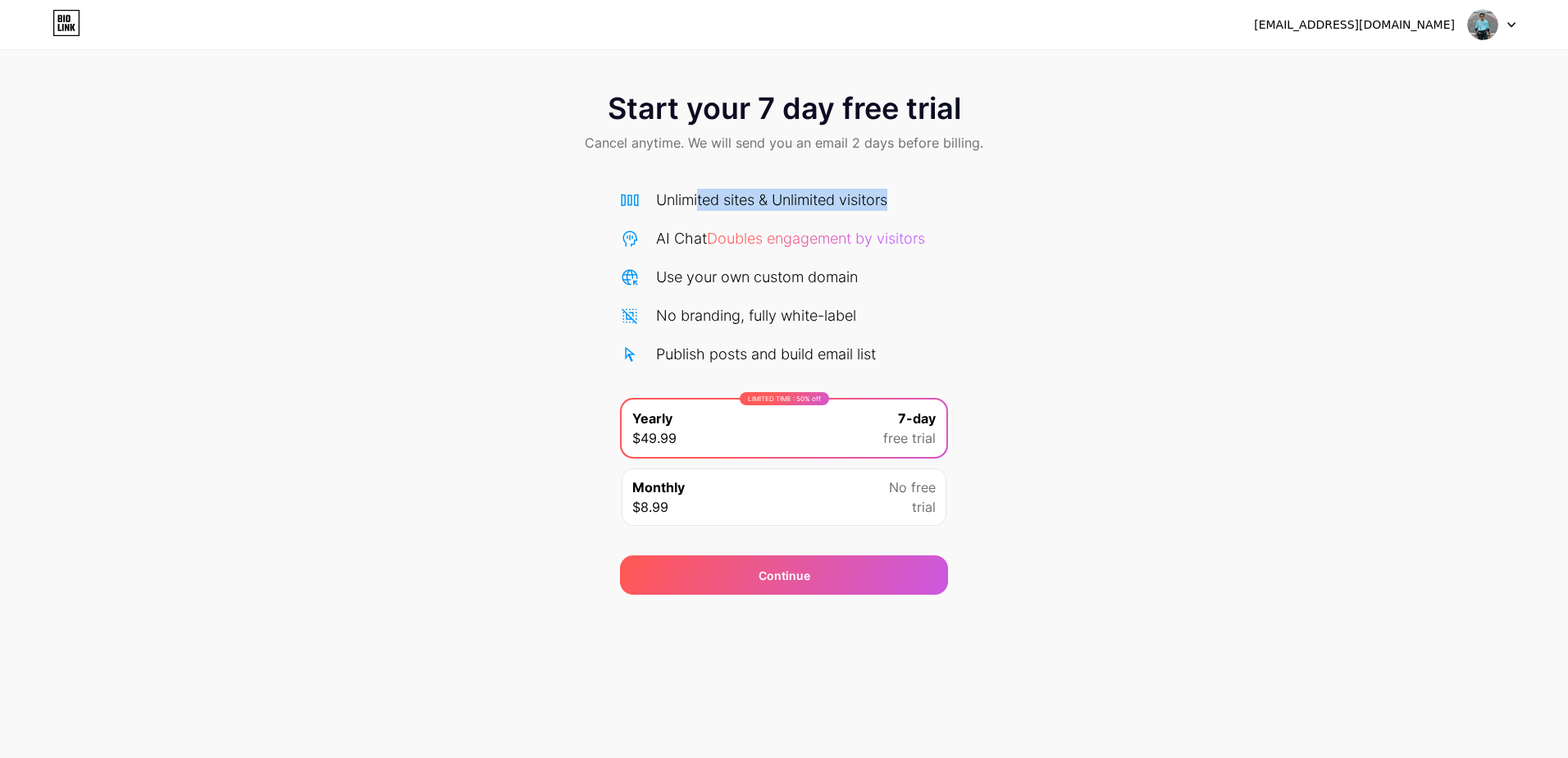
drag, startPoint x: 701, startPoint y: 198, endPoint x: 903, endPoint y: 198, distance: 202.0
click at [903, 198] on div "Unlimited sites & Unlimited visitors" at bounding box center [784, 200] width 328 height 22
click at [61, 21] on icon at bounding box center [60, 18] width 4 height 8
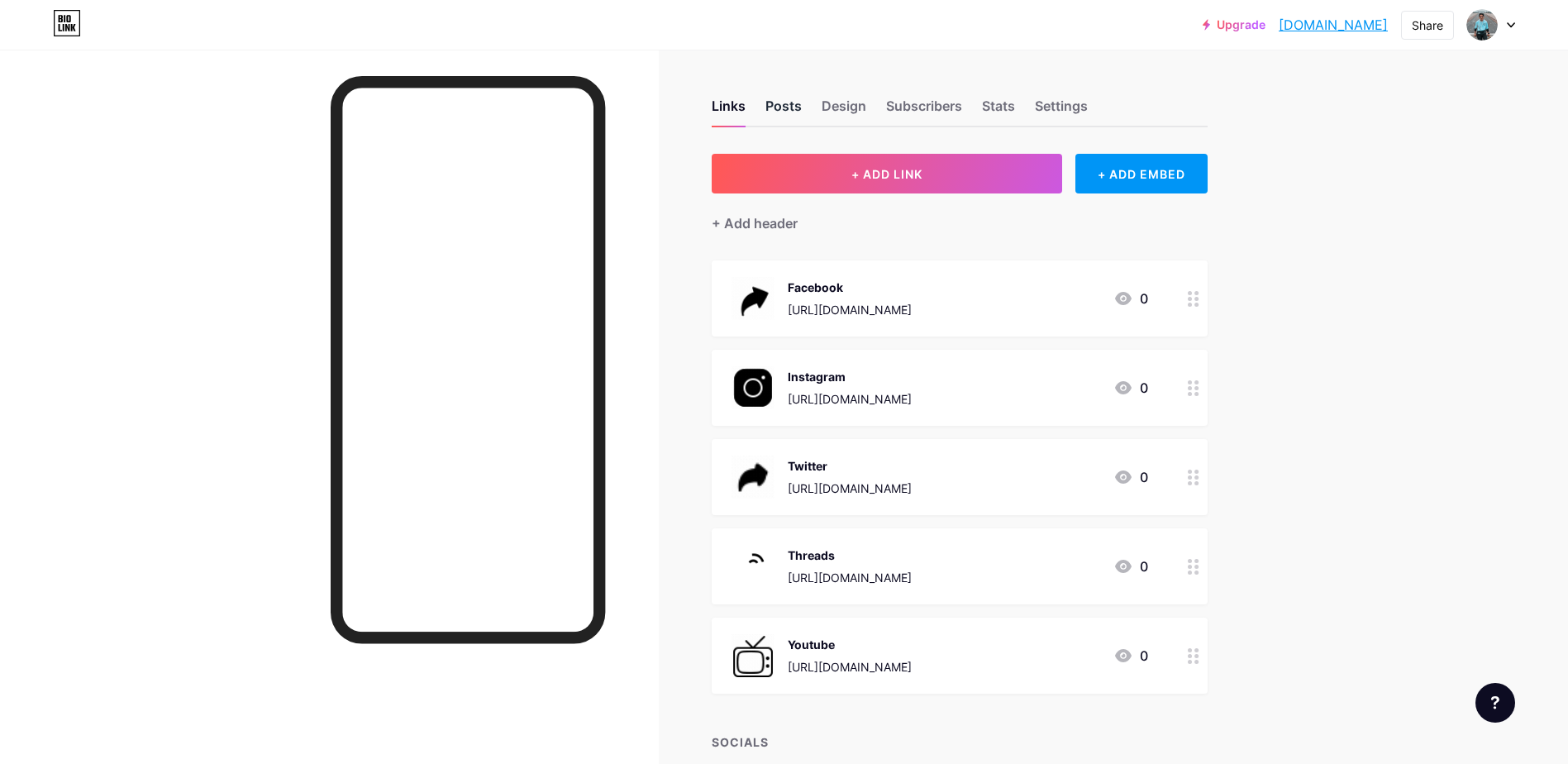
click at [783, 110] on div "Posts" at bounding box center [784, 110] width 36 height 29
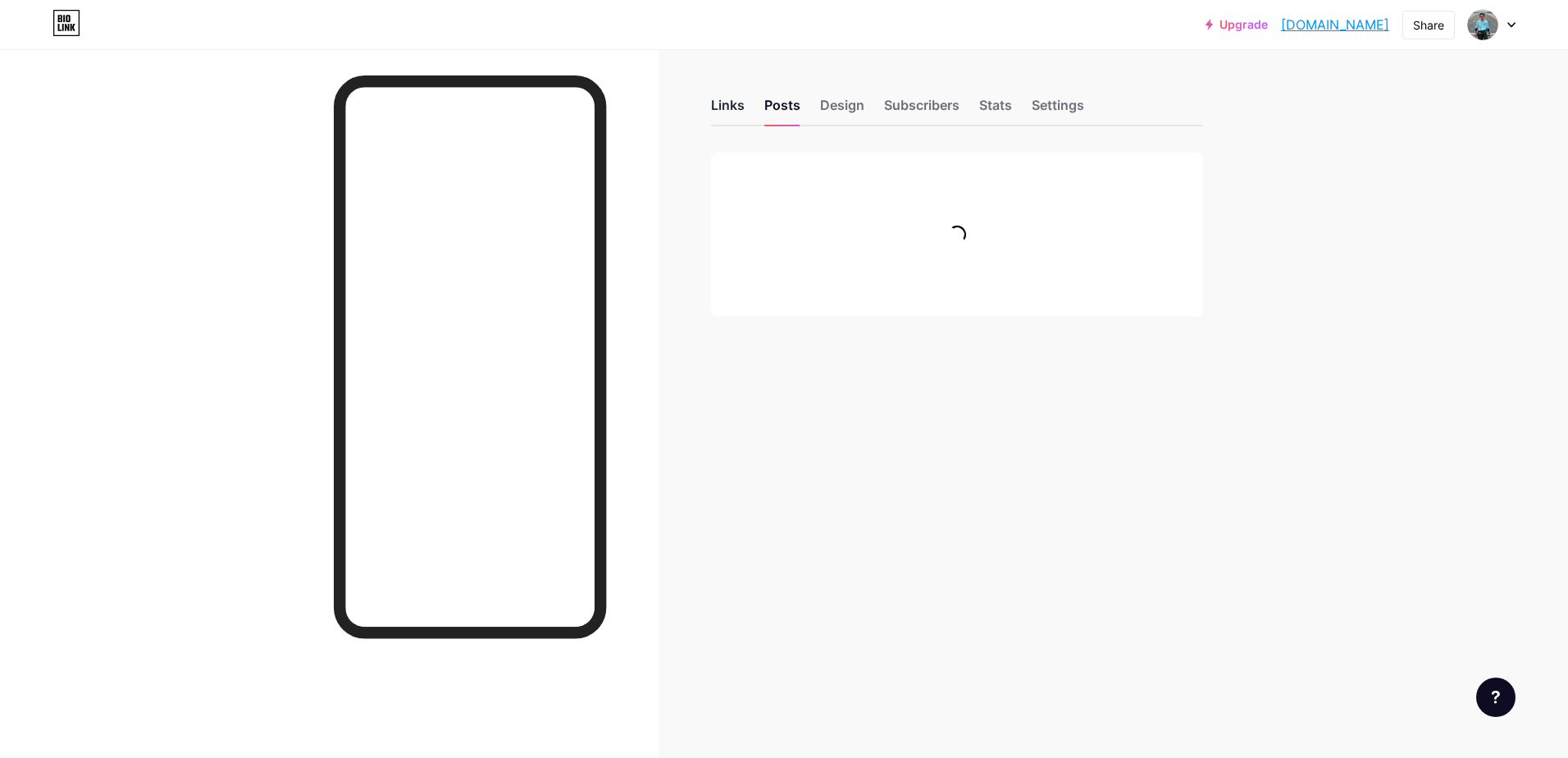
click at [735, 114] on div "Links" at bounding box center [727, 110] width 33 height 29
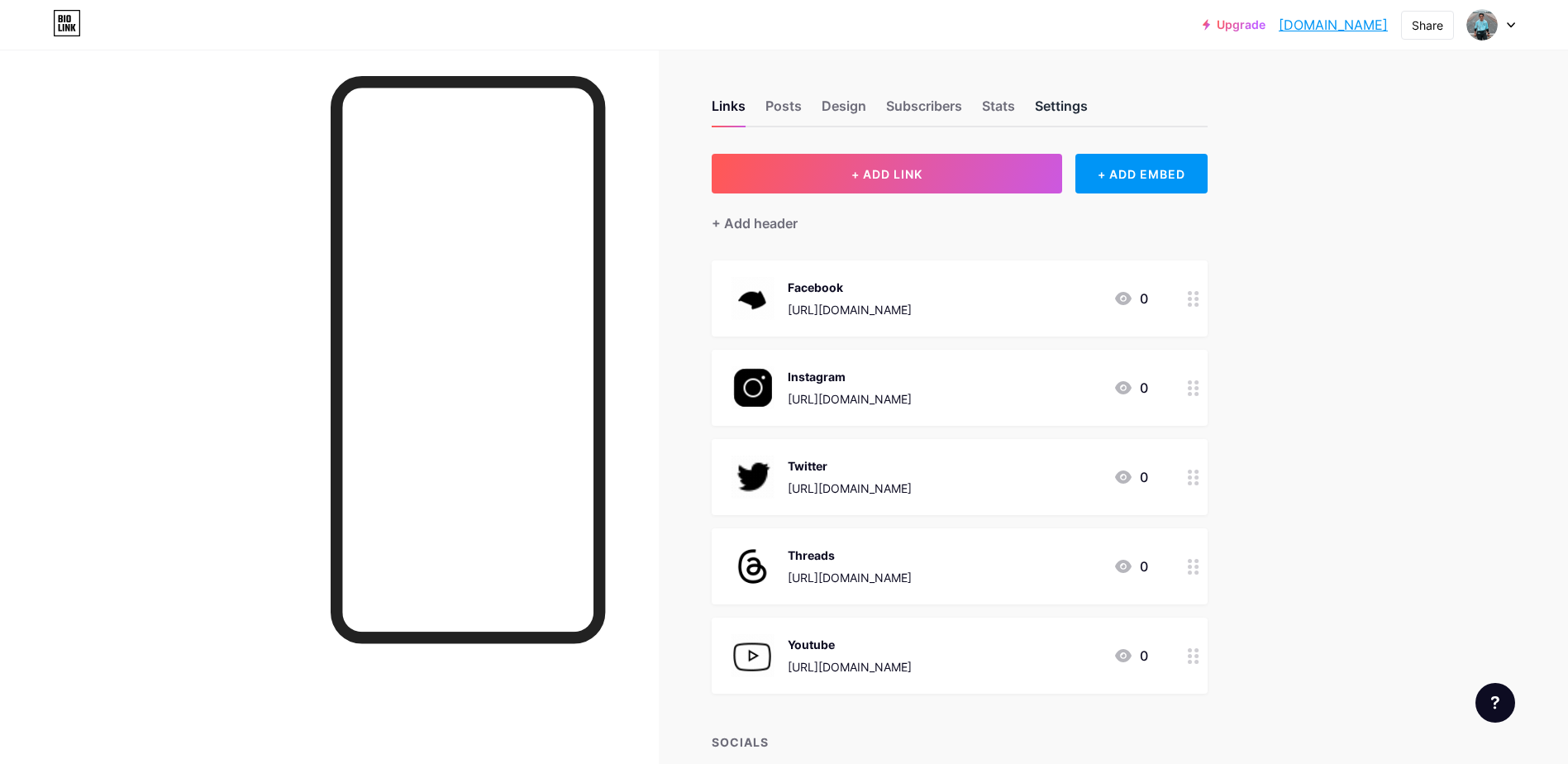
click at [1088, 107] on div "Settings" at bounding box center [1061, 110] width 53 height 29
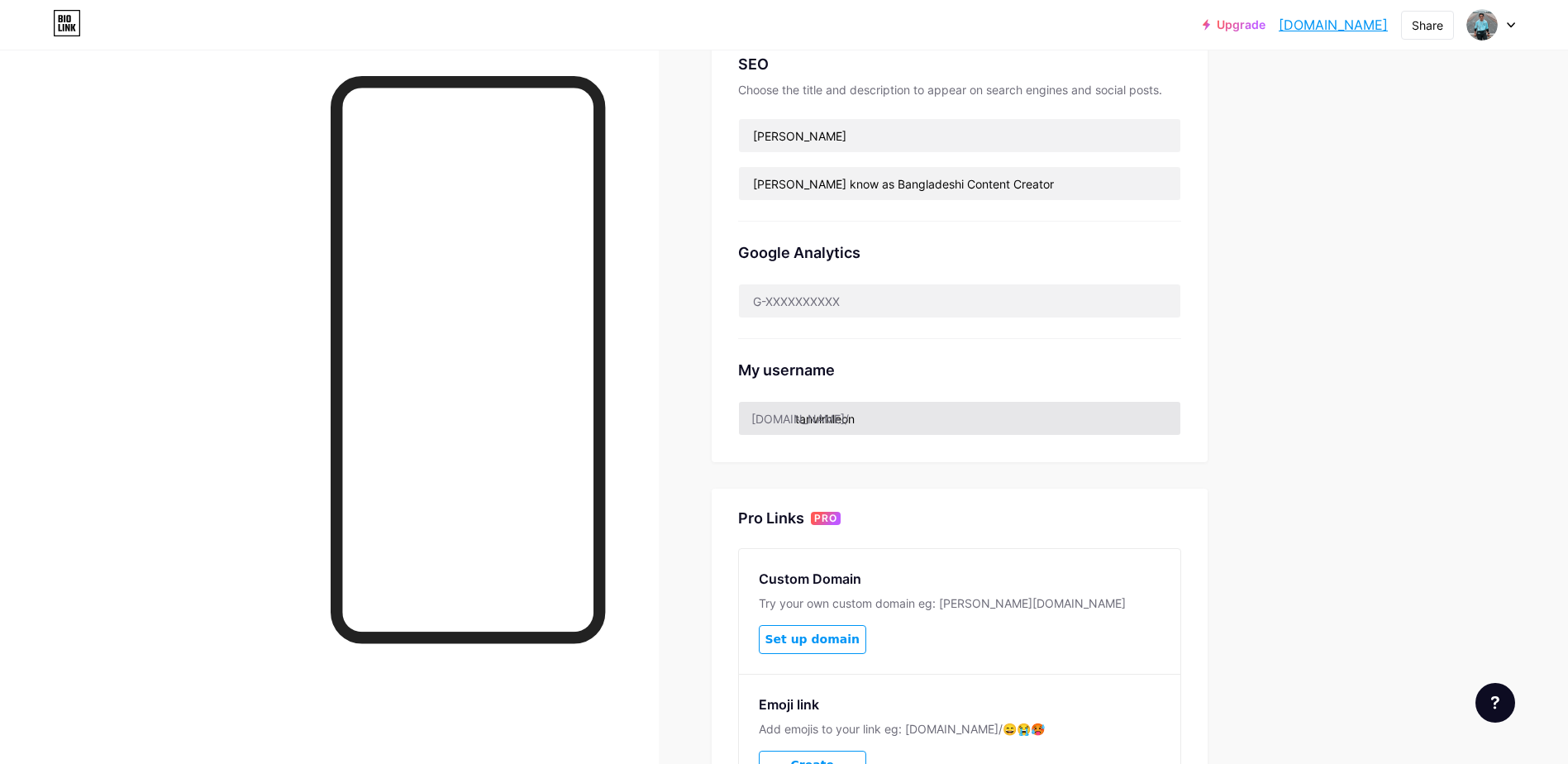
scroll to position [331, 0]
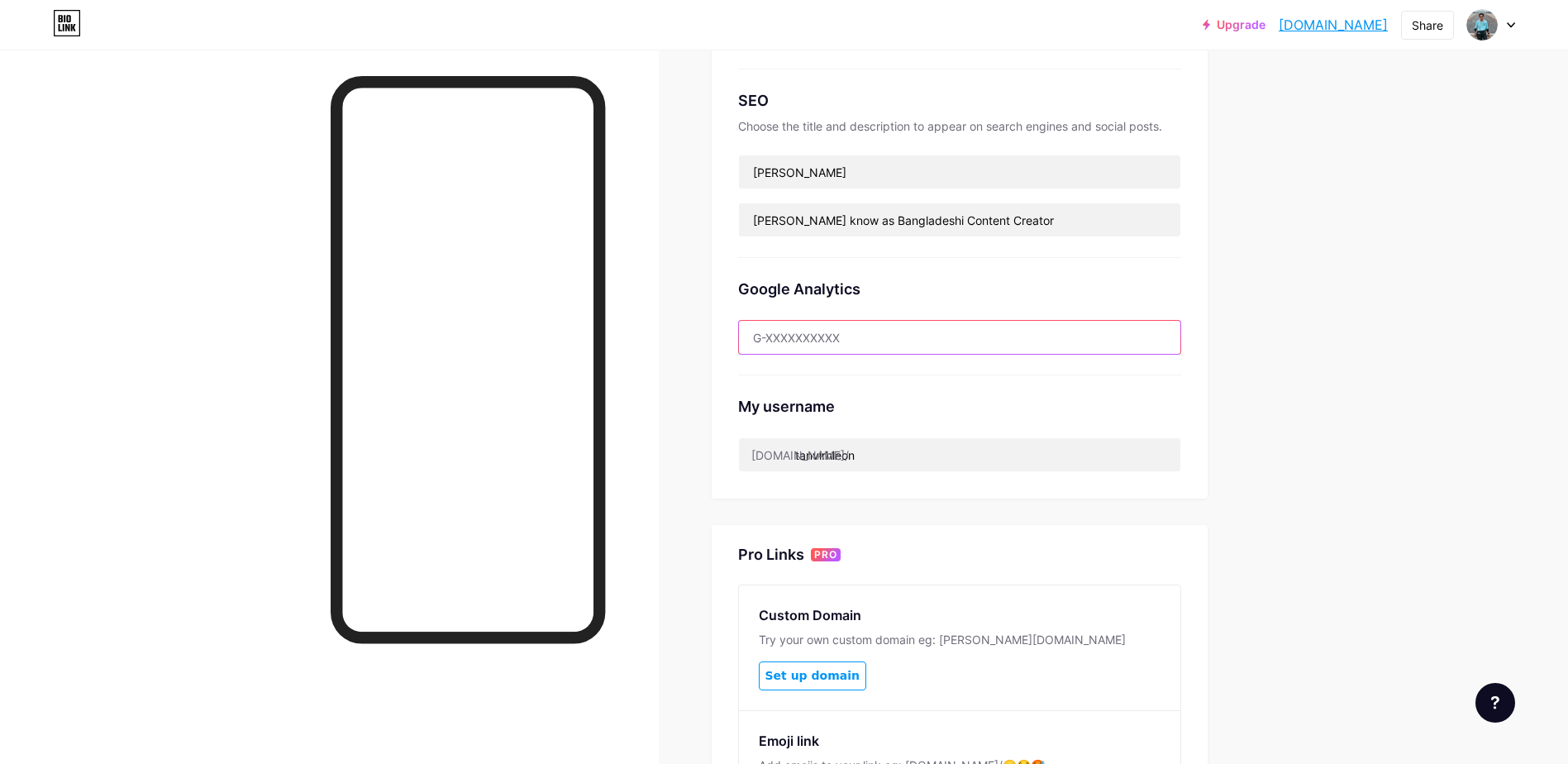
click at [977, 330] on input "text" at bounding box center [959, 338] width 441 height 33
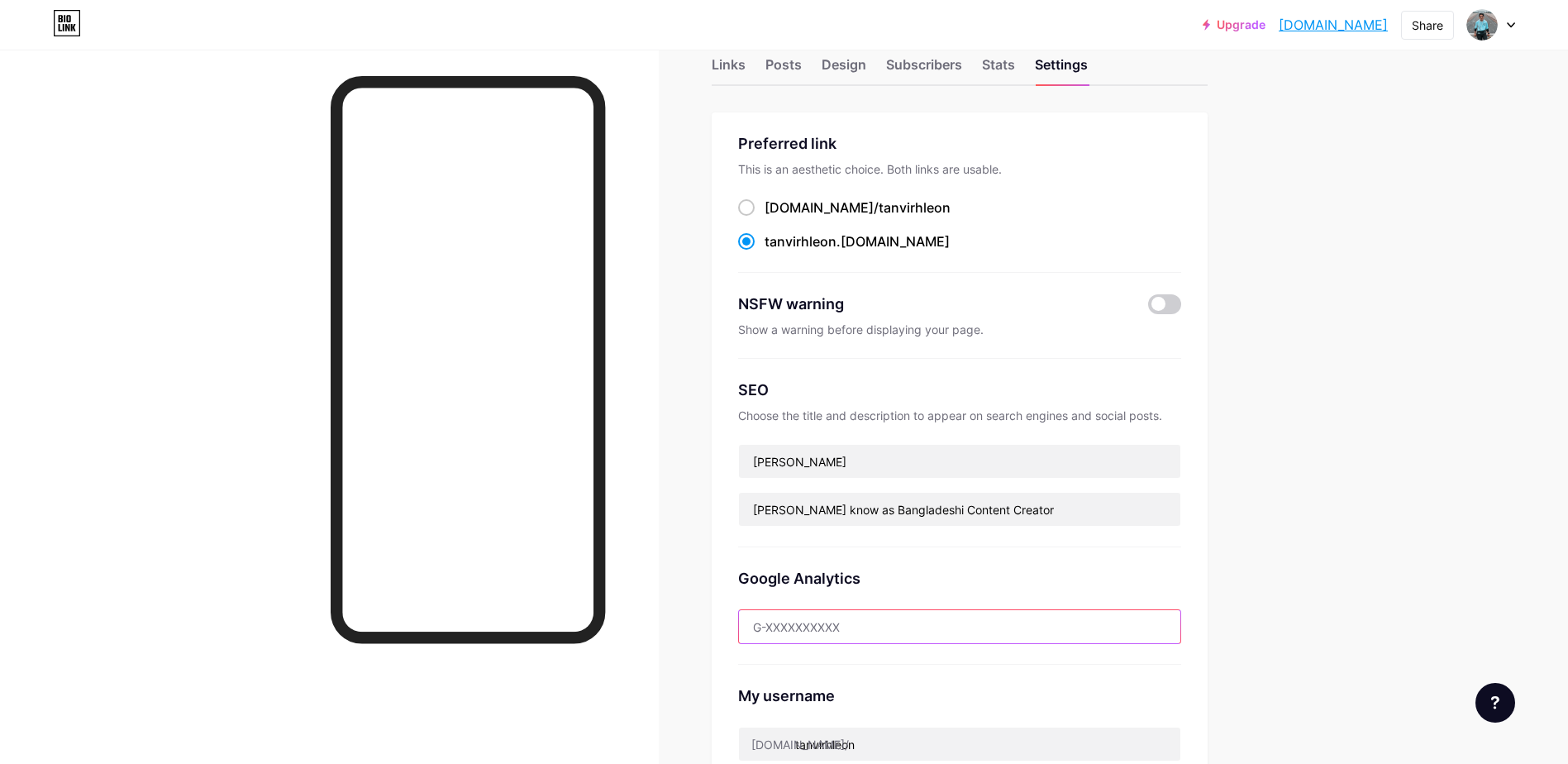
scroll to position [0, 0]
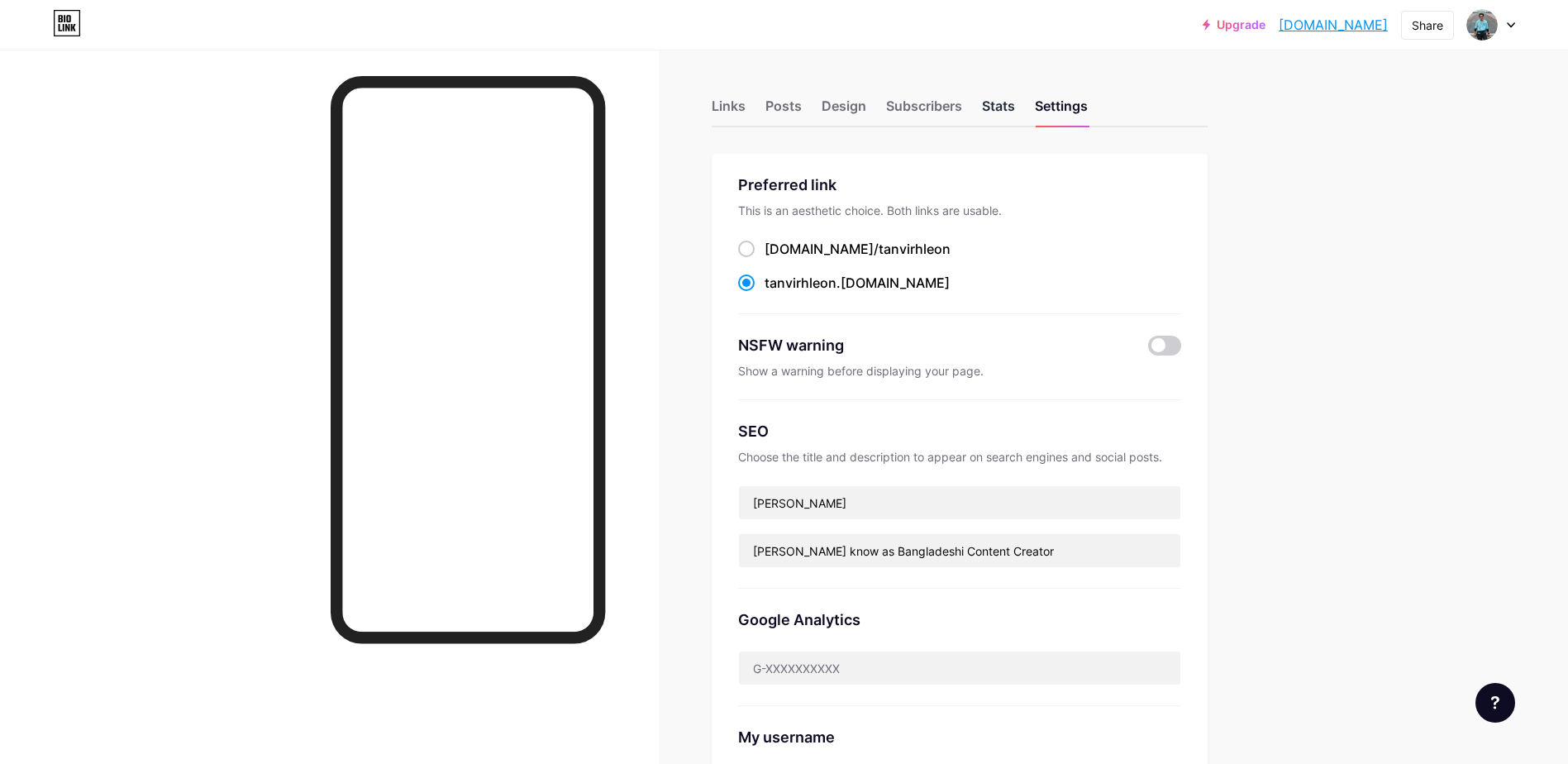
click at [1003, 108] on div "Stats" at bounding box center [998, 110] width 33 height 29
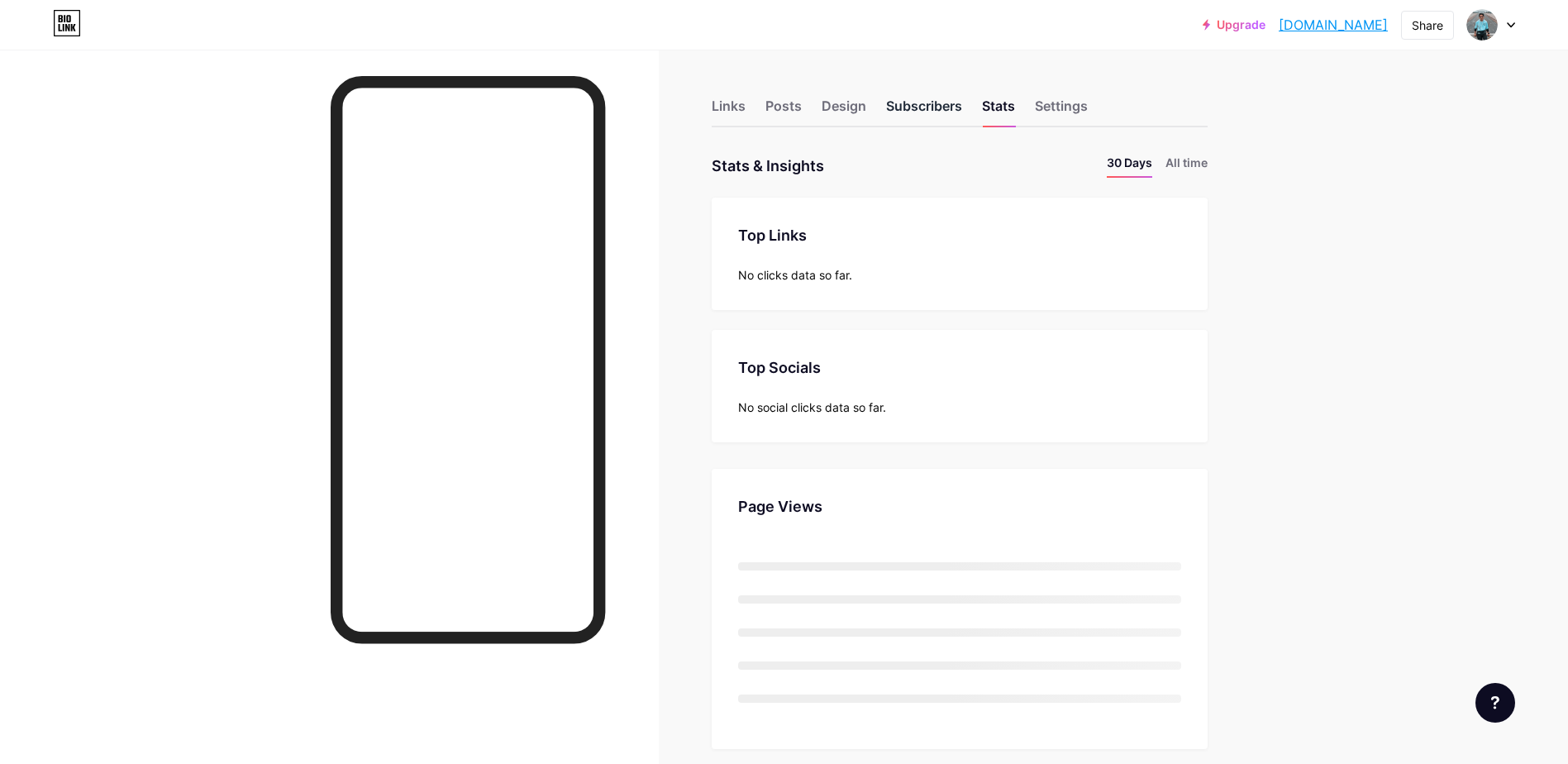
click at [952, 108] on div "Subscribers" at bounding box center [924, 110] width 76 height 29
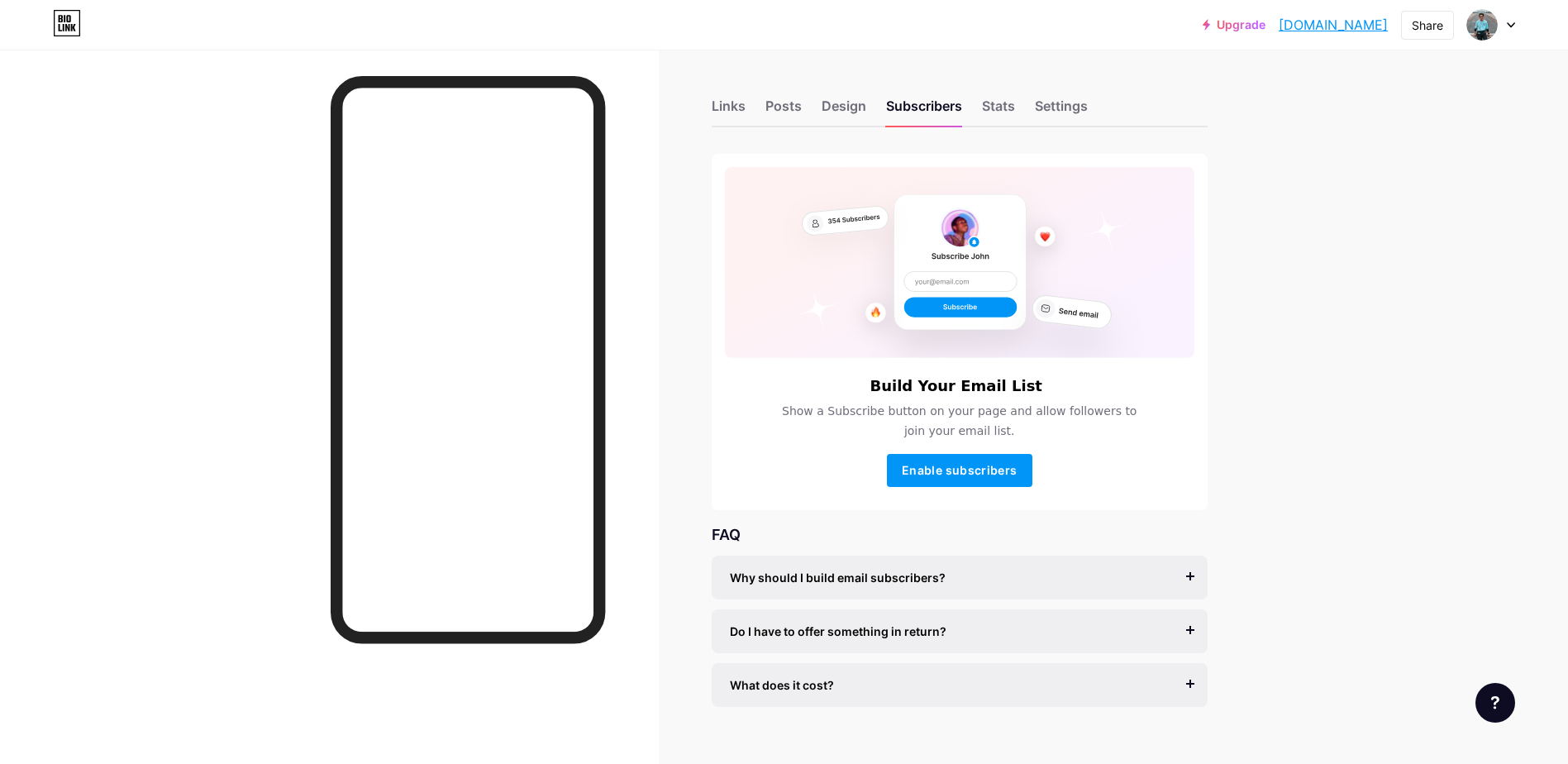
click at [814, 119] on div "Links Posts Design Subscribers Stats Settings" at bounding box center [960, 98] width 496 height 58
click at [847, 117] on div "Design" at bounding box center [844, 110] width 45 height 29
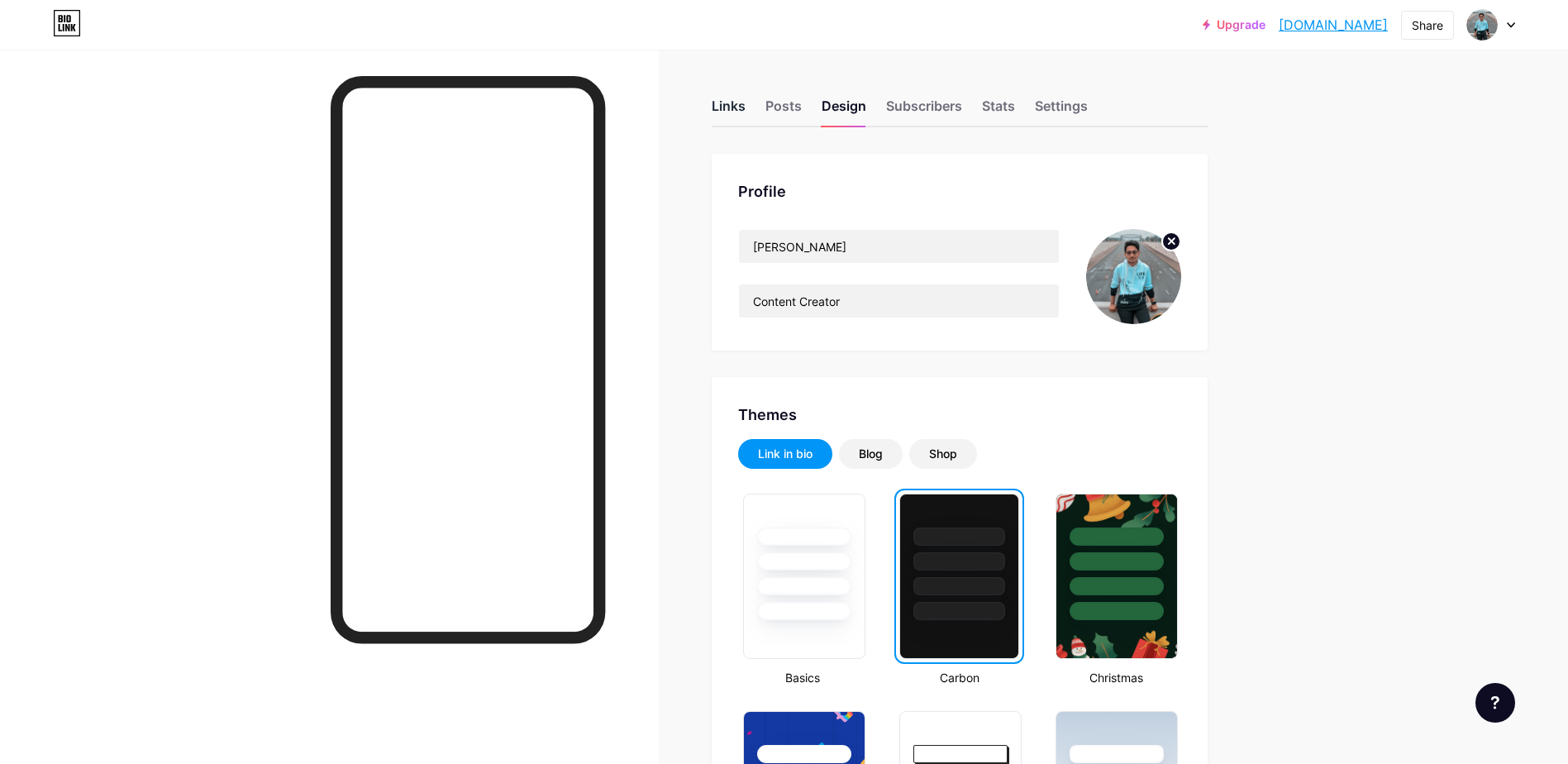
click at [744, 103] on div "Links" at bounding box center [728, 110] width 34 height 29
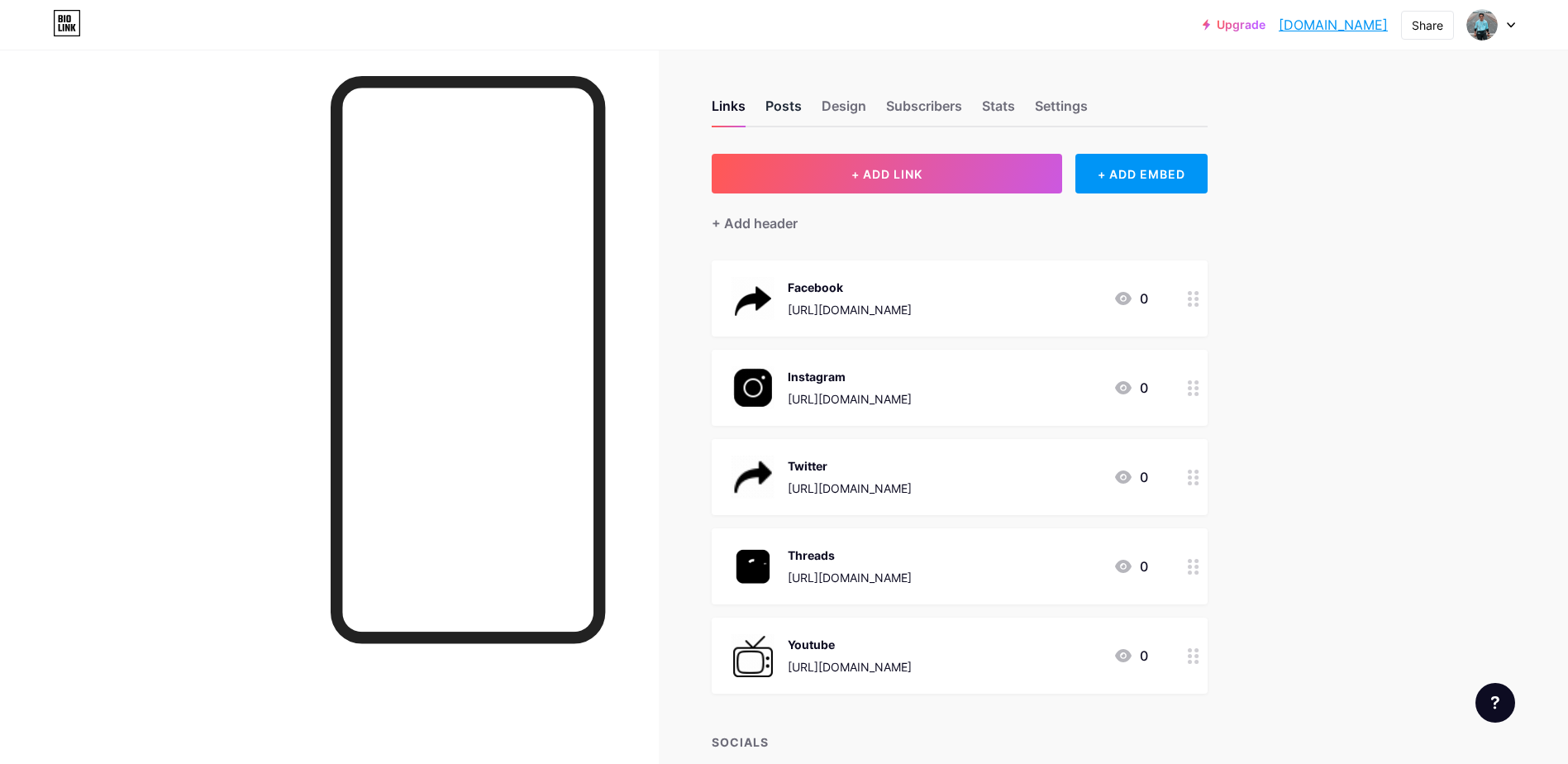
click at [802, 110] on div "Posts" at bounding box center [784, 110] width 36 height 29
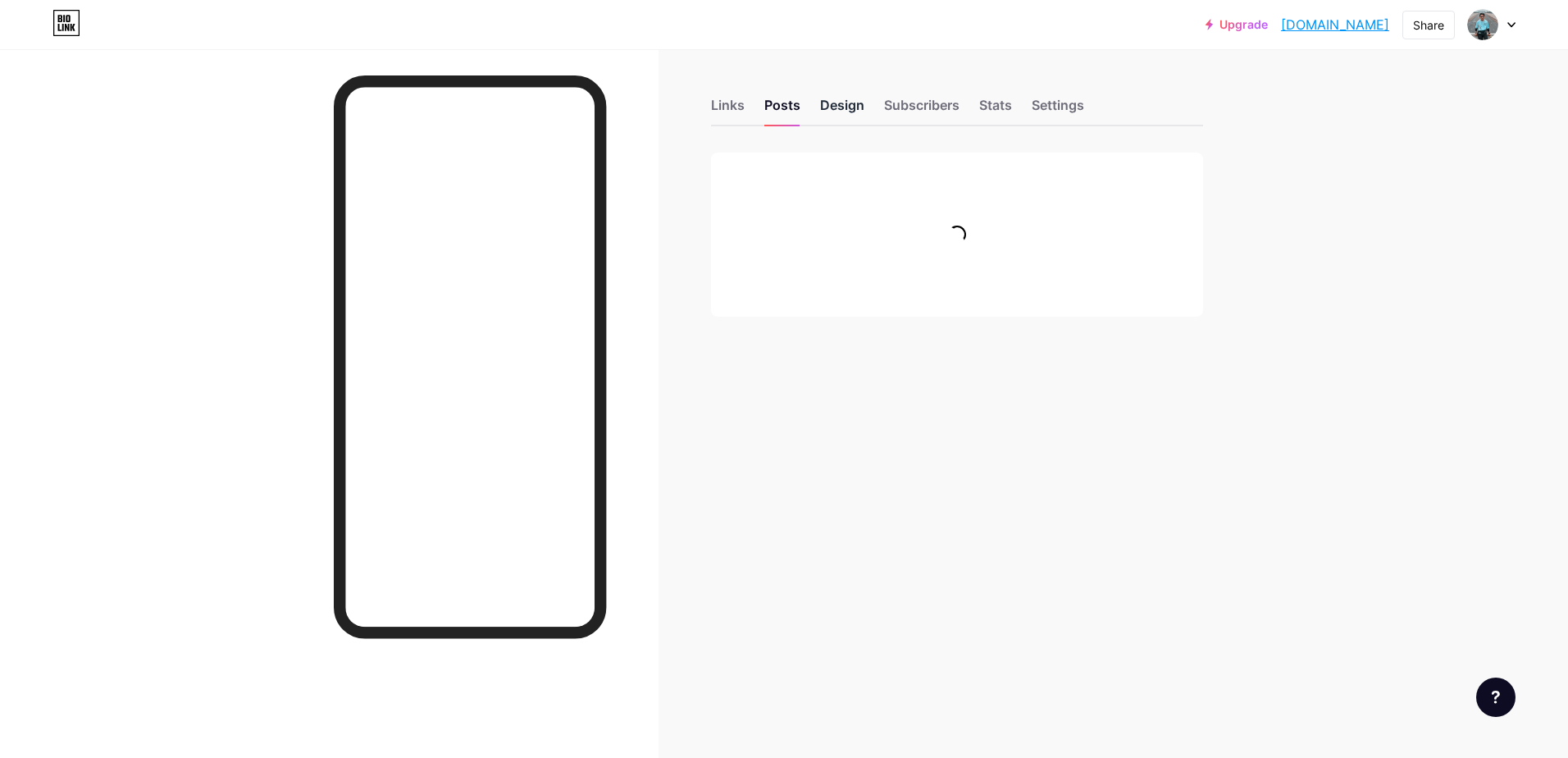
click at [828, 108] on div "Design" at bounding box center [843, 110] width 45 height 29
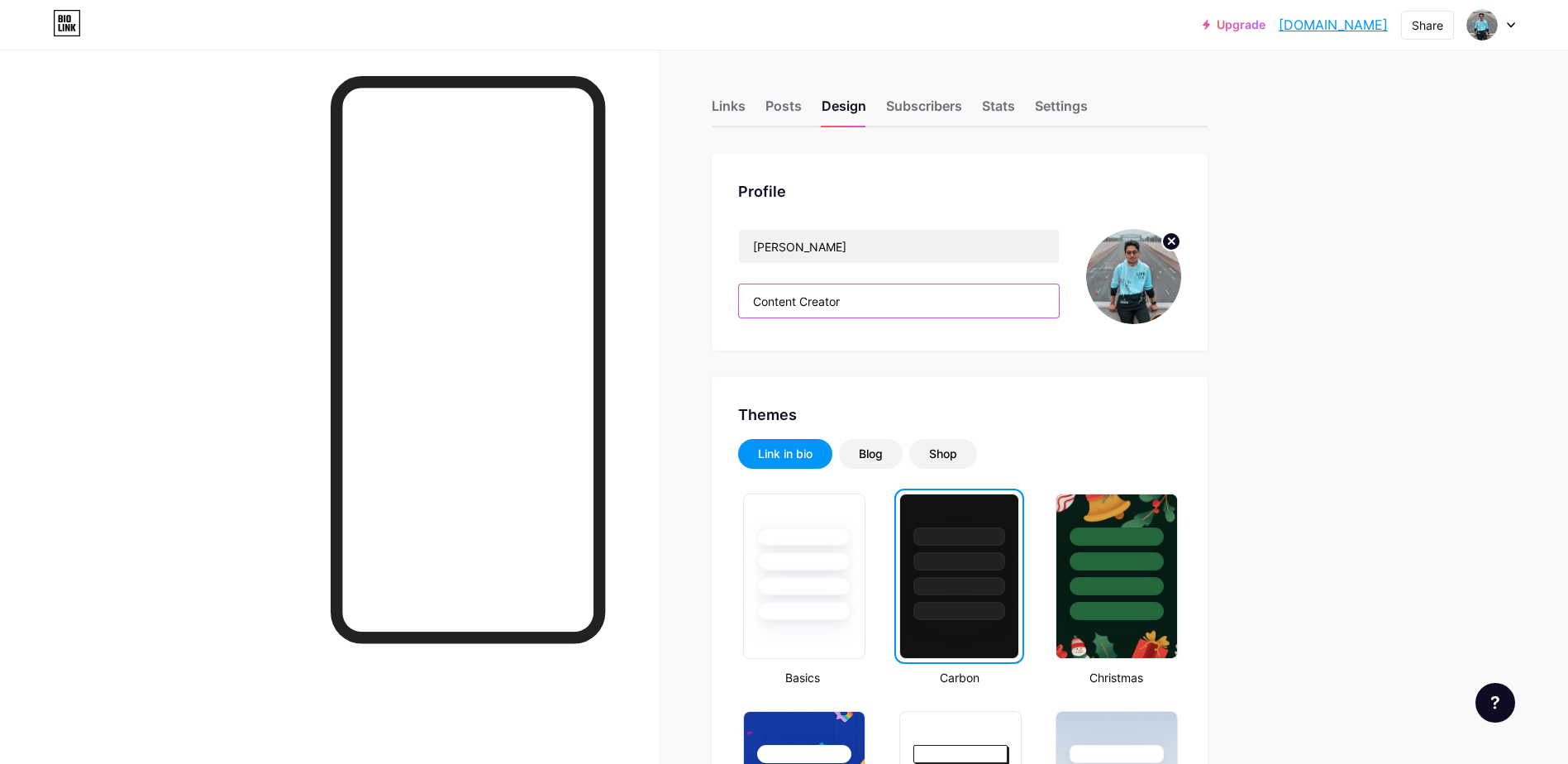
drag, startPoint x: 859, startPoint y: 290, endPoint x: 632, endPoint y: 298, distance: 227.1
paste input "Entrepreneu"
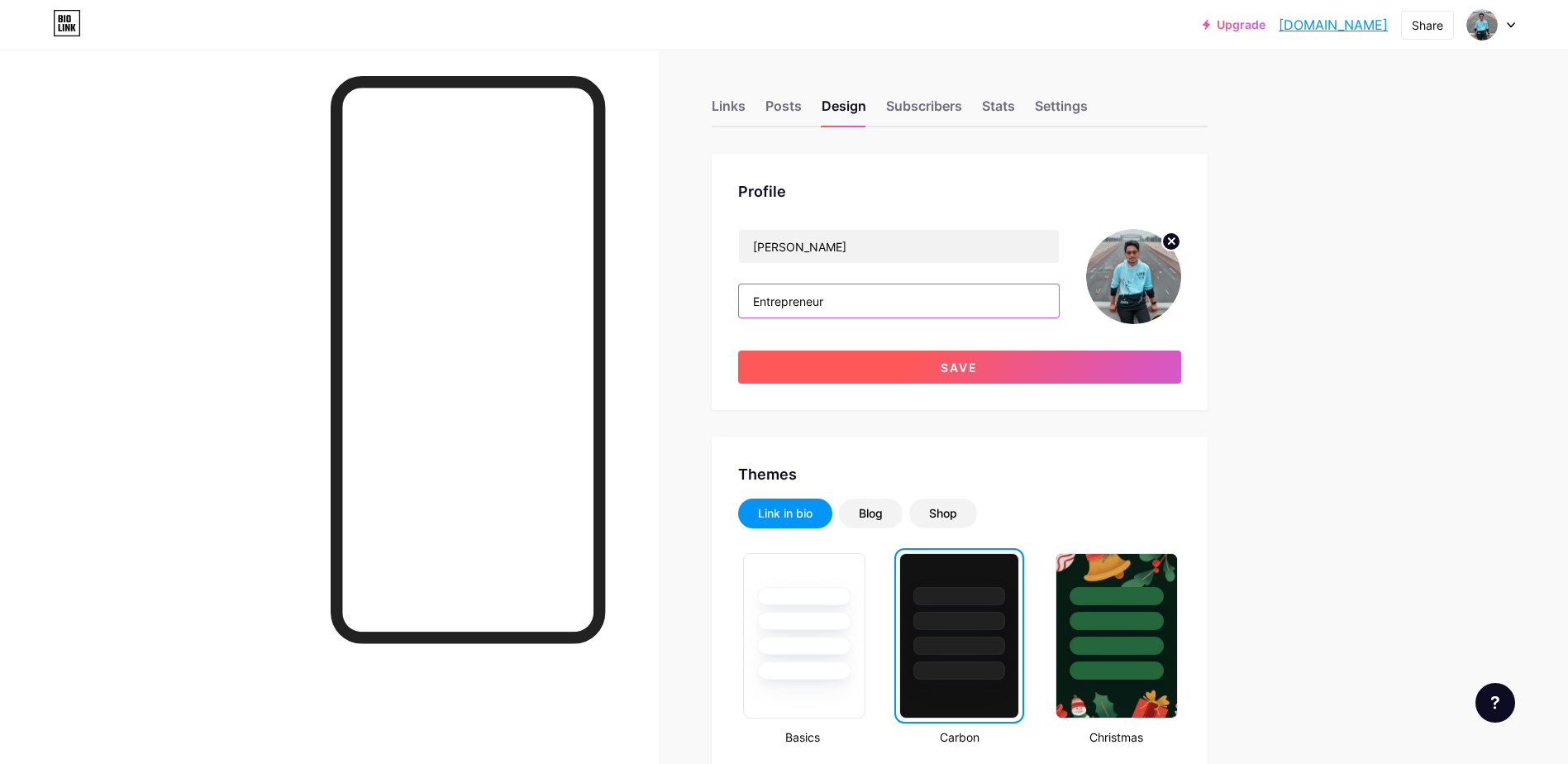
type input "Entrepreneur"
click at [939, 357] on button "Save" at bounding box center [959, 367] width 443 height 33
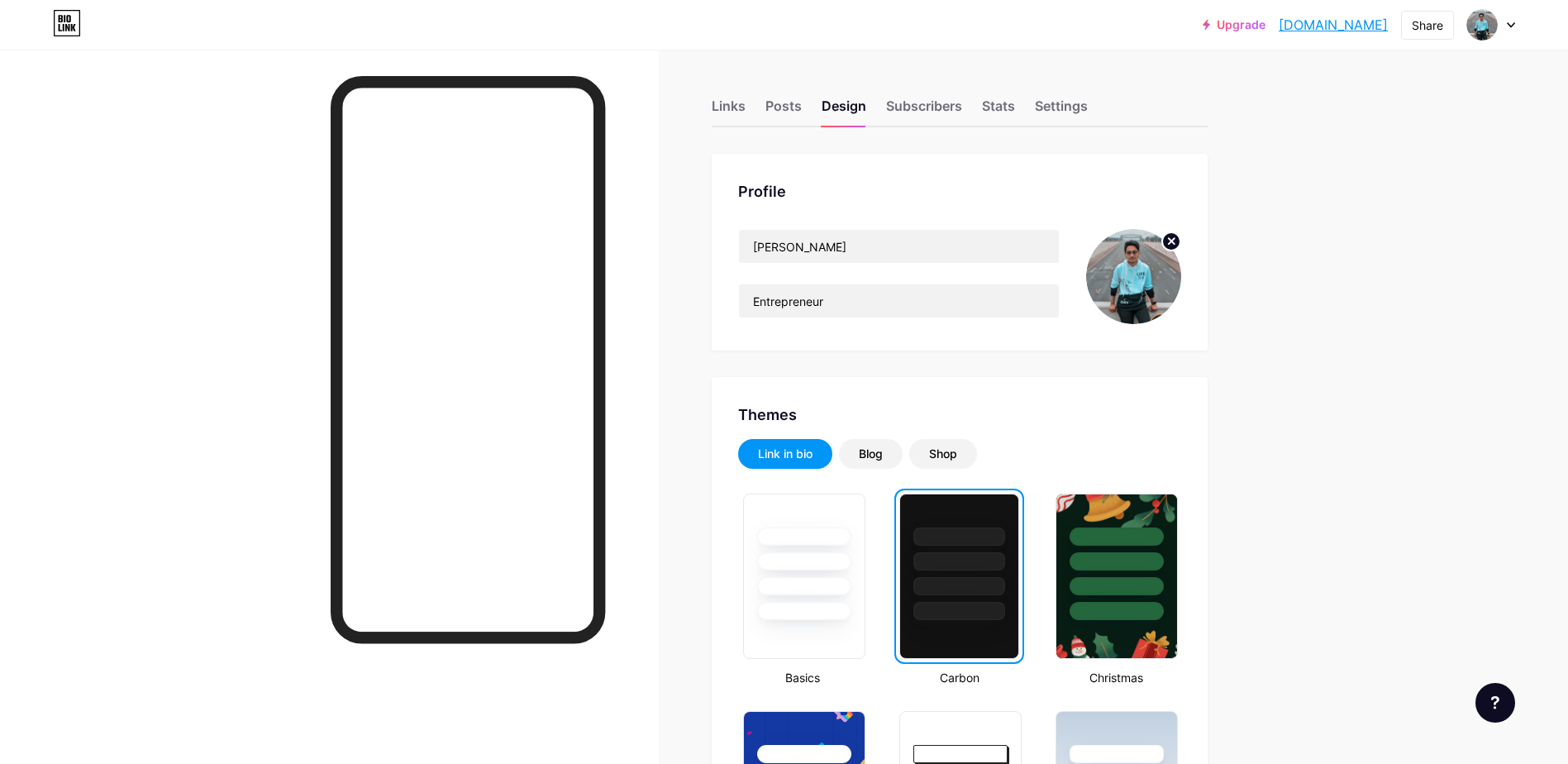
click at [1521, 28] on div "Upgrade [DOMAIN_NAME]... [DOMAIN_NAME] Share Switch accounts [PERSON_NAME] [DOM…" at bounding box center [784, 24] width 1568 height 29
click at [1511, 30] on div at bounding box center [1491, 24] width 48 height 29
click at [1374, 240] on li "Logout" at bounding box center [1412, 232] width 205 height 45
